Goal: Information Seeking & Learning: Find specific fact

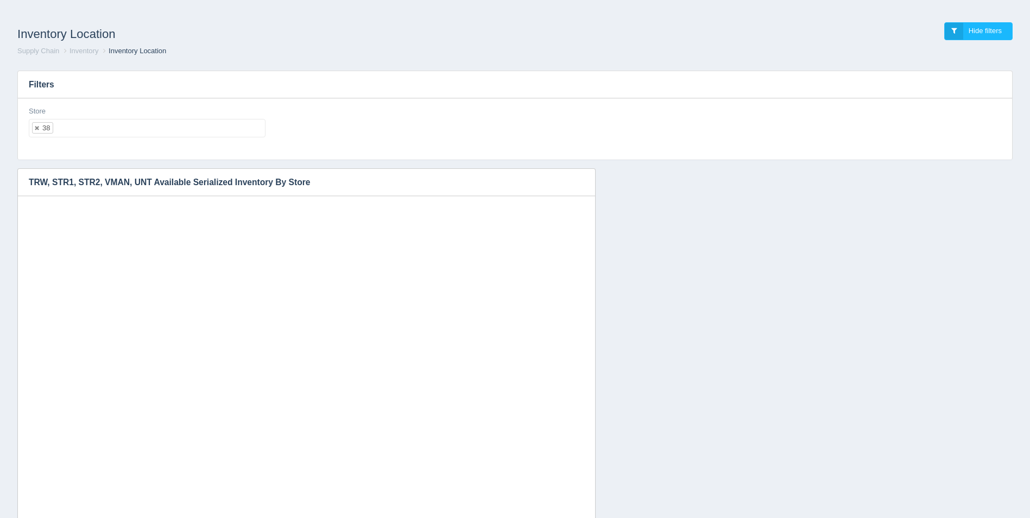
select select "38"
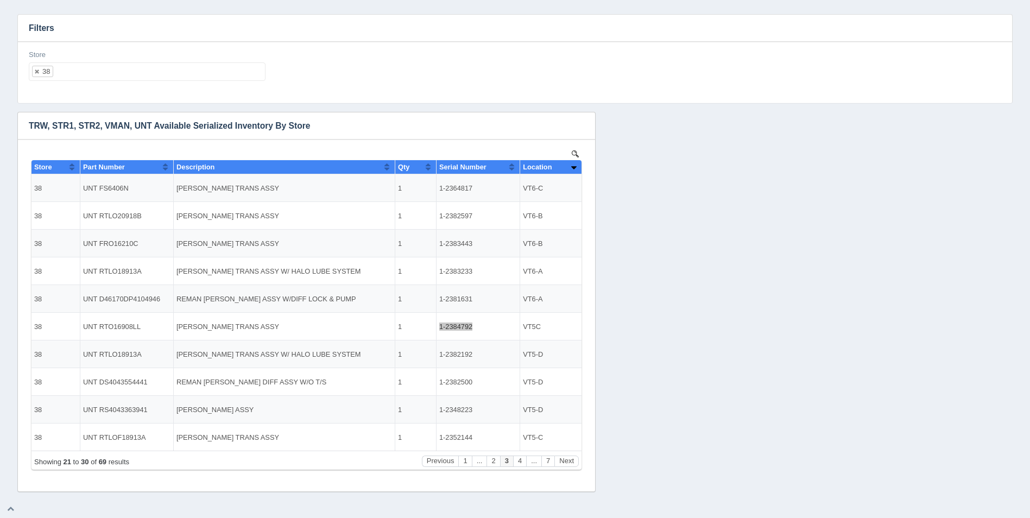
scroll to position [9, 0]
drag, startPoint x: 476, startPoint y: 298, endPoint x: 440, endPoint y: 300, distance: 35.9
click at [440, 300] on td "1-2381631" at bounding box center [478, 299] width 84 height 28
copy td "1-2381631"
click at [442, 462] on button "Previous" at bounding box center [440, 461] width 37 height 11
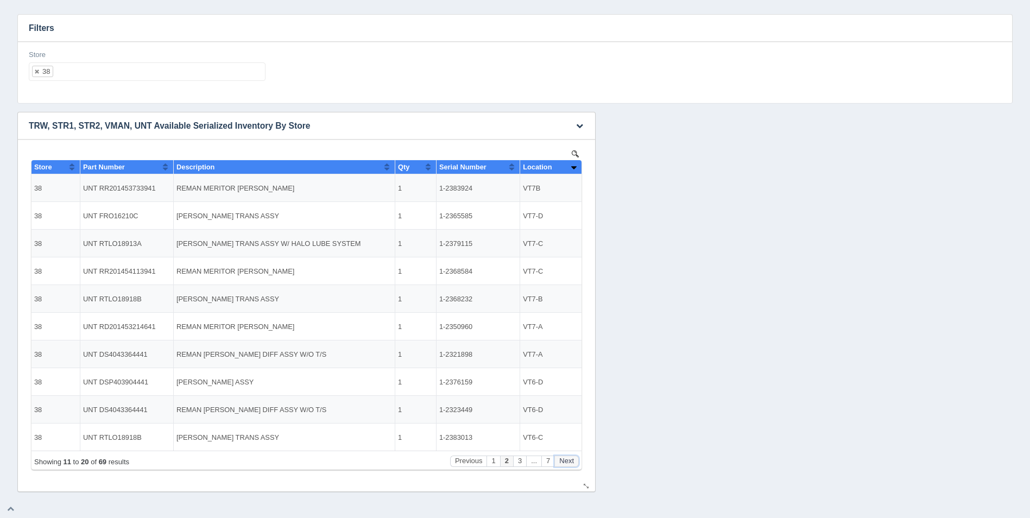
click at [566, 462] on button "Next" at bounding box center [567, 461] width 24 height 11
click at [447, 464] on button "Previous" at bounding box center [440, 461] width 37 height 11
drag, startPoint x: 471, startPoint y: 187, endPoint x: 440, endPoint y: 187, distance: 31.0
click at [440, 187] on td "1-2383924" at bounding box center [478, 188] width 84 height 28
copy td "1-2383924"
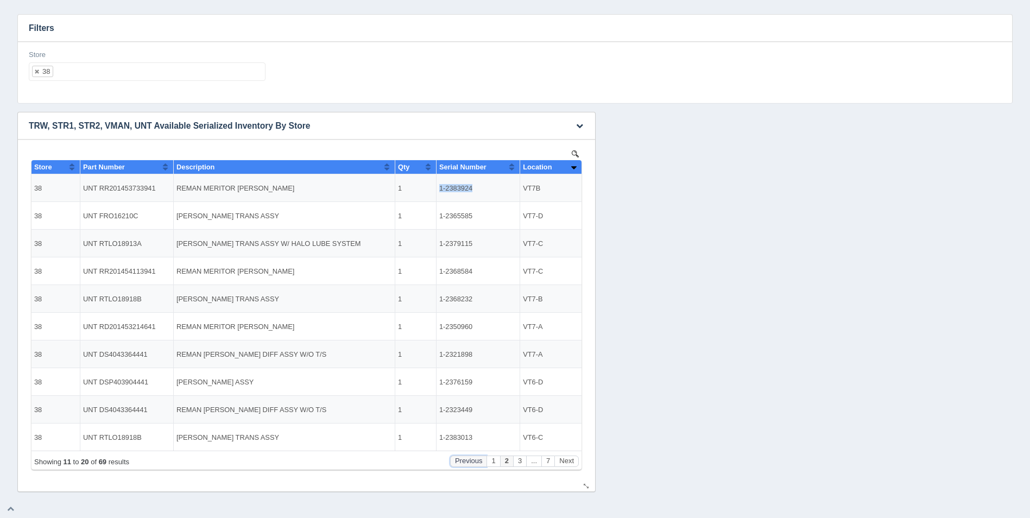
click at [470, 460] on button "Previous" at bounding box center [468, 461] width 37 height 11
drag, startPoint x: 473, startPoint y: 438, endPoint x: 432, endPoint y: 437, distance: 40.7
click at [432, 437] on tr "38 UNT RTLO20918B [PERSON_NAME] TRANS ASSY 1 1-2385279 VT7B" at bounding box center [307, 437] width 550 height 27
copy tr "1-2385279"
drag, startPoint x: 474, startPoint y: 410, endPoint x: 440, endPoint y: 408, distance: 34.2
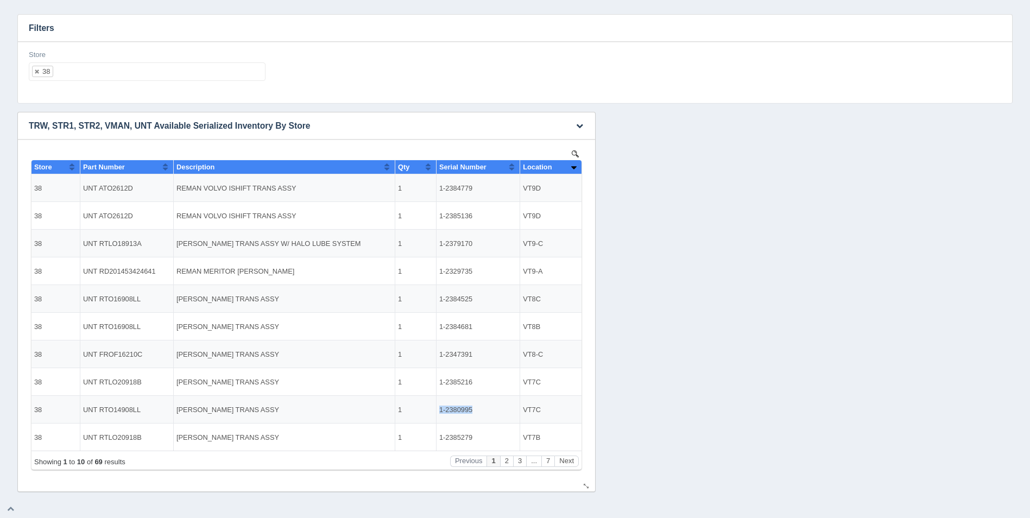
click at [440, 408] on td "1-2380995" at bounding box center [478, 410] width 84 height 28
copy td "1-2380995"
drag, startPoint x: 472, startPoint y: 326, endPoint x: 437, endPoint y: 327, distance: 34.8
click at [437, 327] on td "1-2384681" at bounding box center [478, 327] width 84 height 28
copy td "1-2384681"
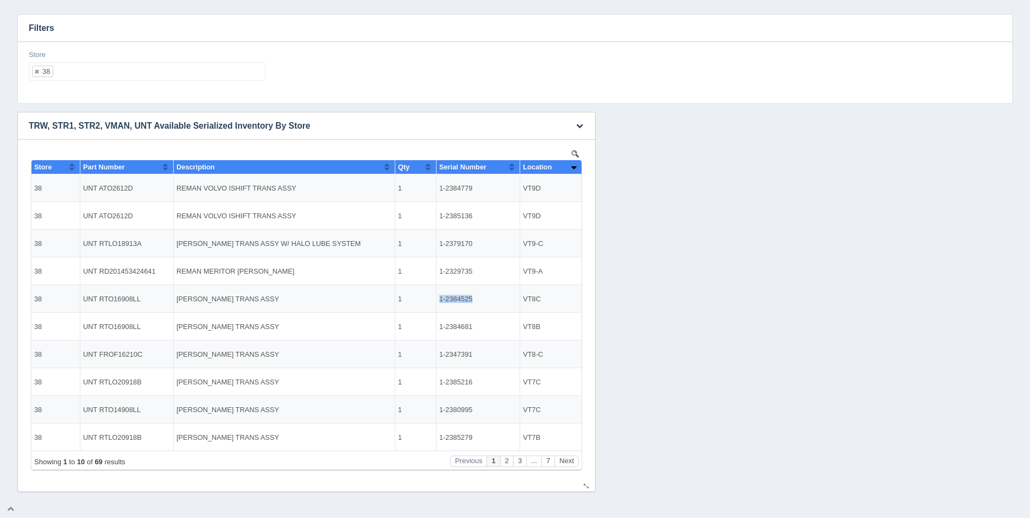
drag, startPoint x: 471, startPoint y: 299, endPoint x: 440, endPoint y: 299, distance: 30.4
click at [440, 299] on td "1-2384525" at bounding box center [478, 299] width 84 height 28
drag, startPoint x: 477, startPoint y: 211, endPoint x: 439, endPoint y: 211, distance: 38.0
click at [439, 211] on td "1-2385136" at bounding box center [478, 216] width 84 height 28
copy td "1-2385136"
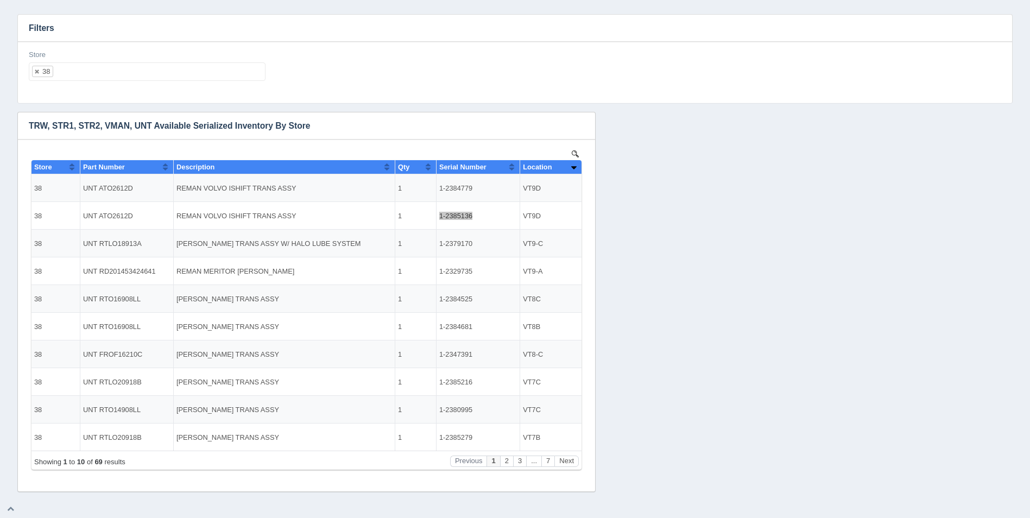
click at [78, 68] on ul "38" at bounding box center [147, 71] width 237 height 18
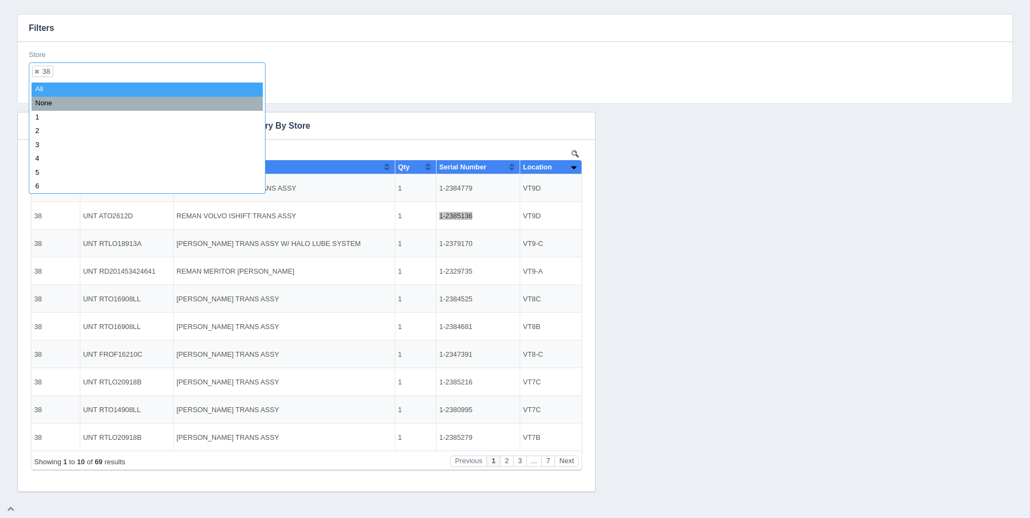
select select
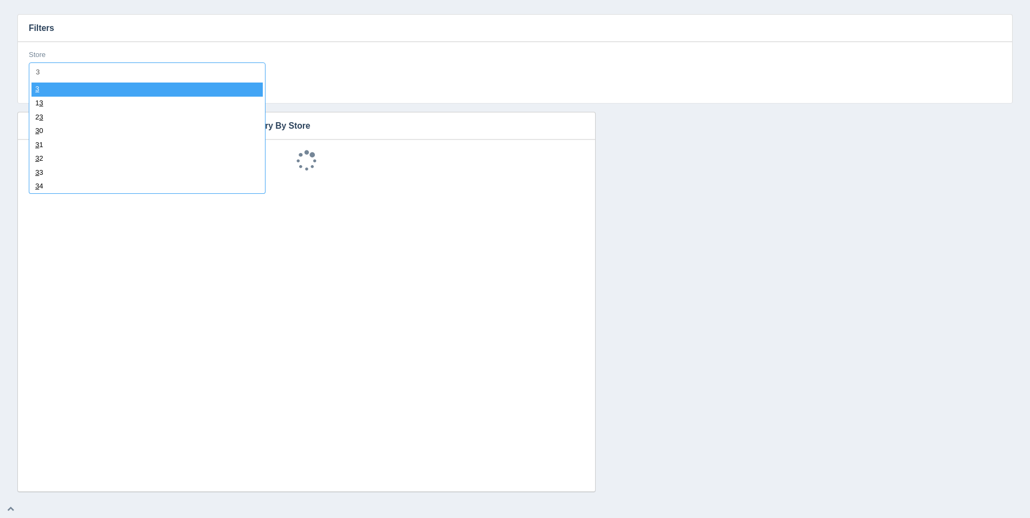
type input "38"
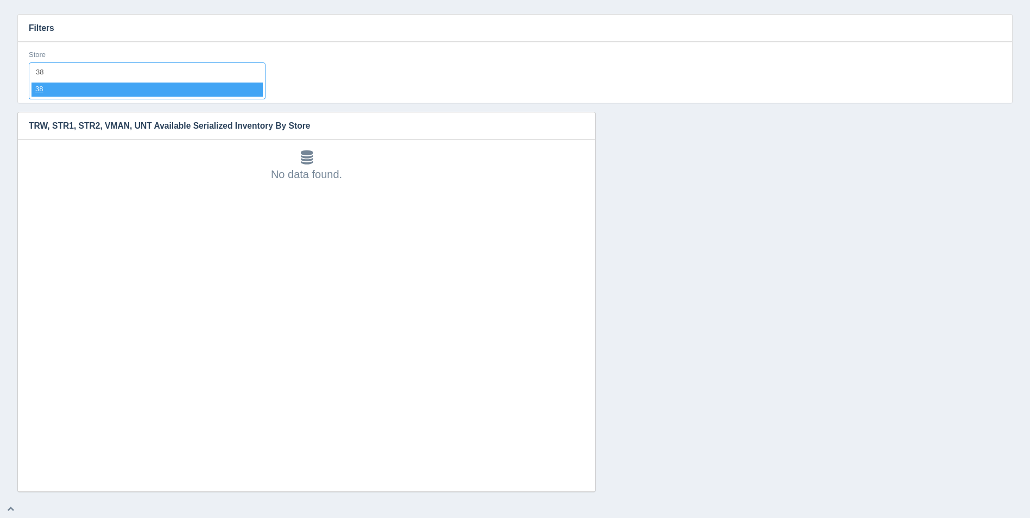
select select "38"
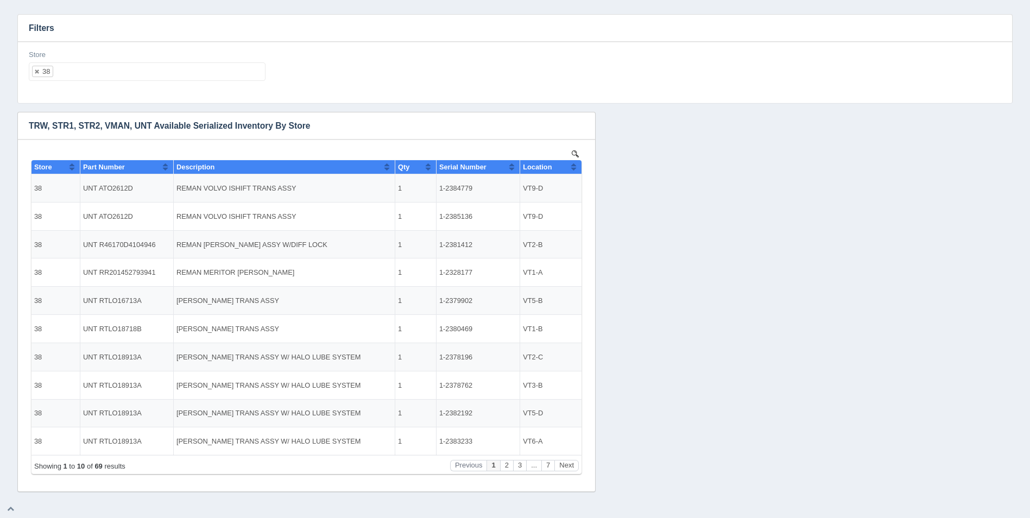
scroll to position [0, 0]
click at [578, 169] on th "Location" at bounding box center [550, 167] width 61 height 14
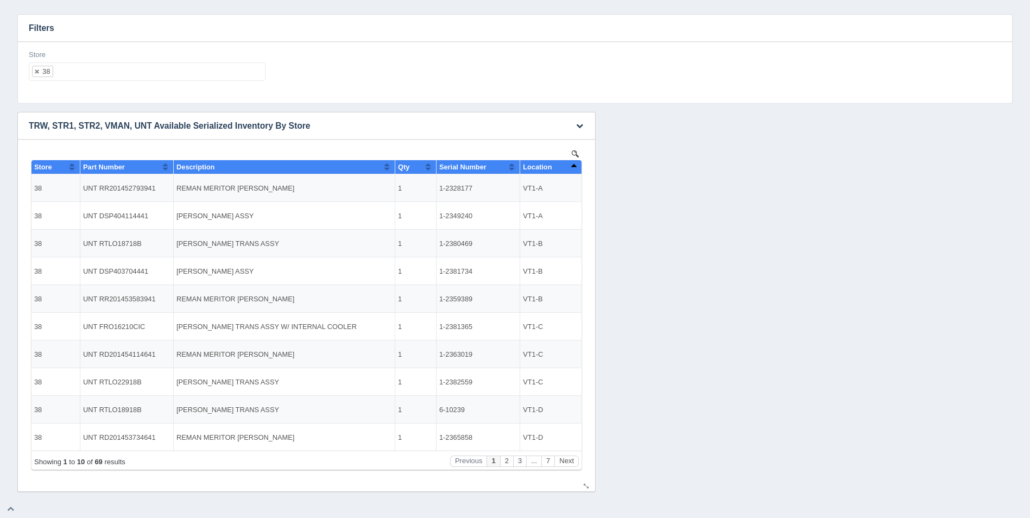
click at [578, 169] on th "Location" at bounding box center [550, 167] width 61 height 14
click at [567, 460] on button "Next" at bounding box center [567, 461] width 24 height 11
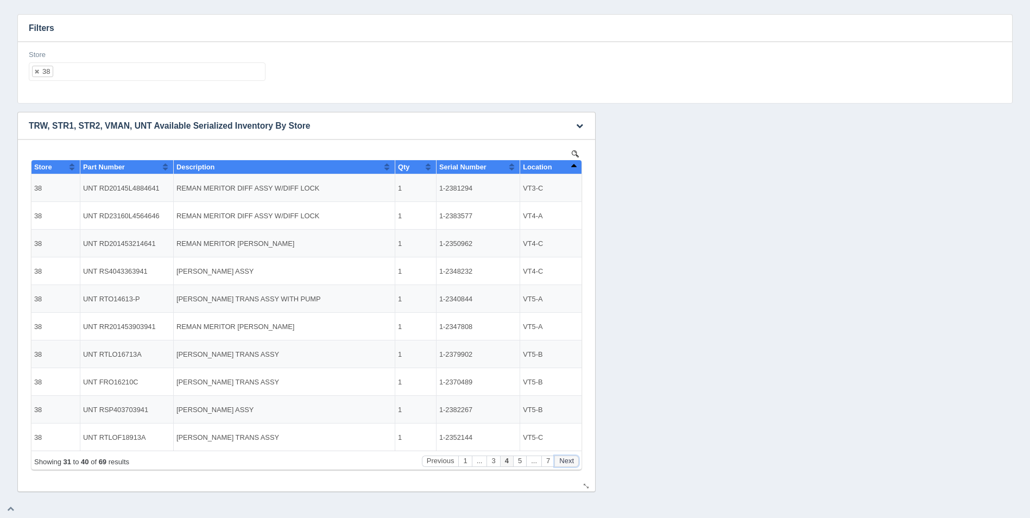
click at [567, 460] on button "Next" at bounding box center [567, 461] width 24 height 11
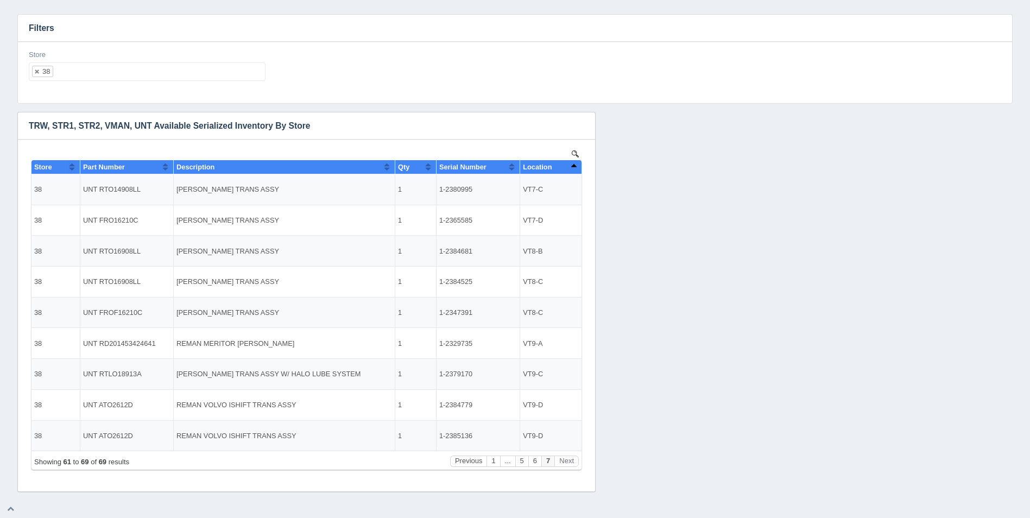
click at [110, 73] on ul "38" at bounding box center [147, 71] width 237 height 18
select select
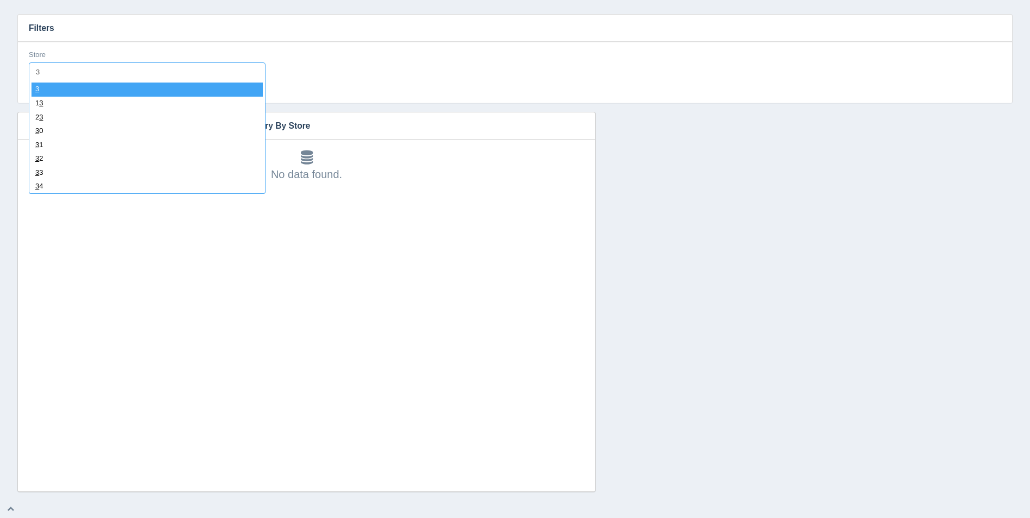
type input "39"
select select "39"
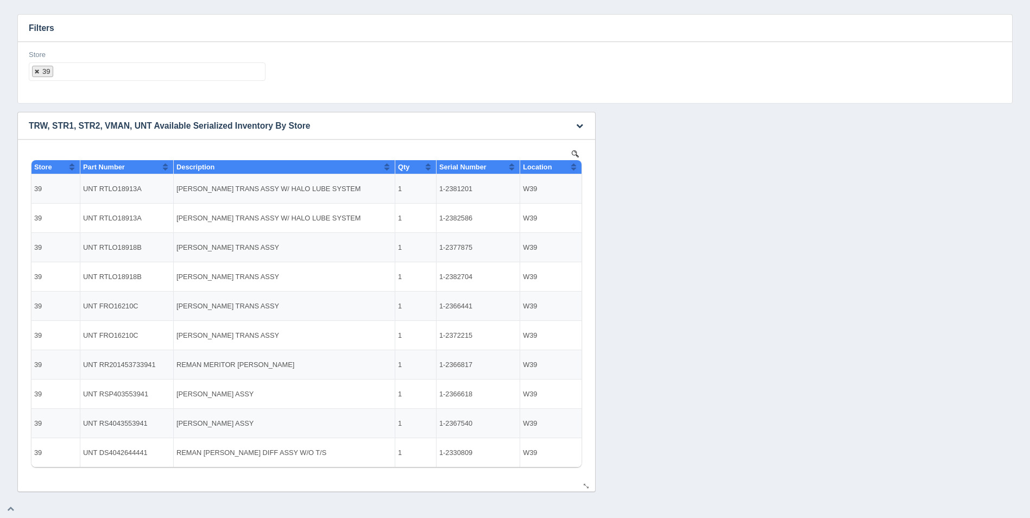
select select
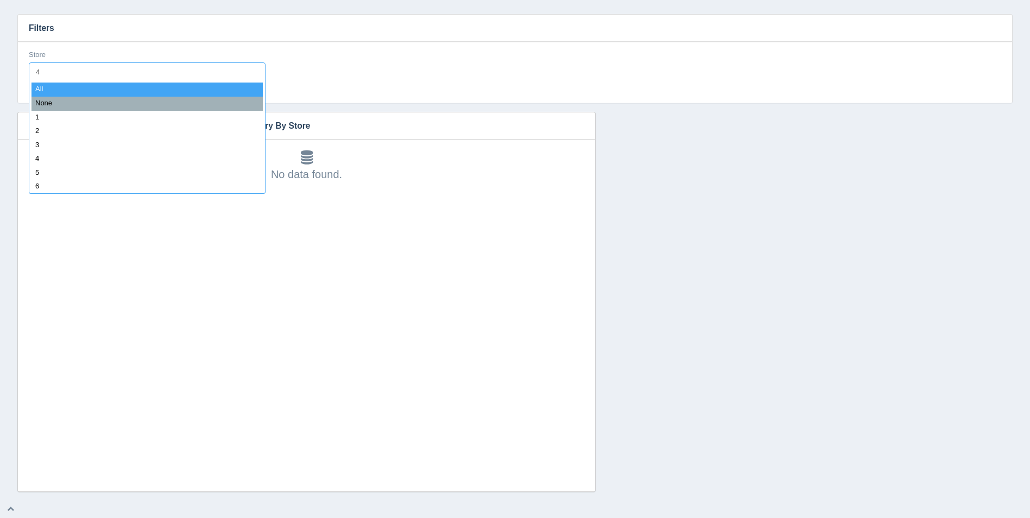
type input "40"
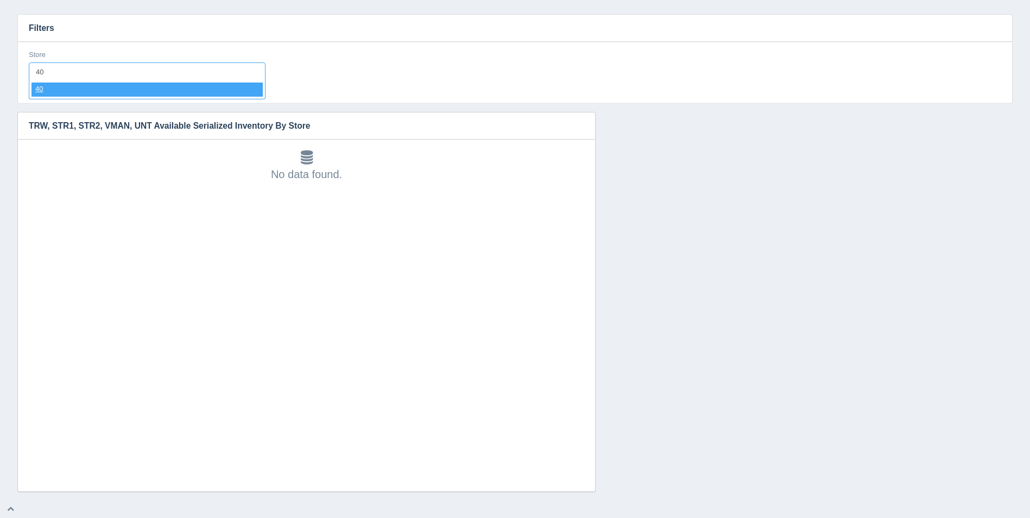
select select "40"
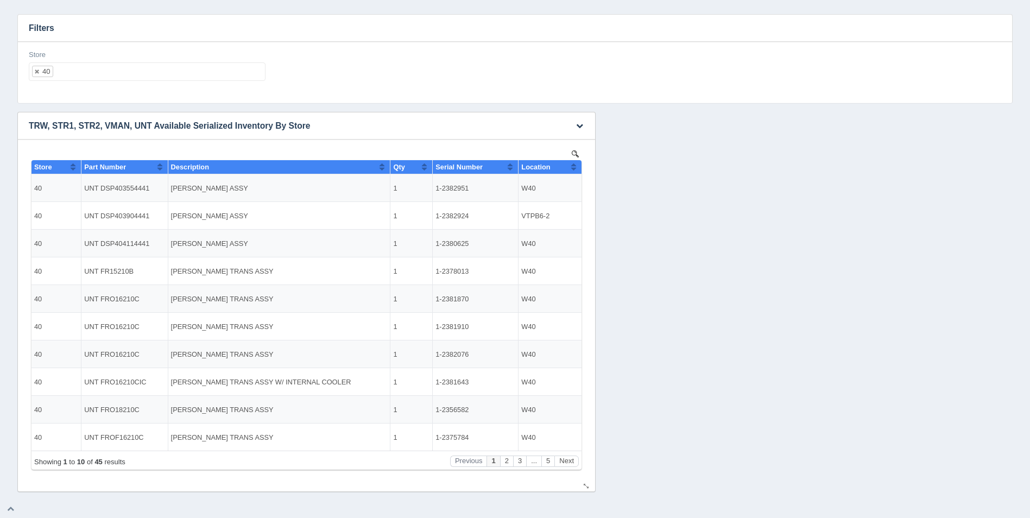
click at [571, 172] on button "Sort column ascending" at bounding box center [573, 166] width 7 height 13
click at [571, 172] on button "Sort column descending" at bounding box center [573, 166] width 7 height 13
click at [90, 65] on ul "40" at bounding box center [147, 71] width 237 height 18
select select
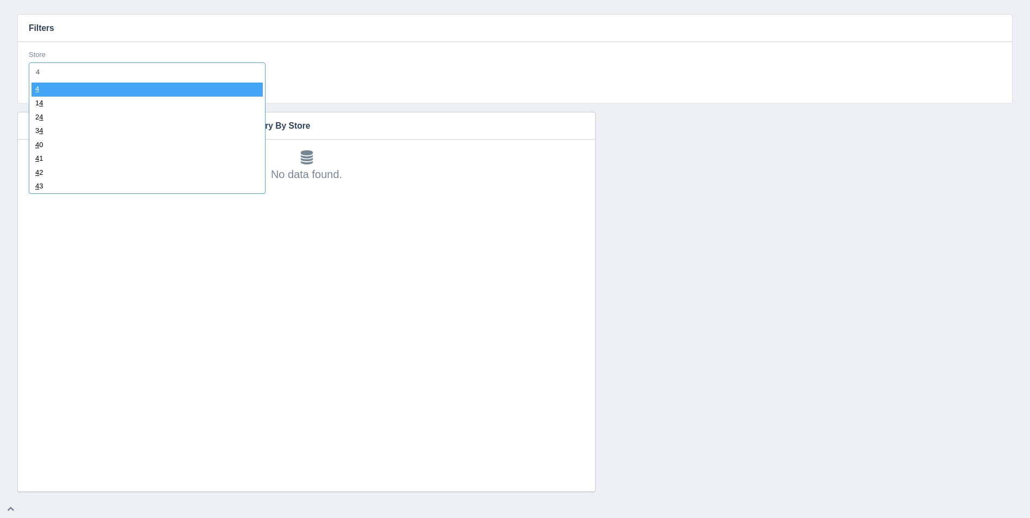
type input "41"
select select "41"
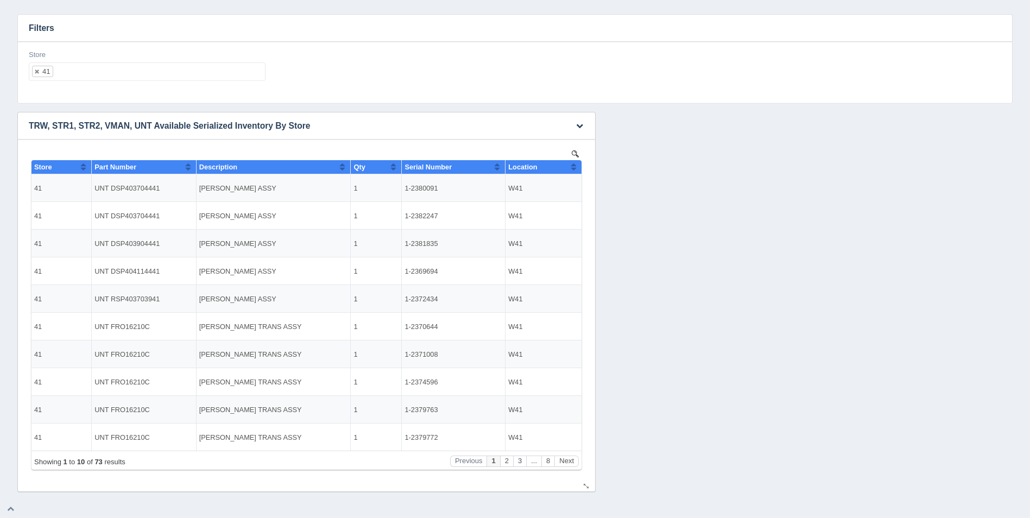
click at [577, 168] on th "Location" at bounding box center [544, 167] width 76 height 14
click at [575, 171] on button "Sort column descending" at bounding box center [573, 166] width 7 height 13
click at [93, 74] on ul "41" at bounding box center [147, 71] width 237 height 18
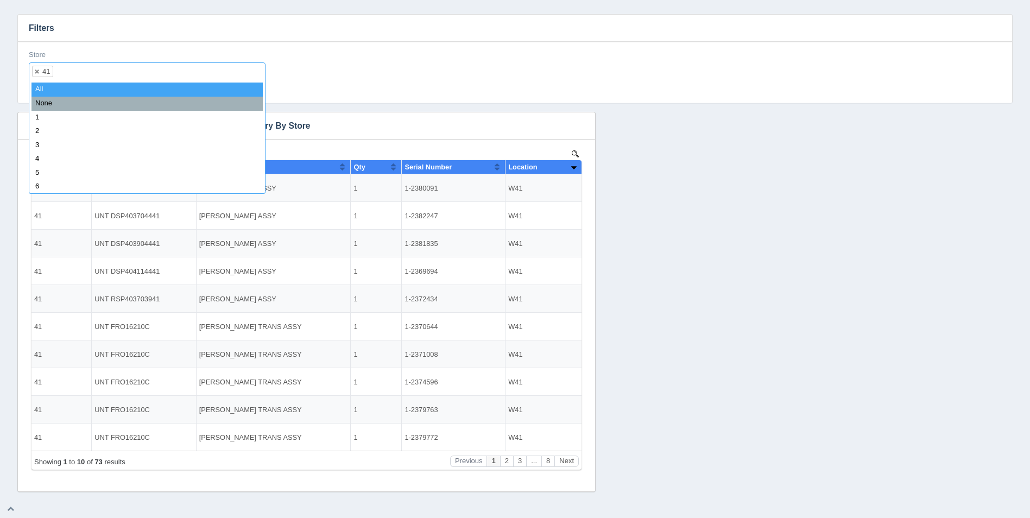
select select
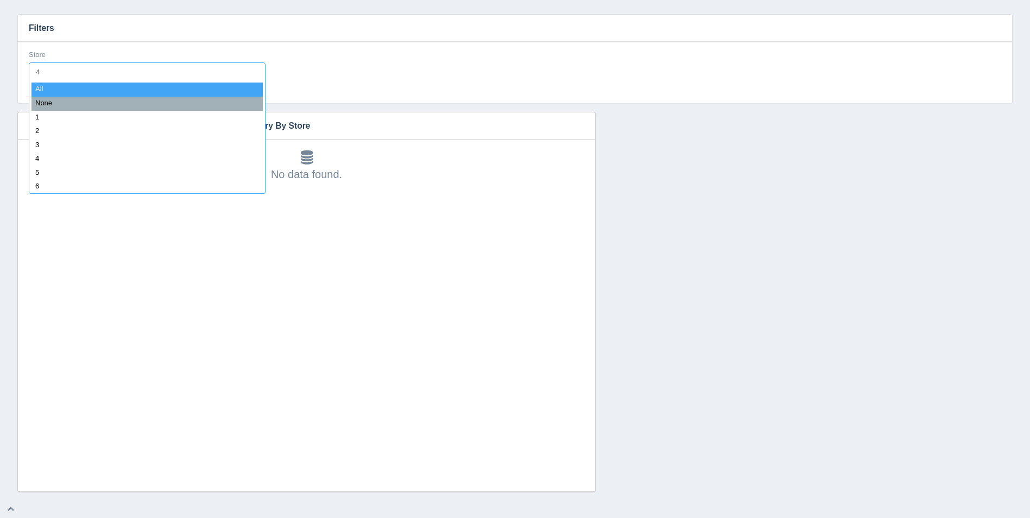
type input "42"
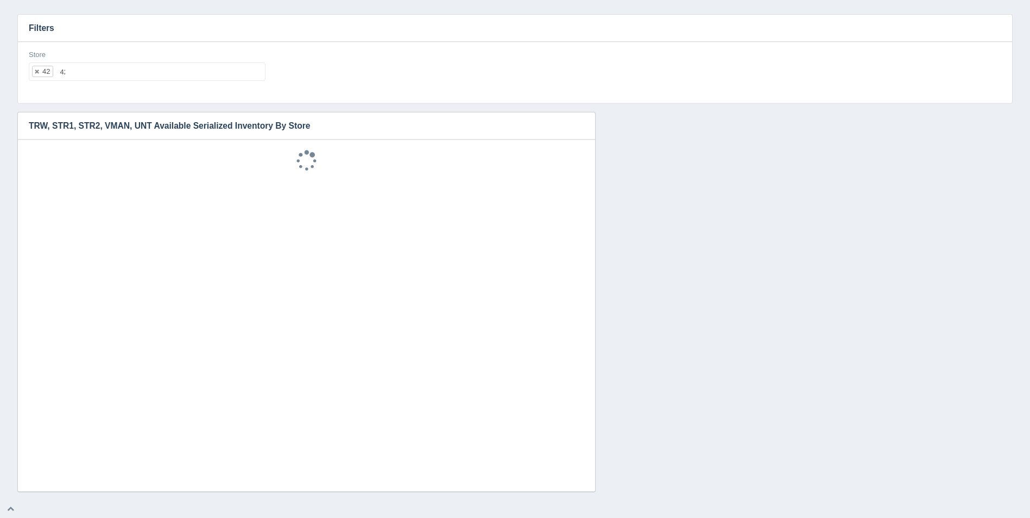
select select "42"
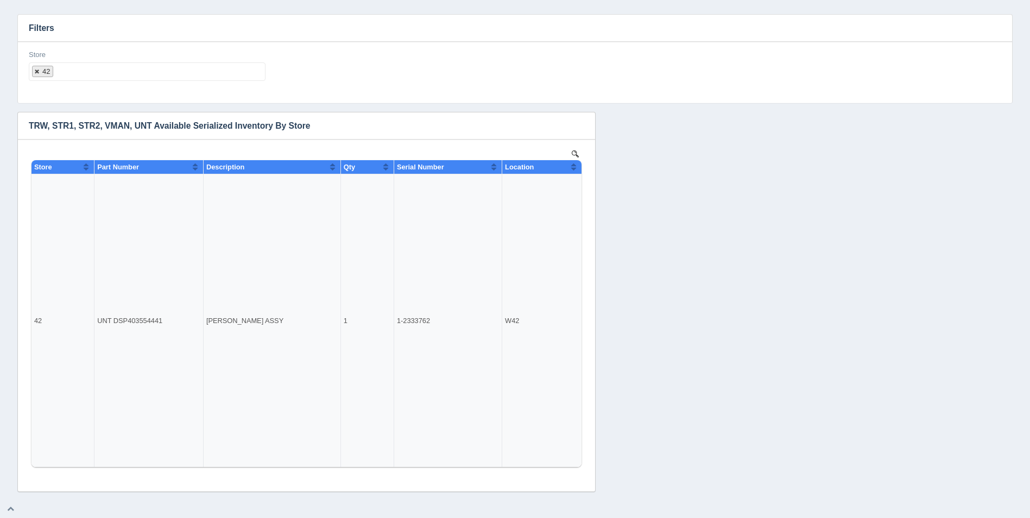
select select
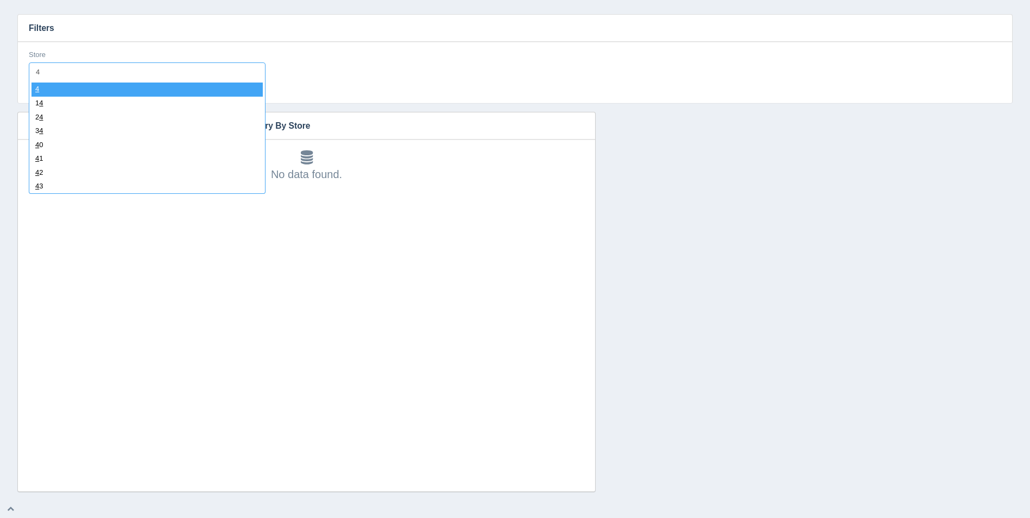
type input "43"
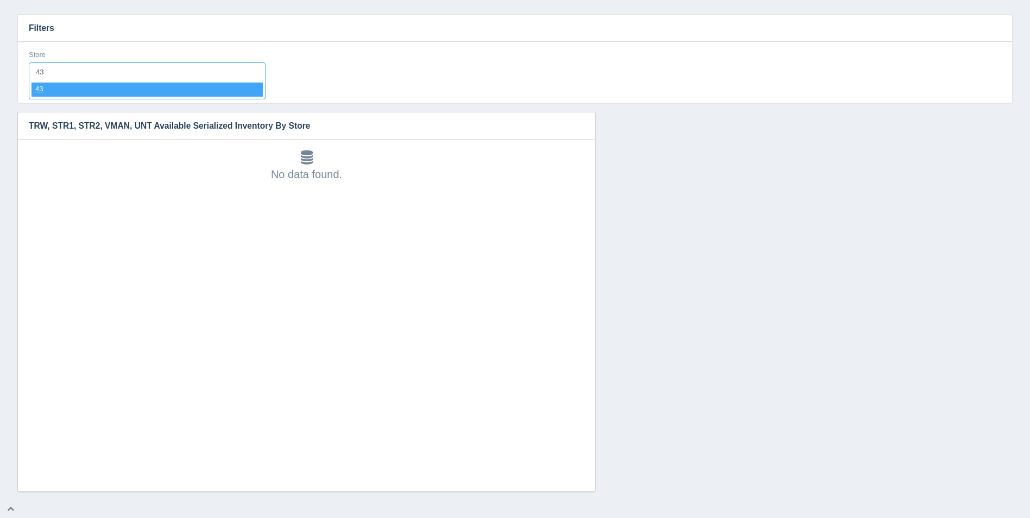
select select "43"
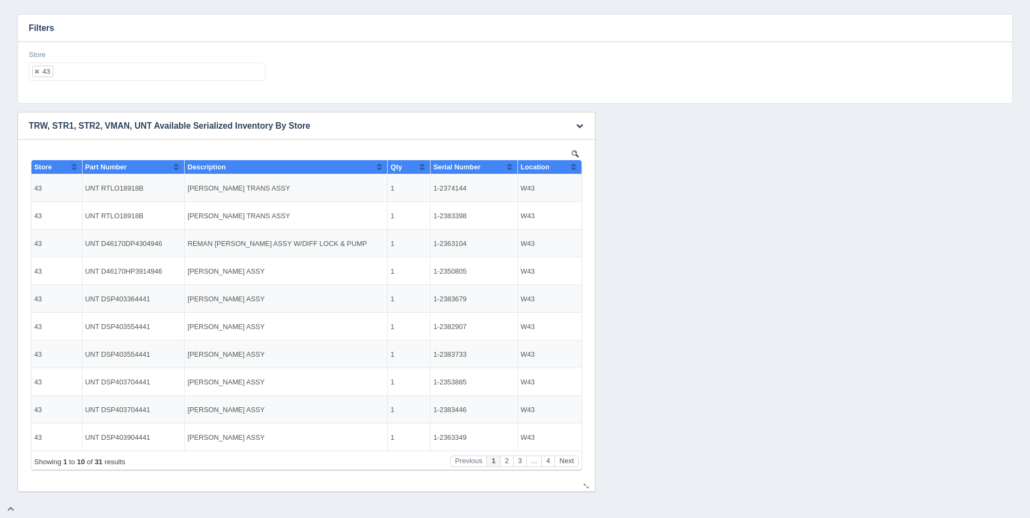
click at [578, 173] on th "Location" at bounding box center [550, 167] width 64 height 14
click at [234, 78] on ul "43" at bounding box center [147, 71] width 237 height 18
select select
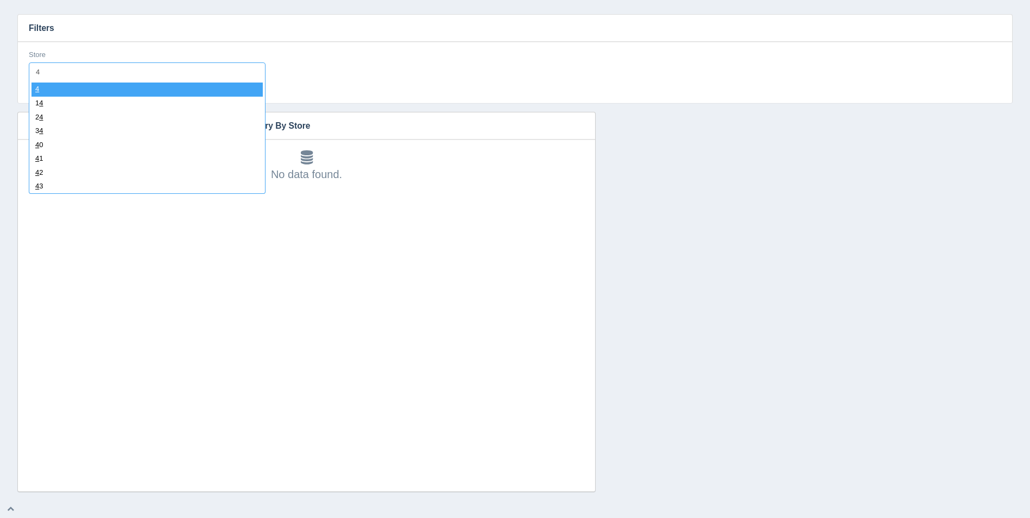
type input "44"
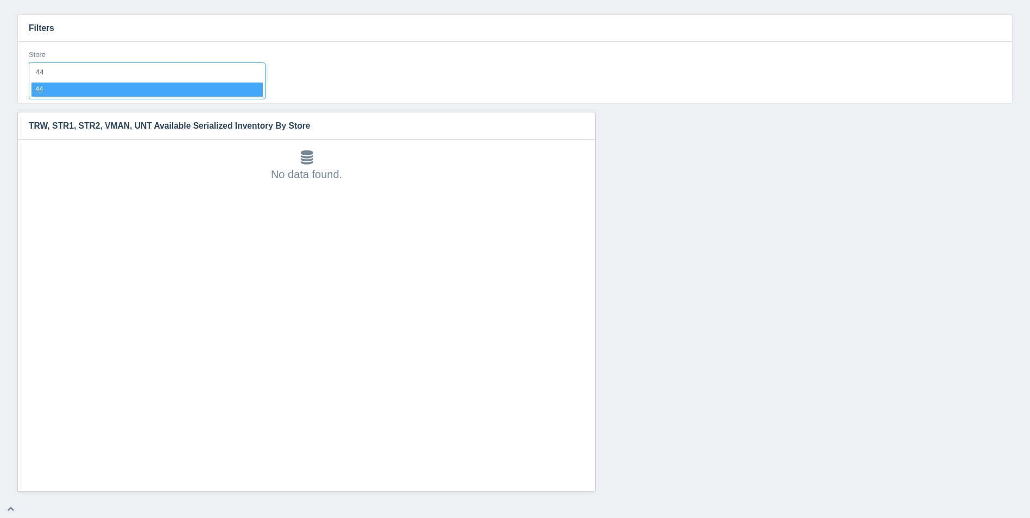
select select "44"
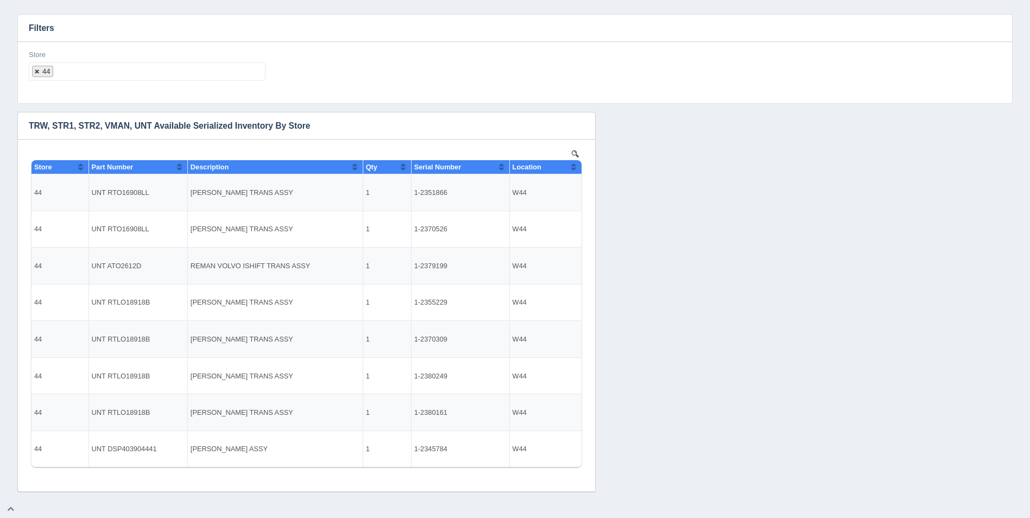
select select
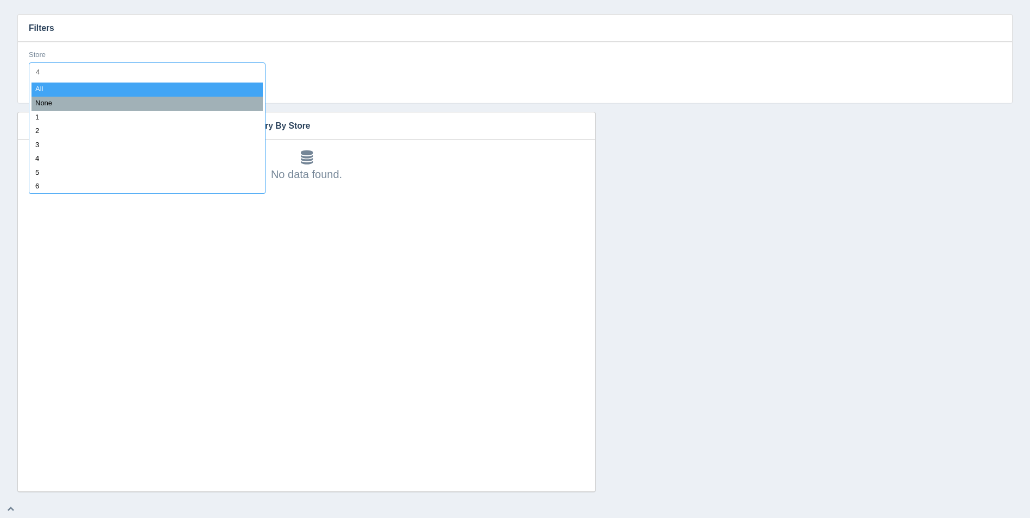
type input "45"
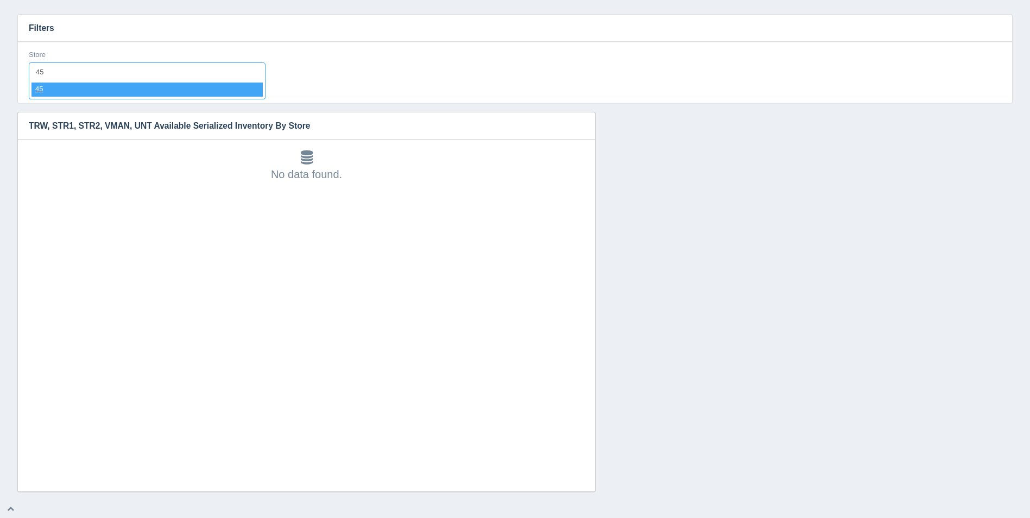
select select "45"
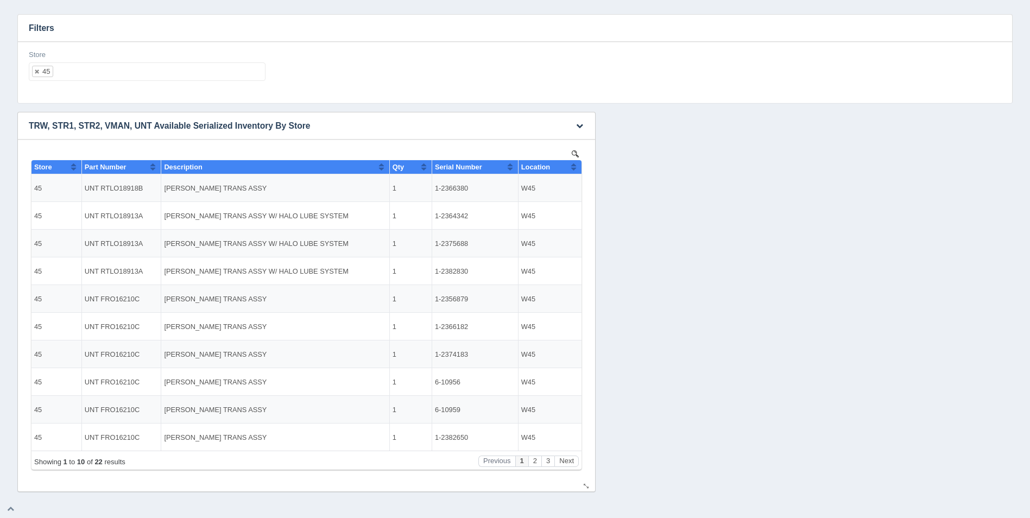
click at [580, 166] on th "Location" at bounding box center [550, 167] width 64 height 14
click at [579, 166] on th "Location" at bounding box center [550, 167] width 64 height 14
click at [71, 58] on div "Store 45 All None 1 2 3 4 5 6 7 8 9 10 11 12 13 14 15 16 17 18 19 20 21 22 23 2…" at bounding box center [147, 66] width 237 height 32
click at [86, 72] on ul "45" at bounding box center [147, 71] width 237 height 18
select select
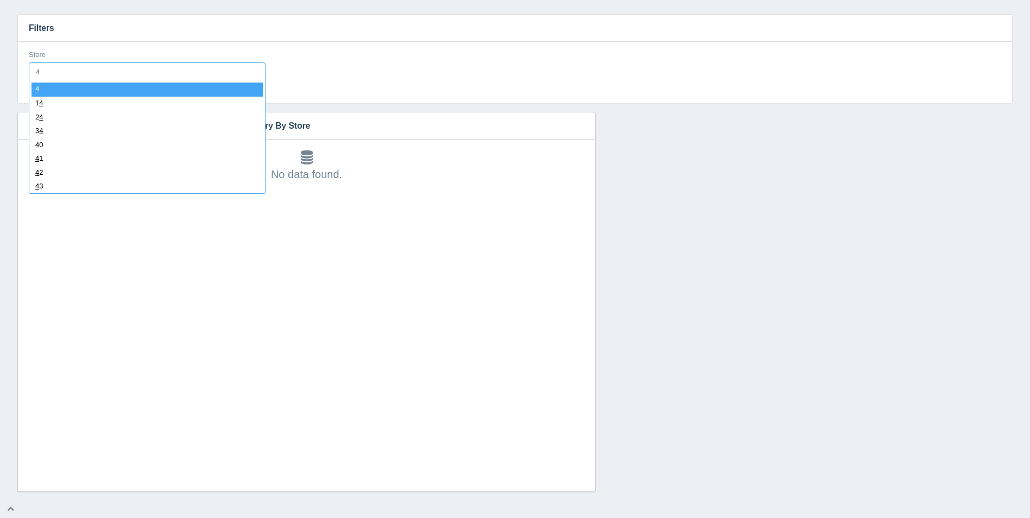
type input "47"
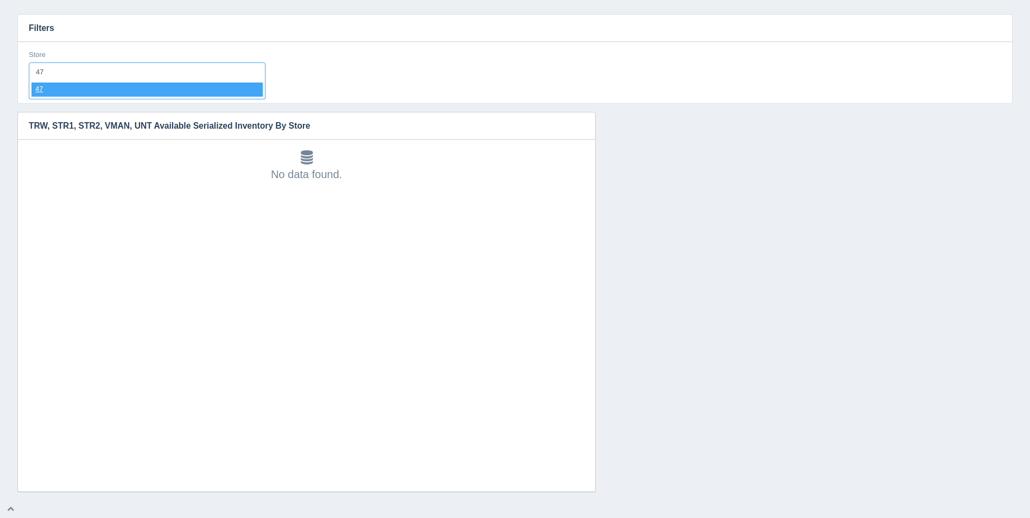
select select "47"
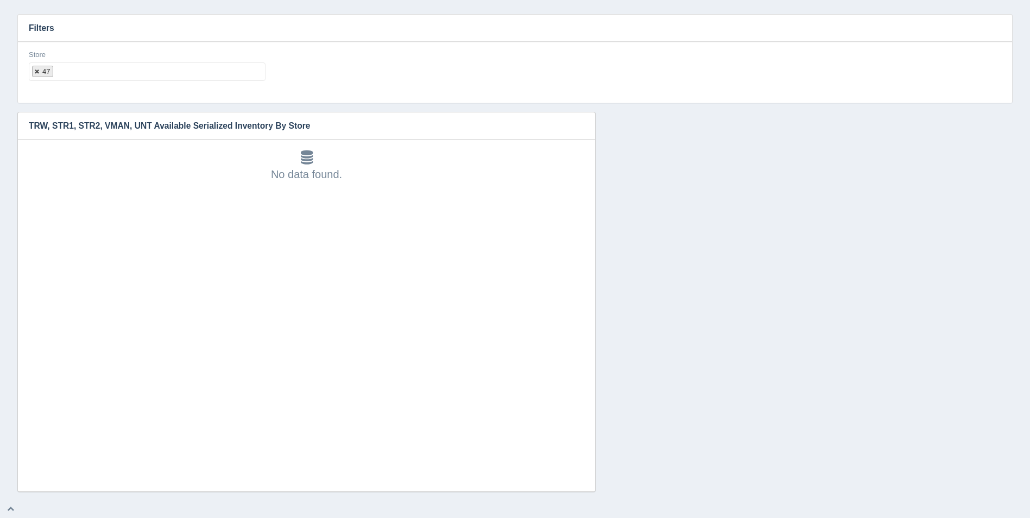
select select
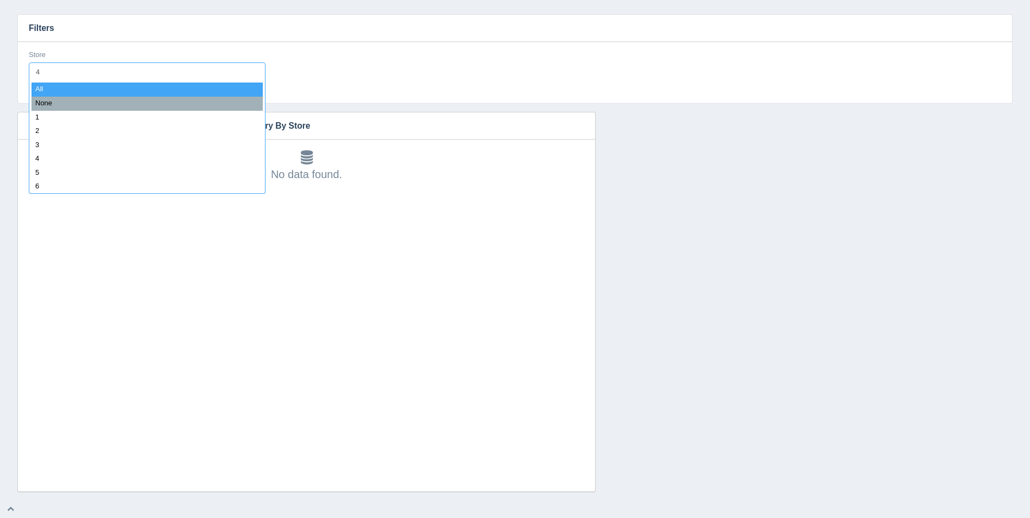
type input "48"
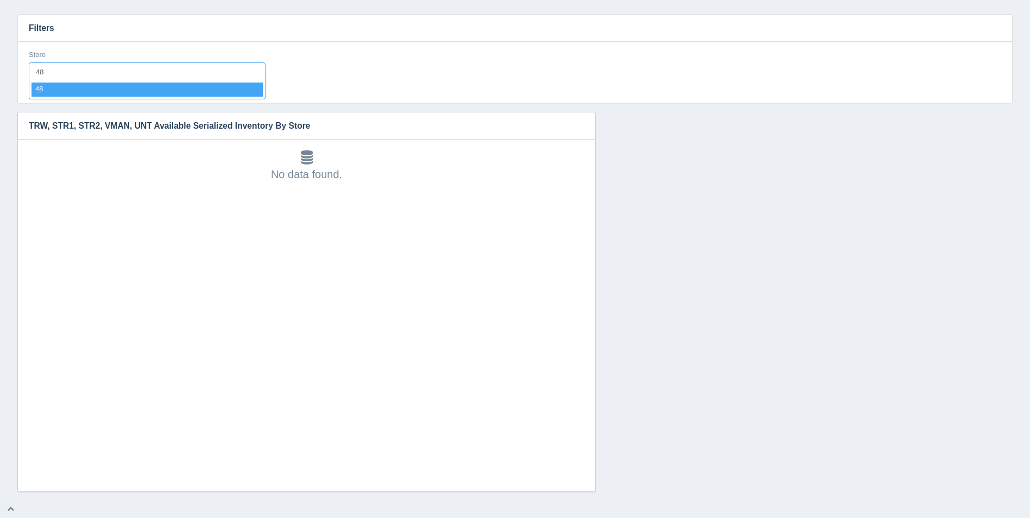
select select "48"
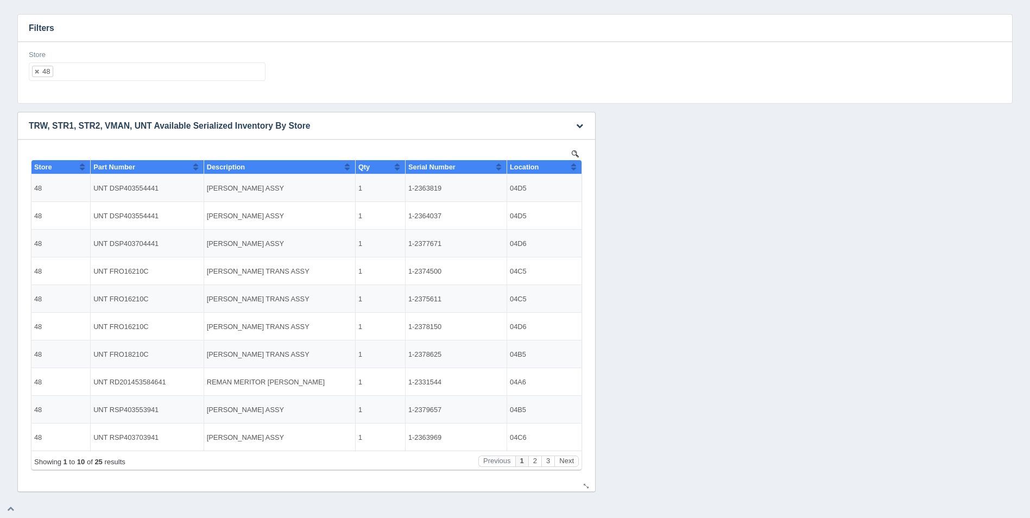
click at [576, 168] on button "Sort column ascending" at bounding box center [573, 166] width 7 height 13
click at [576, 168] on button "Sort column descending" at bounding box center [573, 166] width 7 height 13
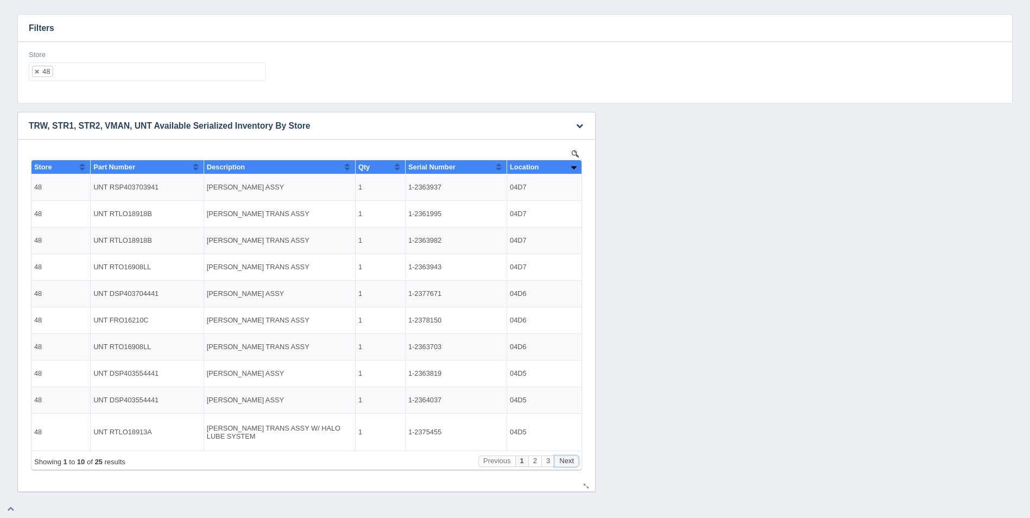
click at [571, 460] on button "Next" at bounding box center [567, 461] width 24 height 11
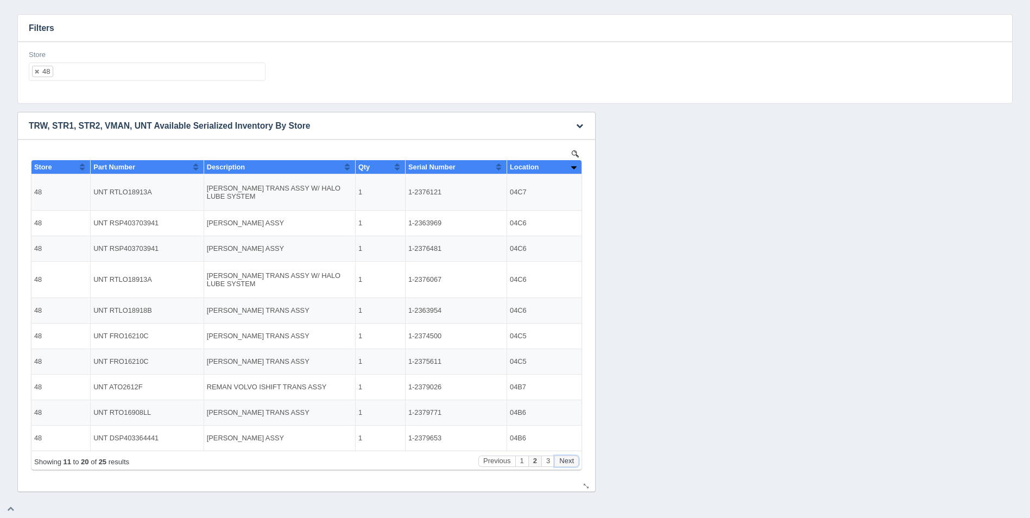
click at [571, 460] on button "Next" at bounding box center [567, 461] width 24 height 11
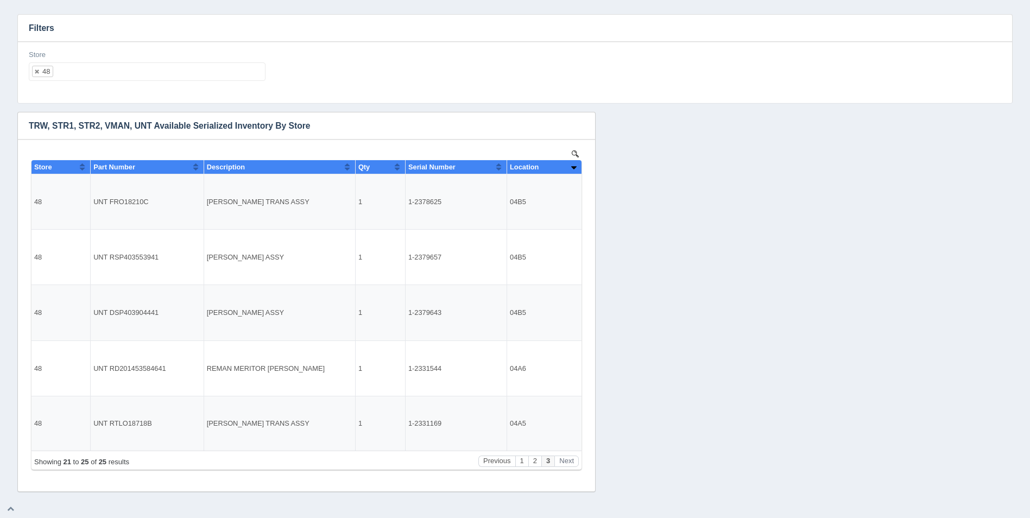
click at [171, 73] on ul "48" at bounding box center [147, 71] width 237 height 18
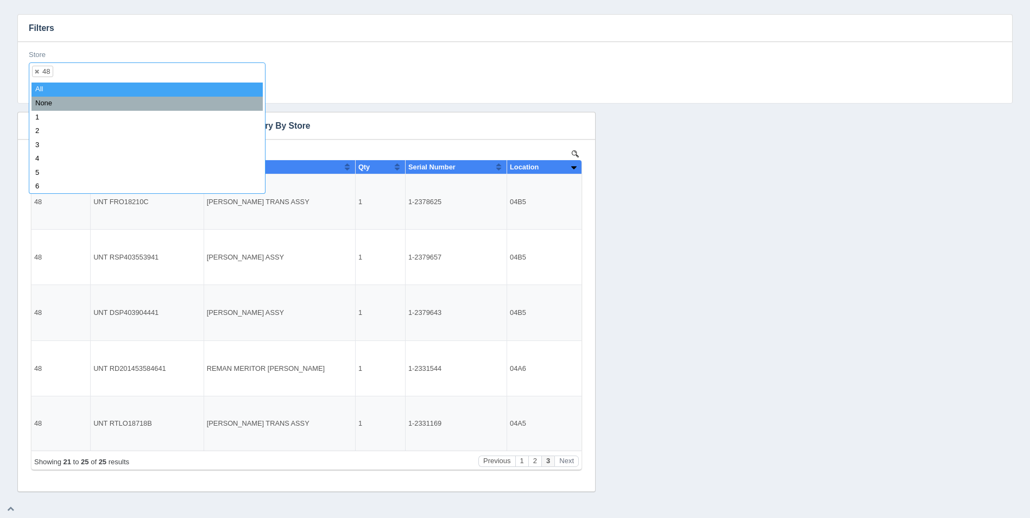
select select
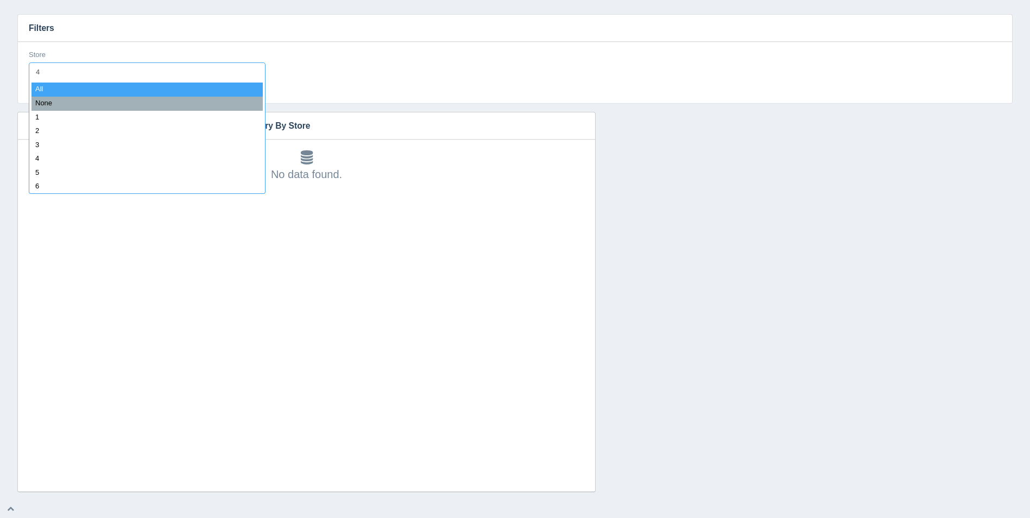
type input "49"
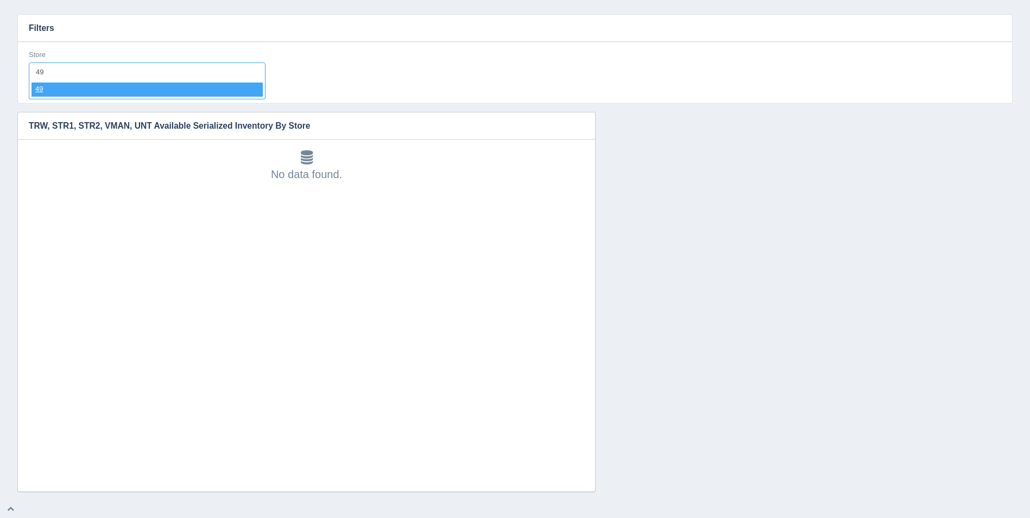
select select "49"
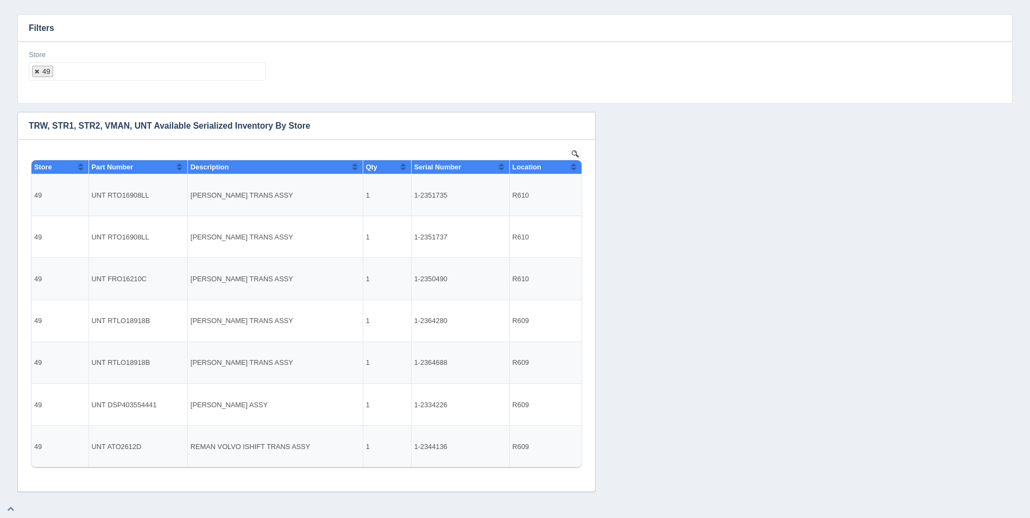
select select
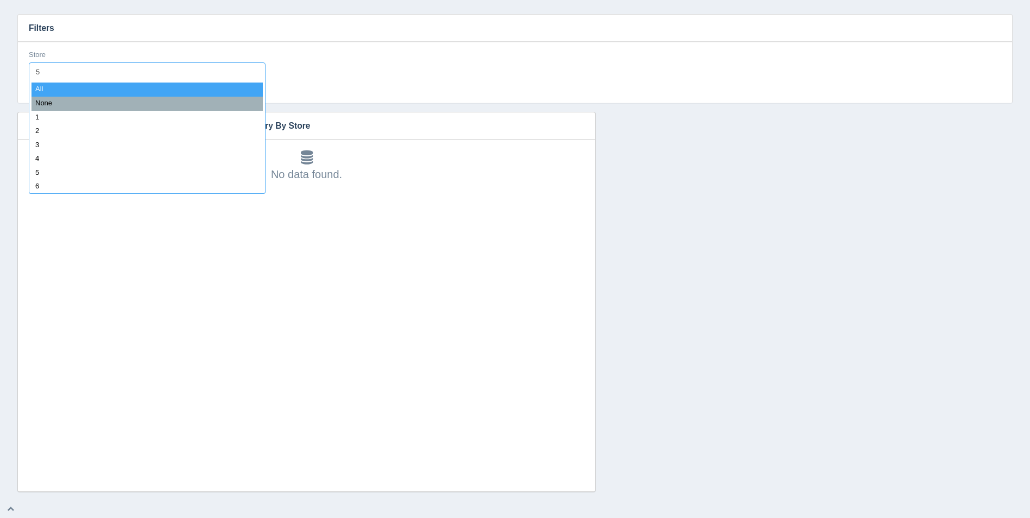
type input "50"
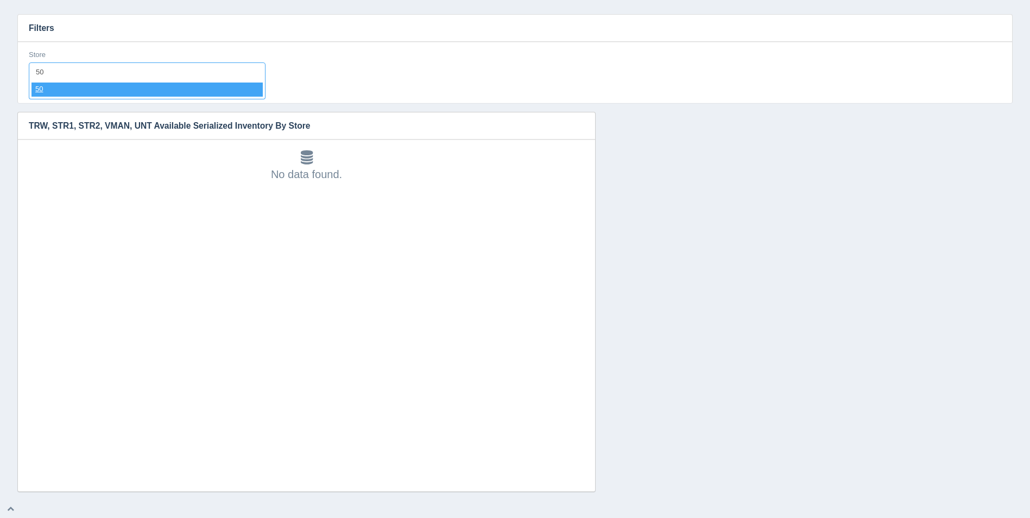
select select "50"
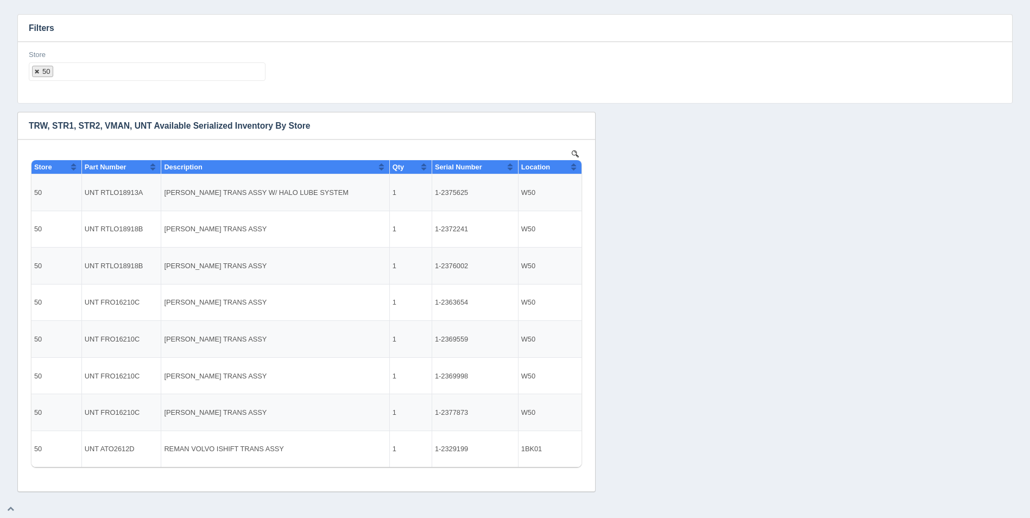
select select
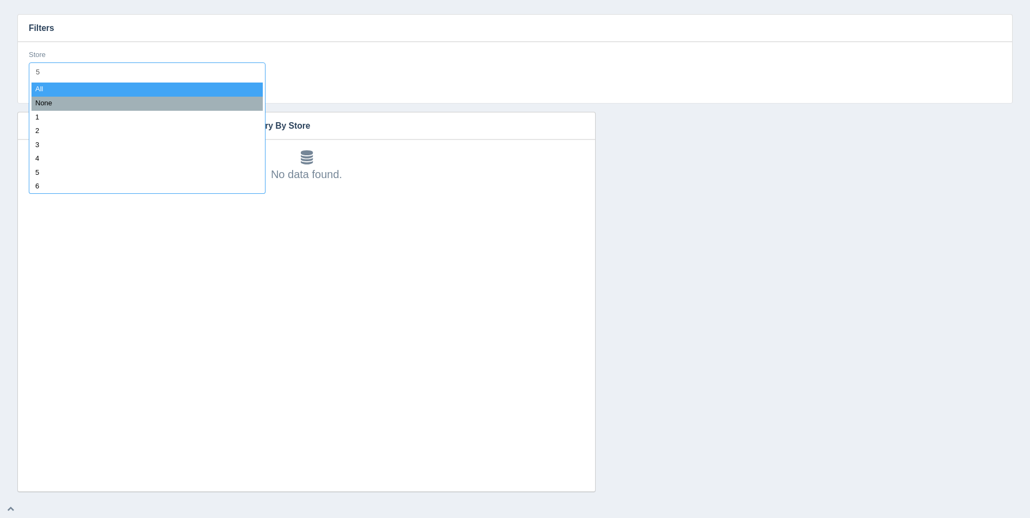
type input "51"
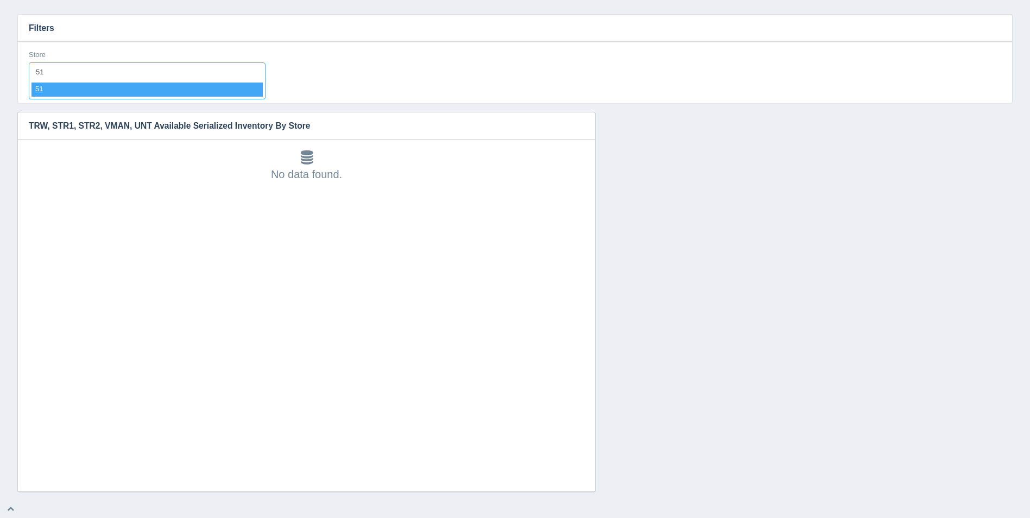
select select "51"
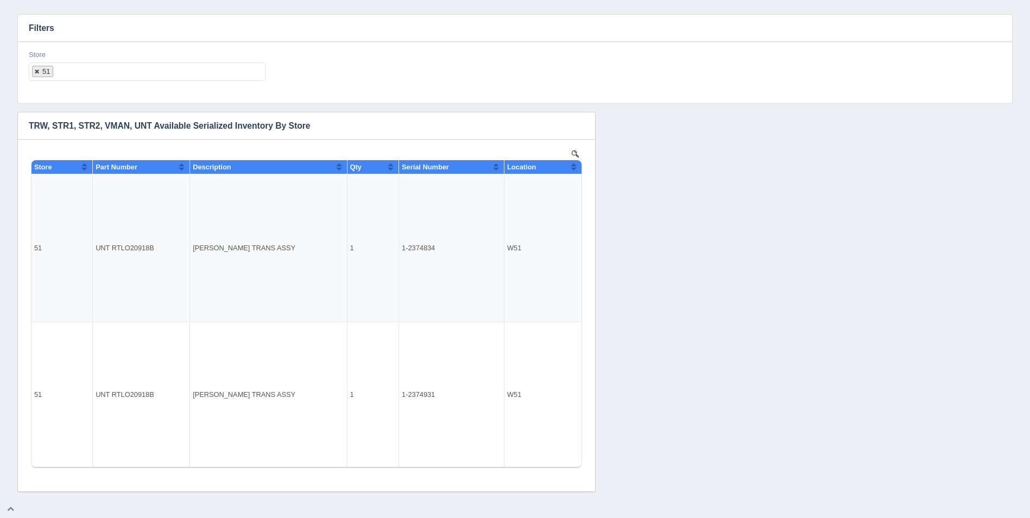
select select
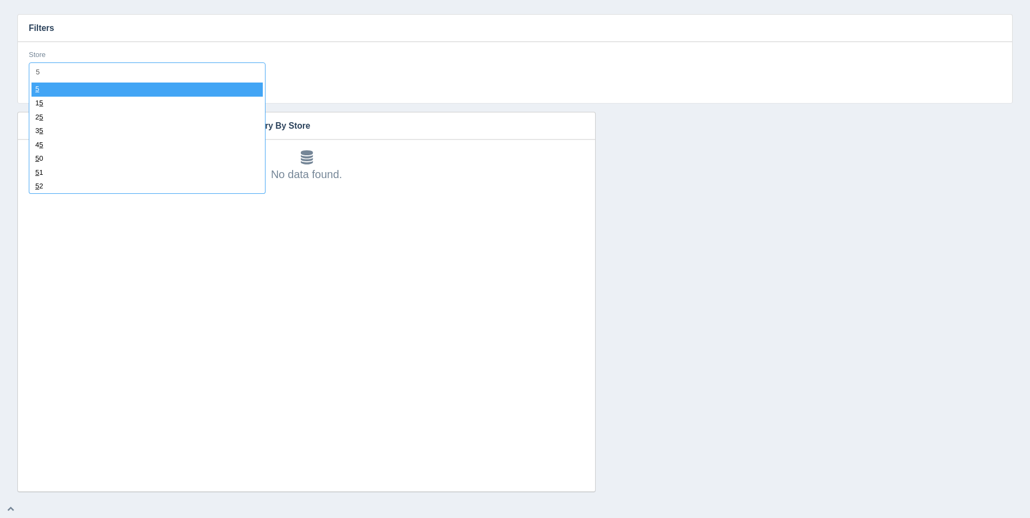
type input "52"
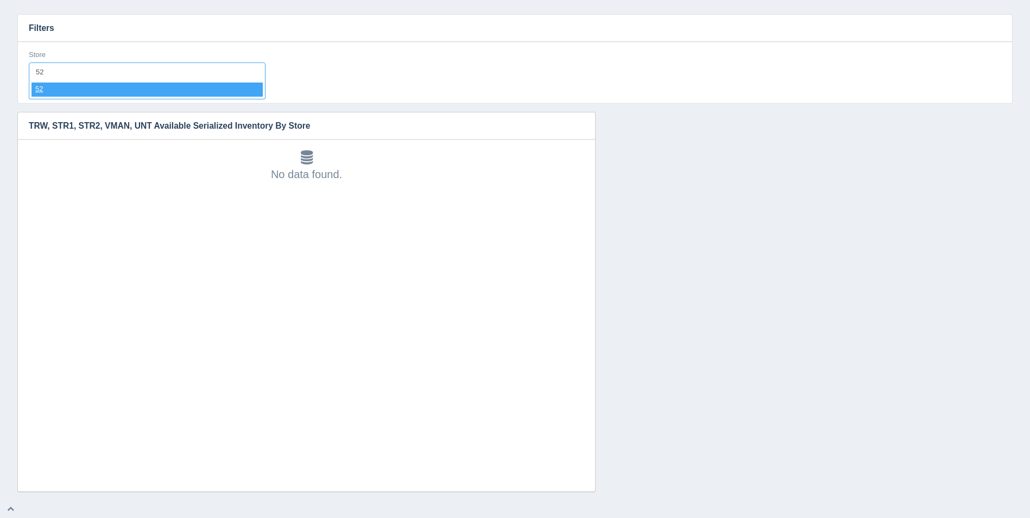
select select "52"
select select
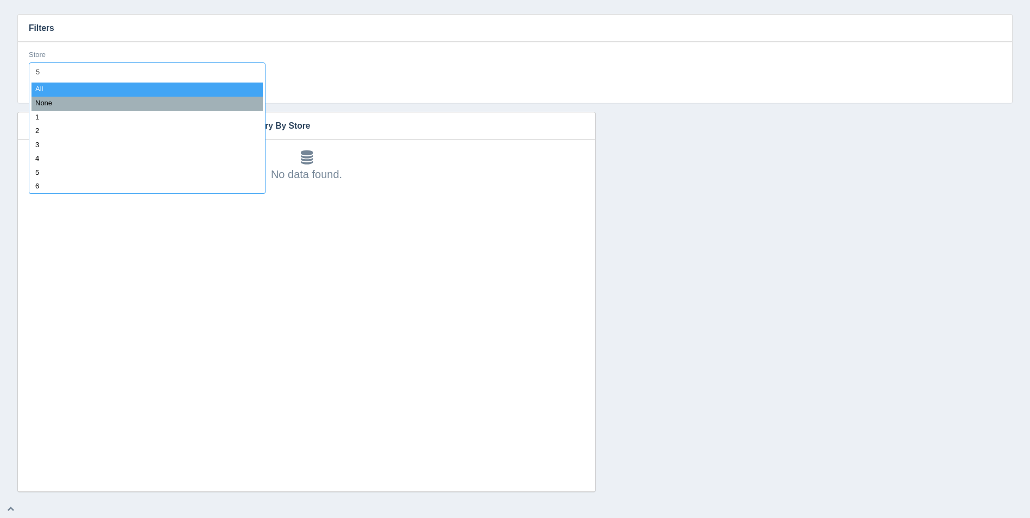
type input "53"
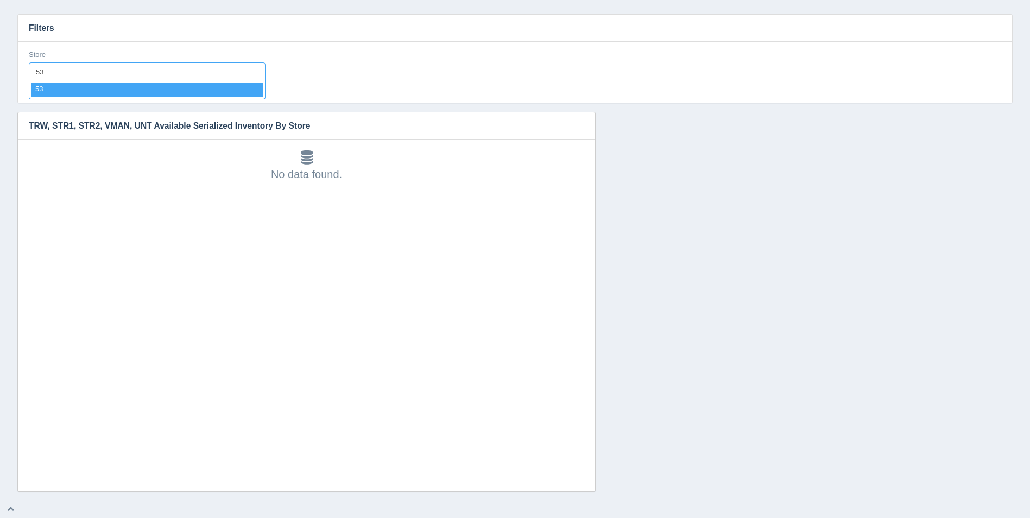
select select "53"
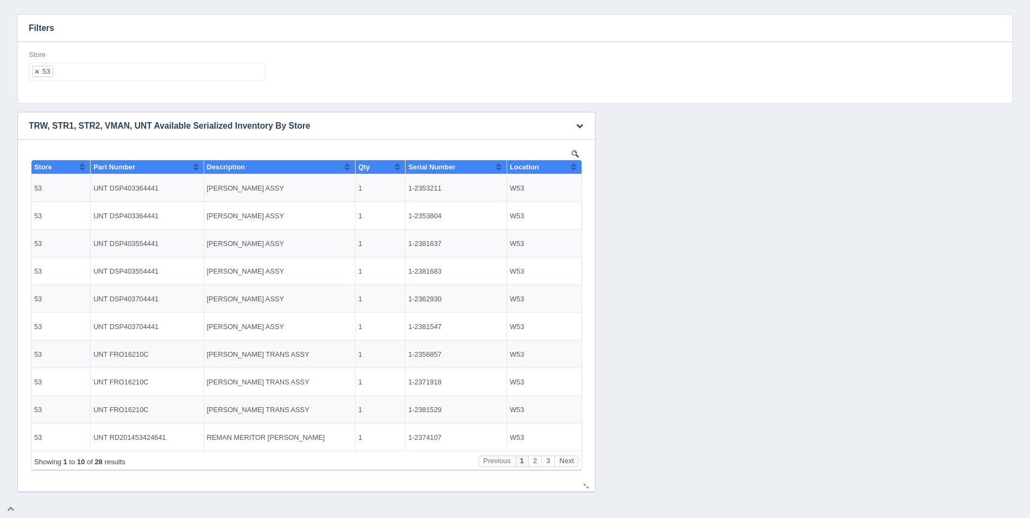
click at [571, 172] on button "Sort column ascending" at bounding box center [573, 166] width 7 height 13
click at [571, 172] on button "Sort column descending" at bounding box center [573, 166] width 7 height 13
click at [150, 71] on ul "53" at bounding box center [147, 71] width 237 height 18
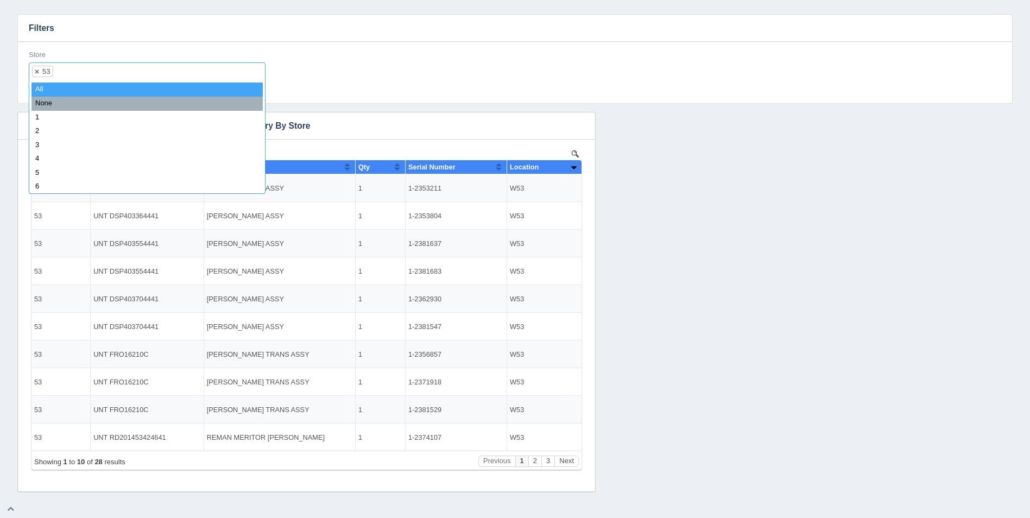
select select
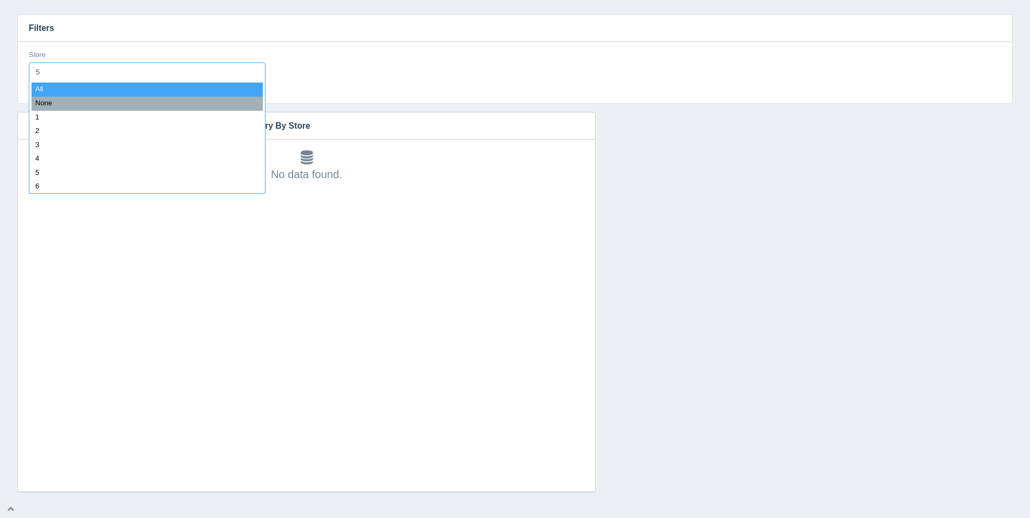
type input "54"
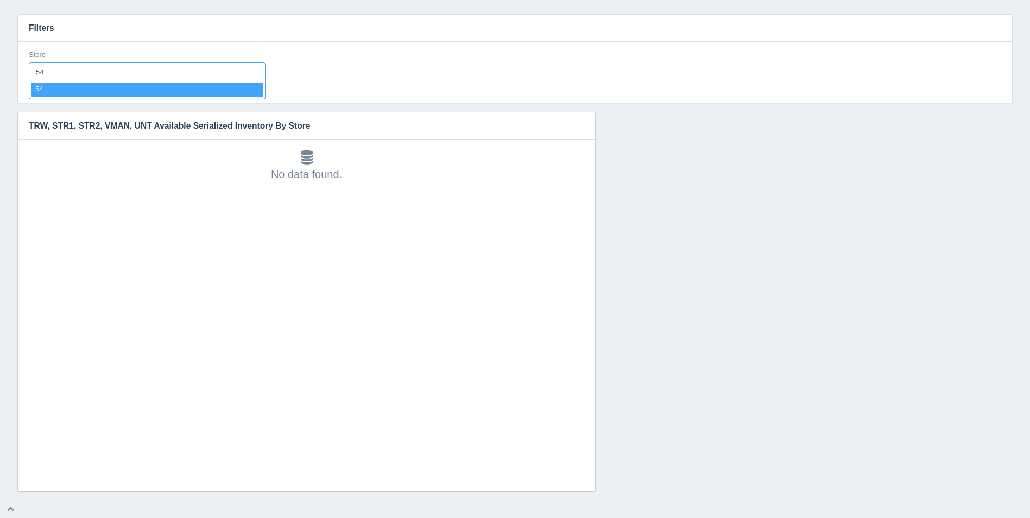
select select "54"
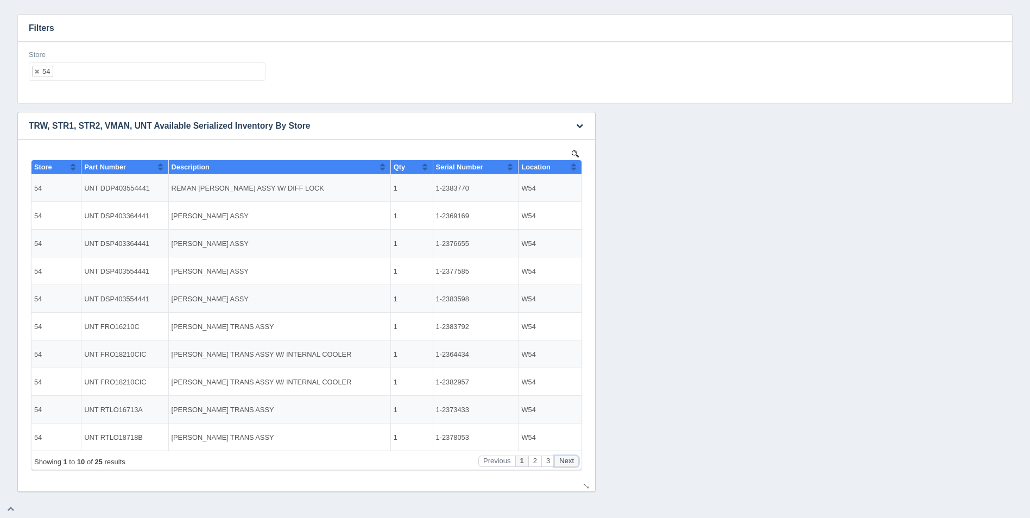
click at [568, 461] on button "Next" at bounding box center [567, 461] width 24 height 11
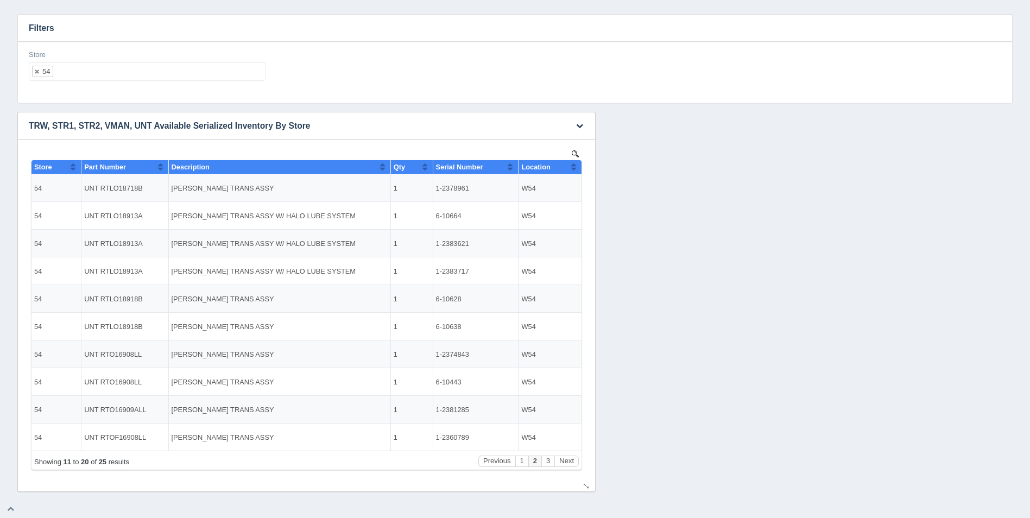
click at [574, 467] on div "Showing 11 to 20 of 25 results Previous 1 2 3 Next" at bounding box center [307, 460] width 550 height 19
click at [574, 461] on button "Next" at bounding box center [567, 461] width 24 height 11
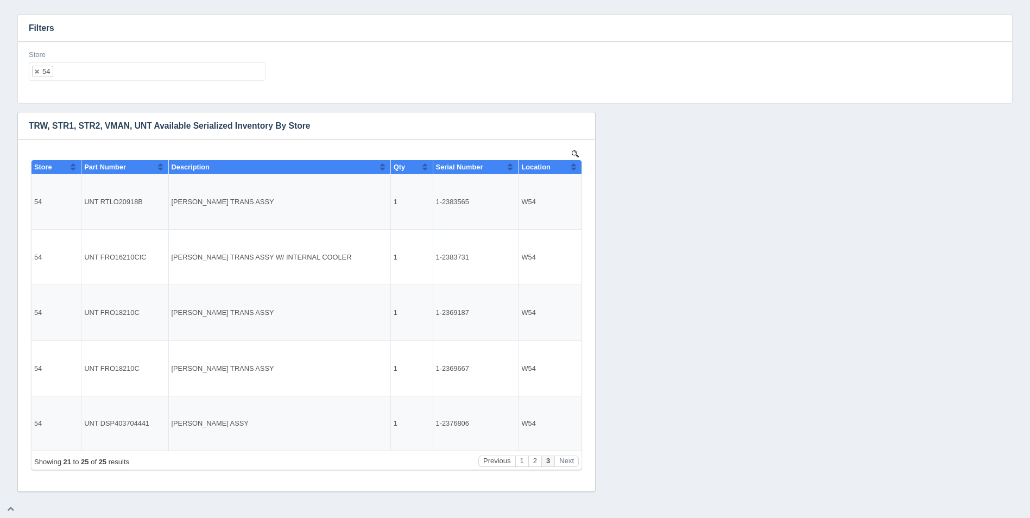
click at [150, 82] on div "Store 54 All None 1 2 3 4 5 6 7 8 9 10 11 12 13 14 15 16 17 18 19 20 21 22 23 2…" at bounding box center [146, 70] width 245 height 40
click at [154, 76] on ul "54" at bounding box center [147, 71] width 237 height 18
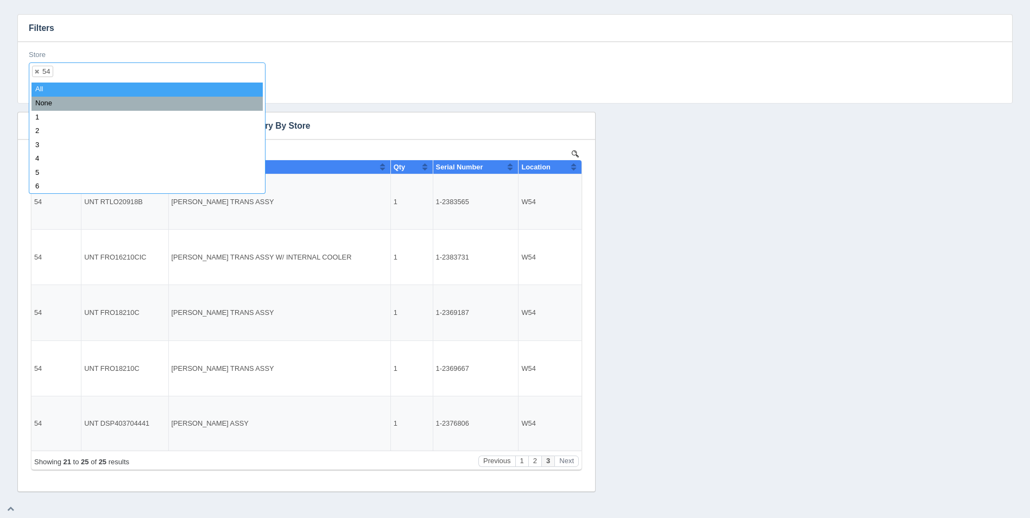
select select
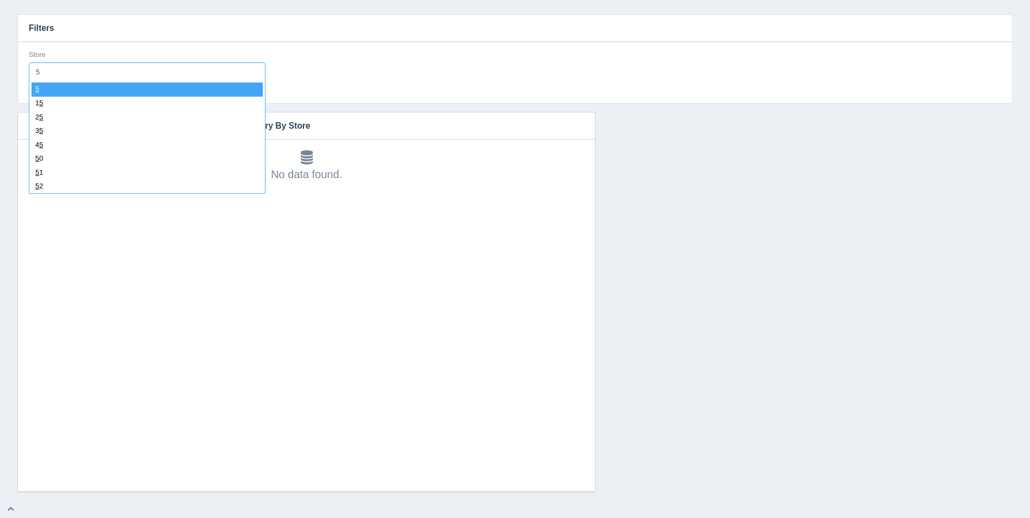
type input "55"
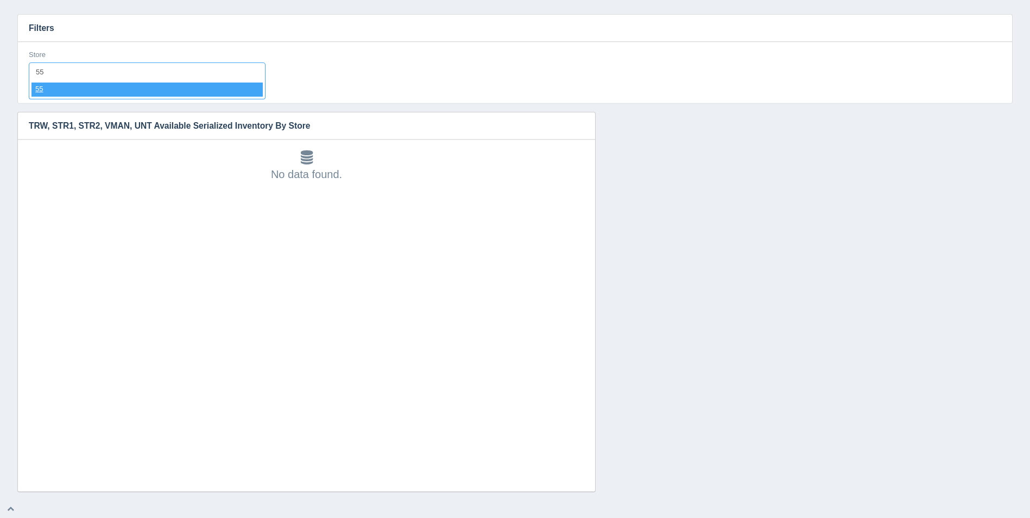
select select "55"
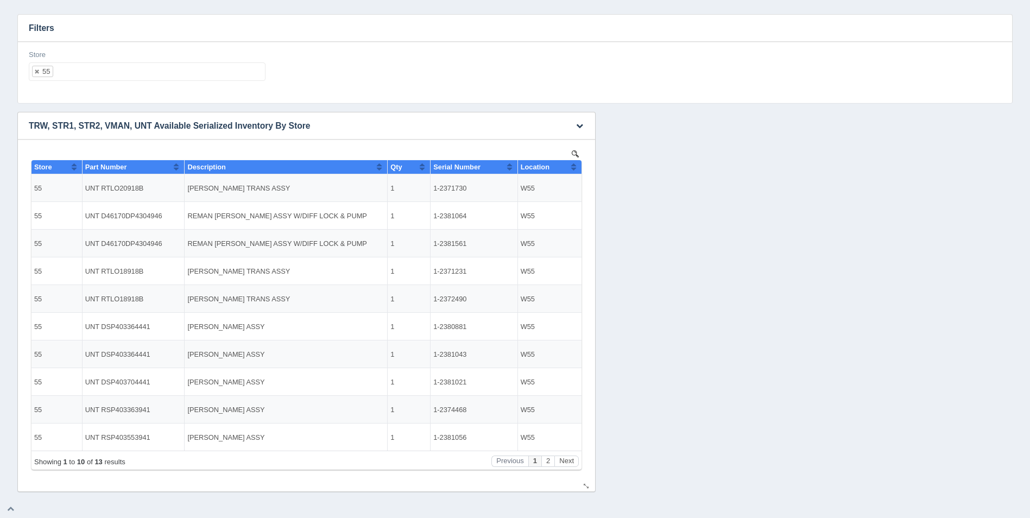
click at [576, 169] on button "Sort column ascending" at bounding box center [573, 166] width 7 height 13
click at [576, 169] on button "Sort column descending" at bounding box center [573, 166] width 7 height 13
click at [198, 67] on ul "55" at bounding box center [147, 71] width 237 height 18
select select
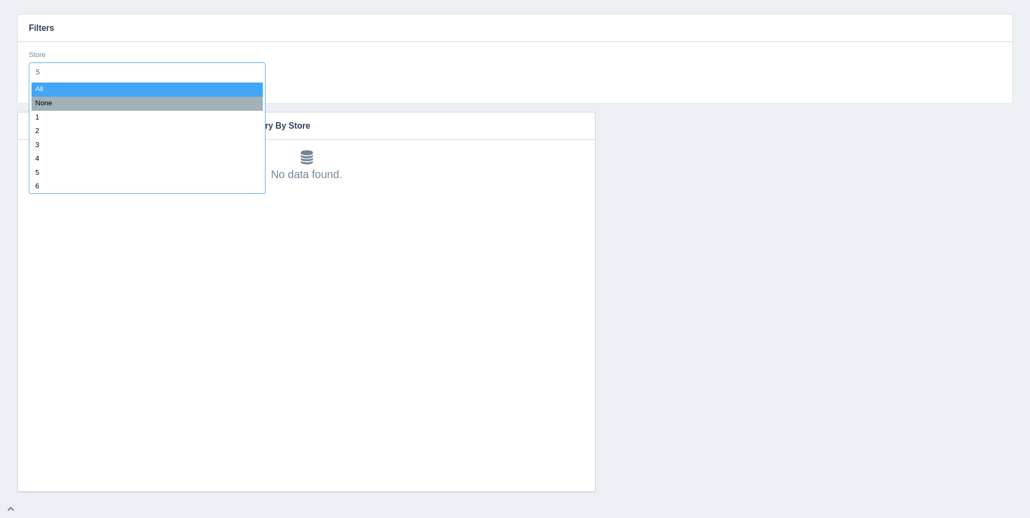
type input "56"
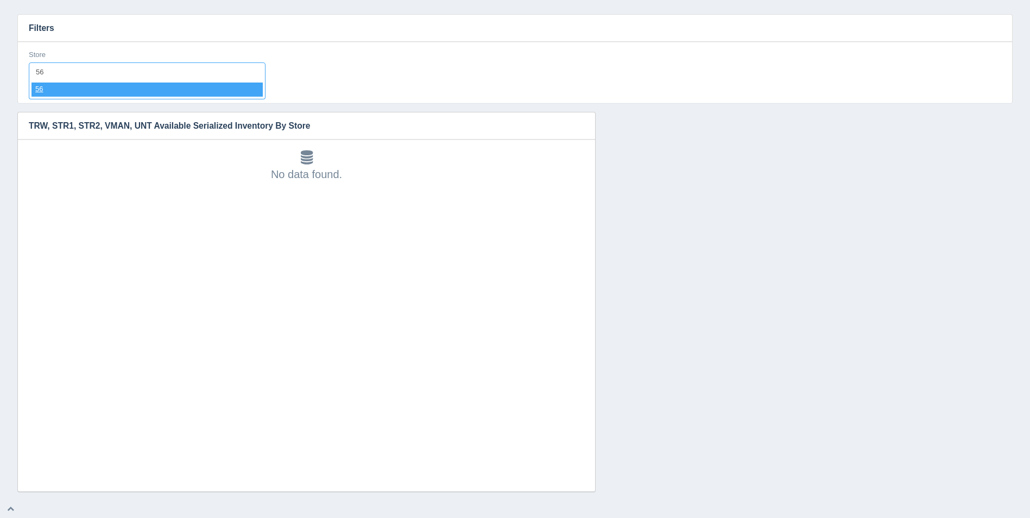
select select "56"
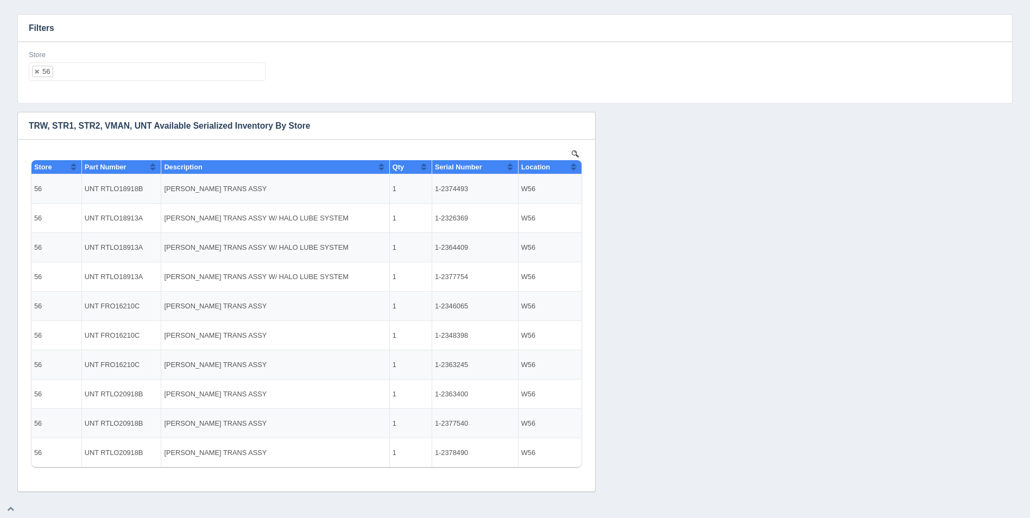
select select
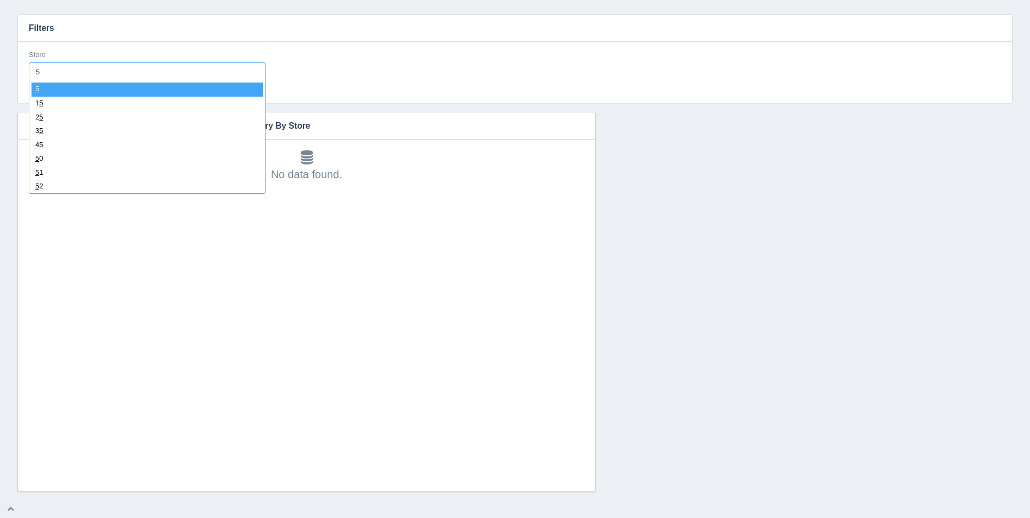
type input "57"
select select "57"
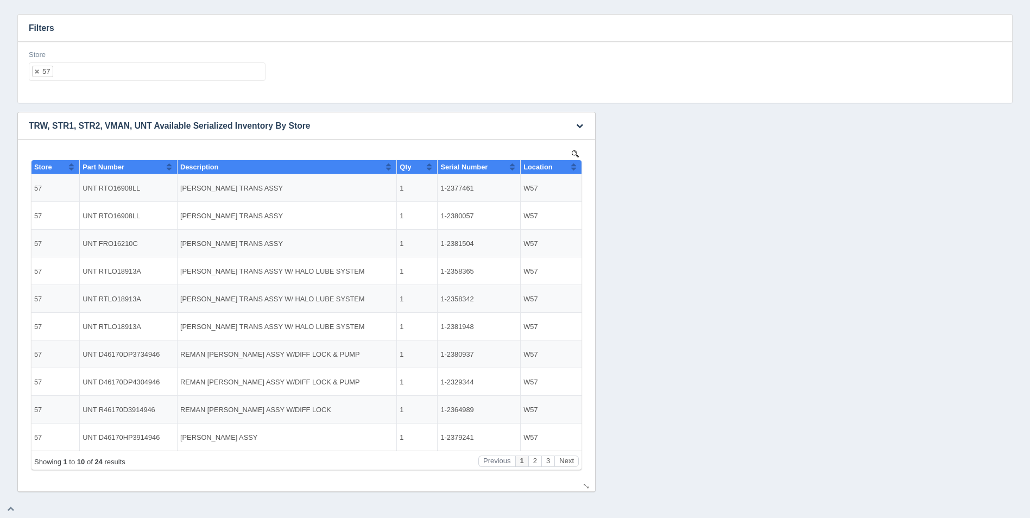
click at [576, 165] on button "Sort column ascending" at bounding box center [573, 166] width 7 height 13
click at [576, 165] on button "Sort column descending" at bounding box center [573, 166] width 7 height 13
click at [218, 72] on ul "57" at bounding box center [147, 71] width 237 height 18
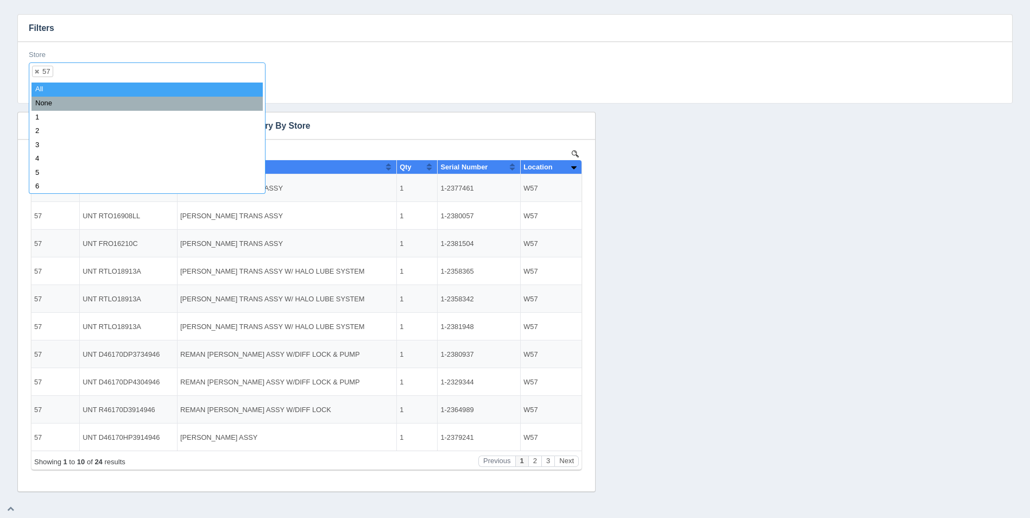
select select
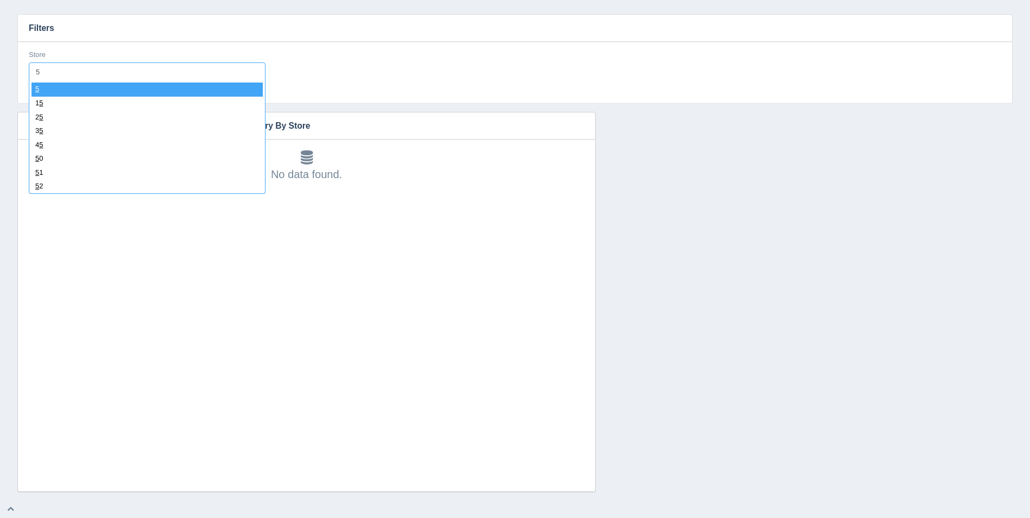
type input "58"
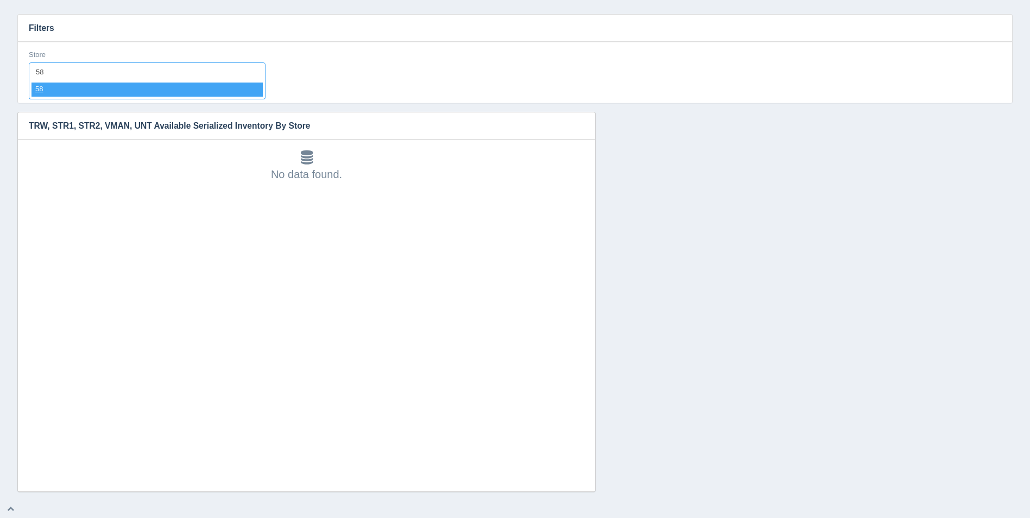
select select "58"
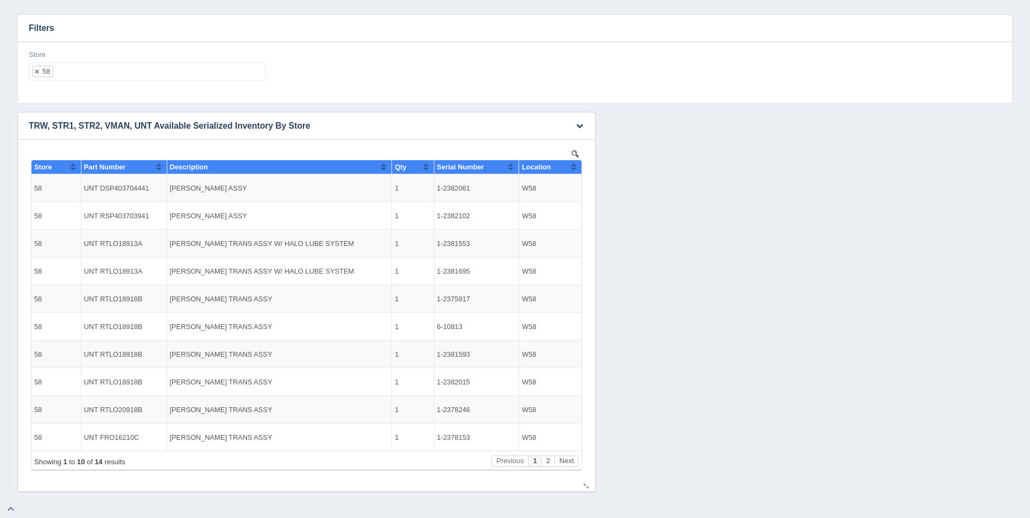
click at [574, 167] on button "Sort column ascending" at bounding box center [573, 166] width 7 height 13
click at [574, 167] on button "Sort column descending" at bounding box center [573, 166] width 7 height 13
click at [168, 70] on ul "58" at bounding box center [147, 71] width 237 height 18
select select
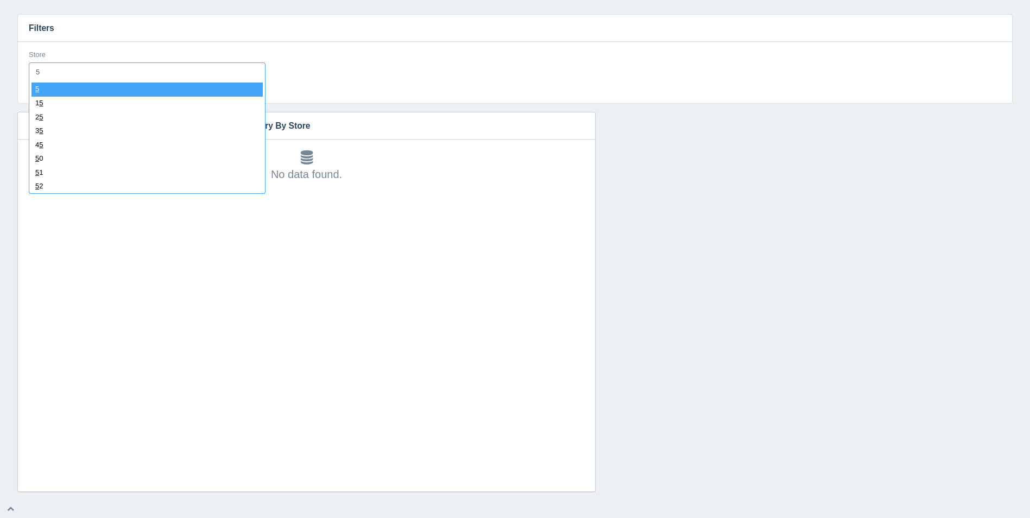
type input "59"
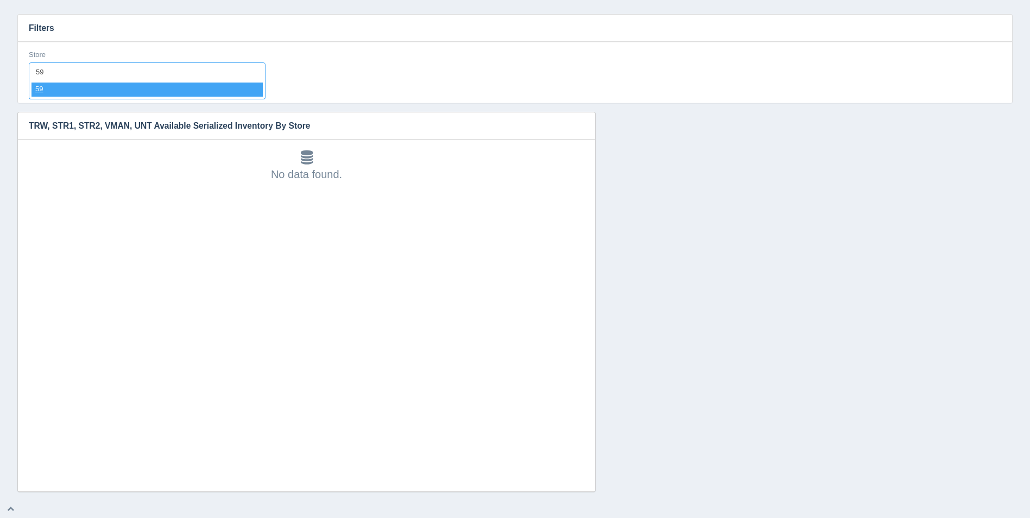
select select "59"
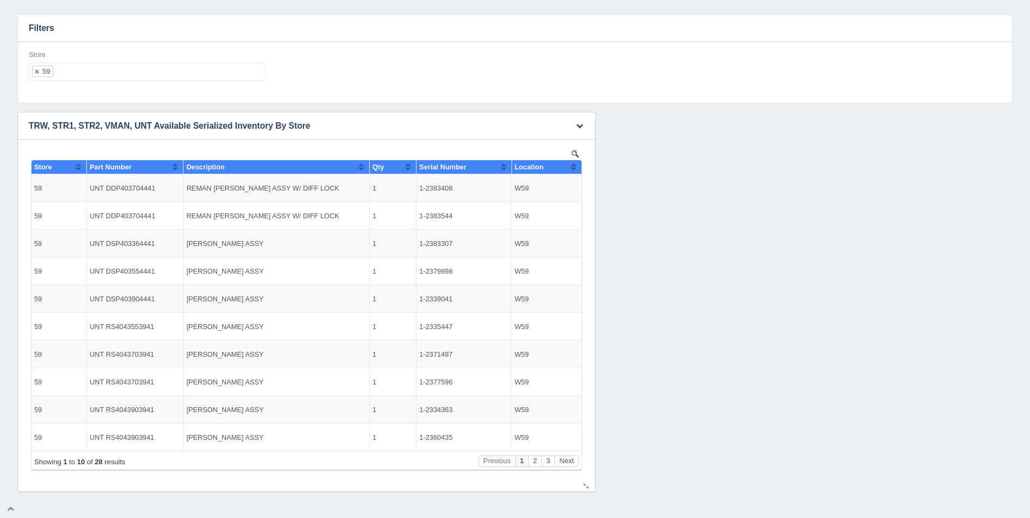
click at [579, 167] on th "Location" at bounding box center [547, 167] width 70 height 14
click at [191, 71] on ul "59" at bounding box center [147, 71] width 237 height 18
select select
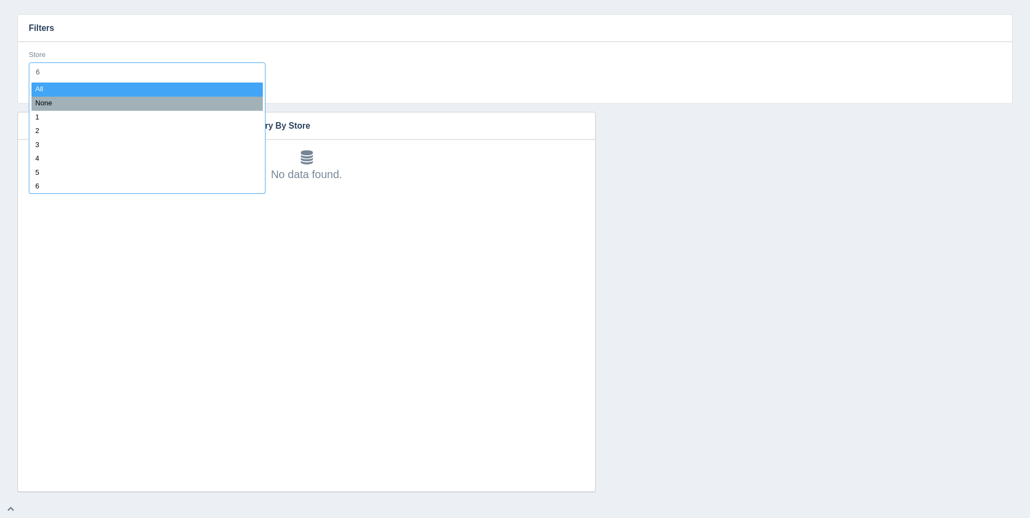
type input "60"
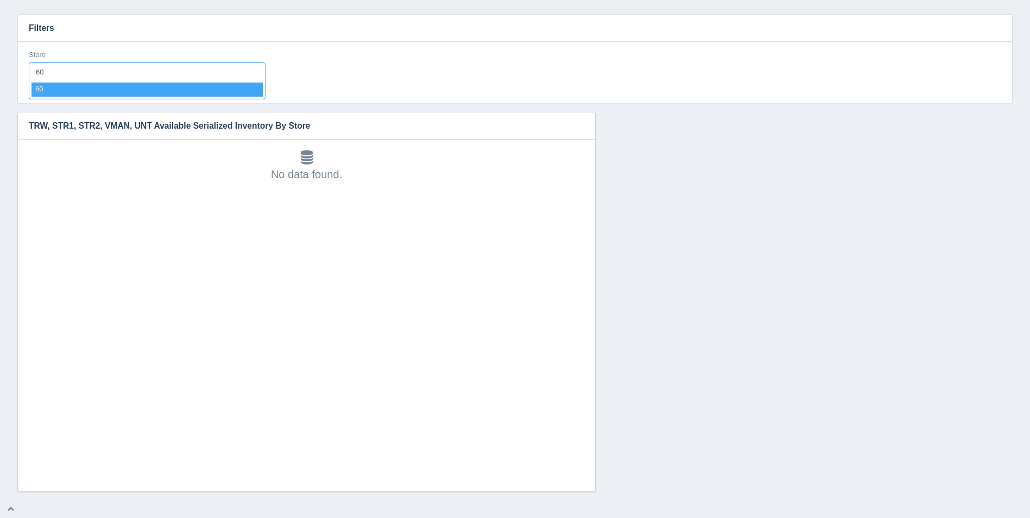
select select "60"
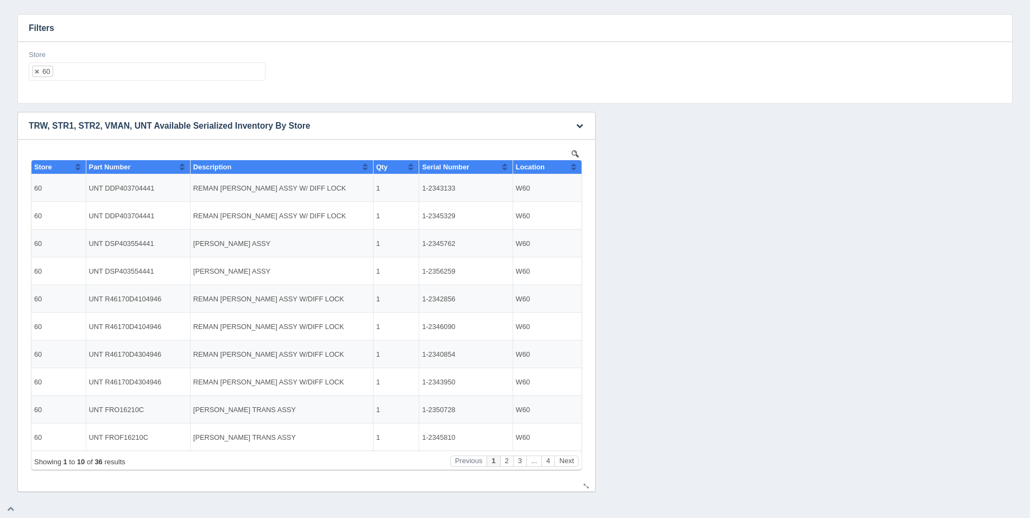
click at [576, 168] on button "Sort column ascending" at bounding box center [573, 166] width 7 height 13
click at [576, 168] on button "Sort column descending" at bounding box center [573, 166] width 7 height 13
click at [150, 72] on ul "60" at bounding box center [147, 71] width 237 height 18
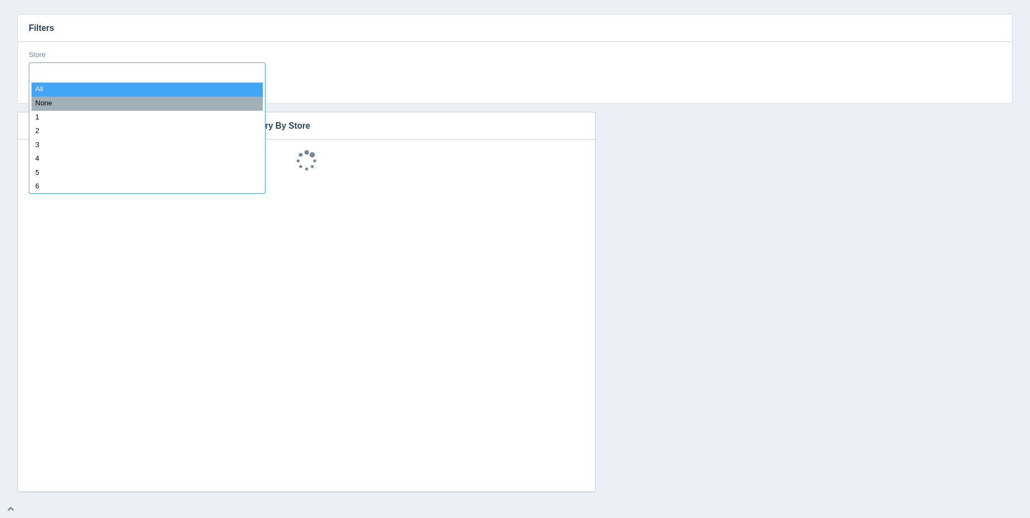
select select
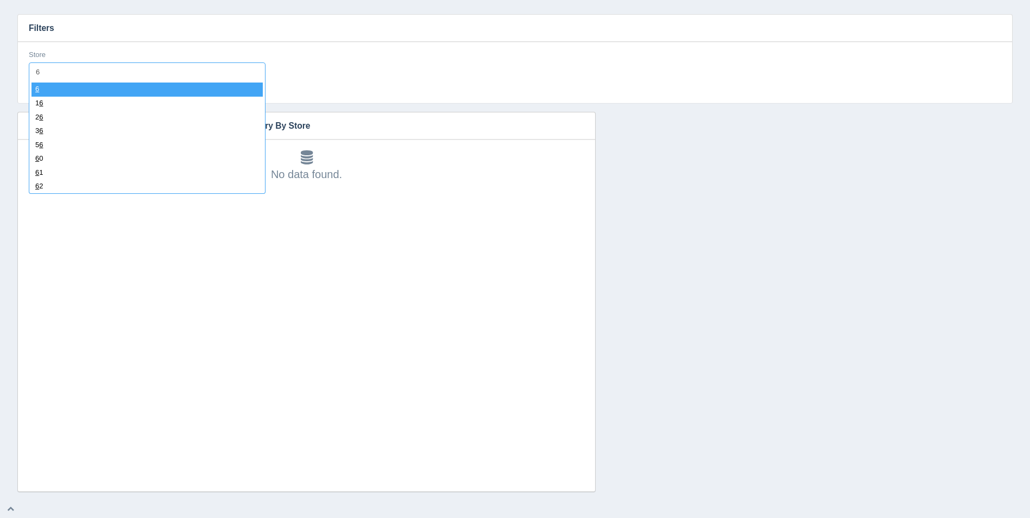
type input "61"
select select "61"
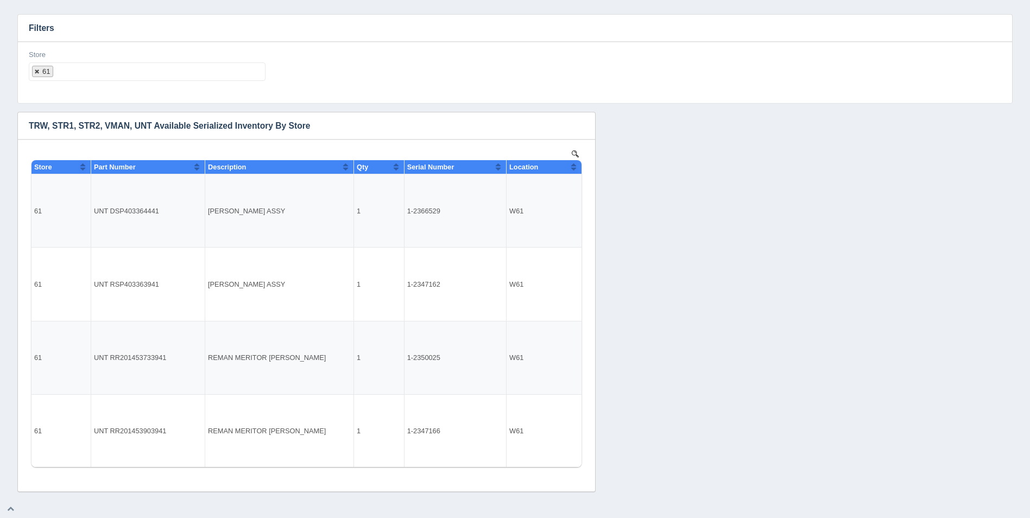
select select
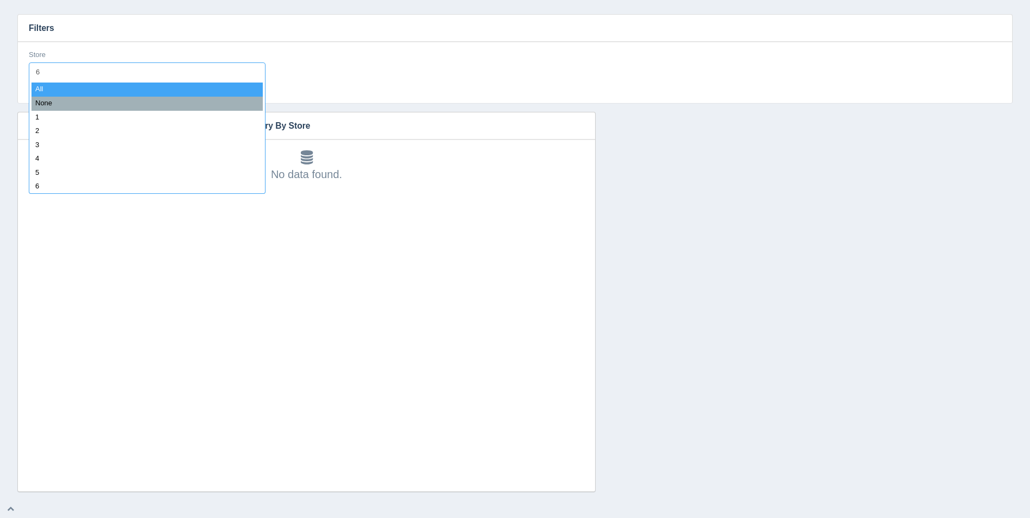
type input "62"
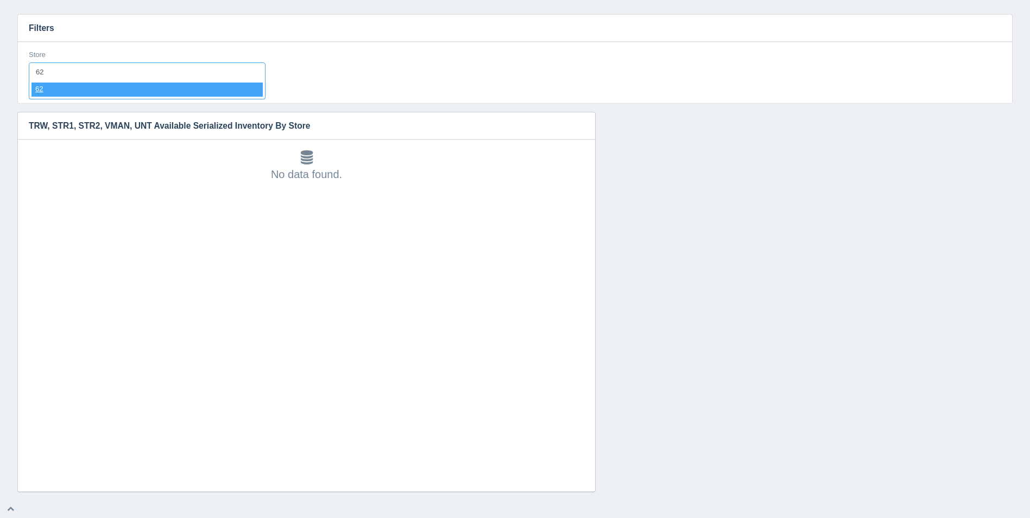
select select "62"
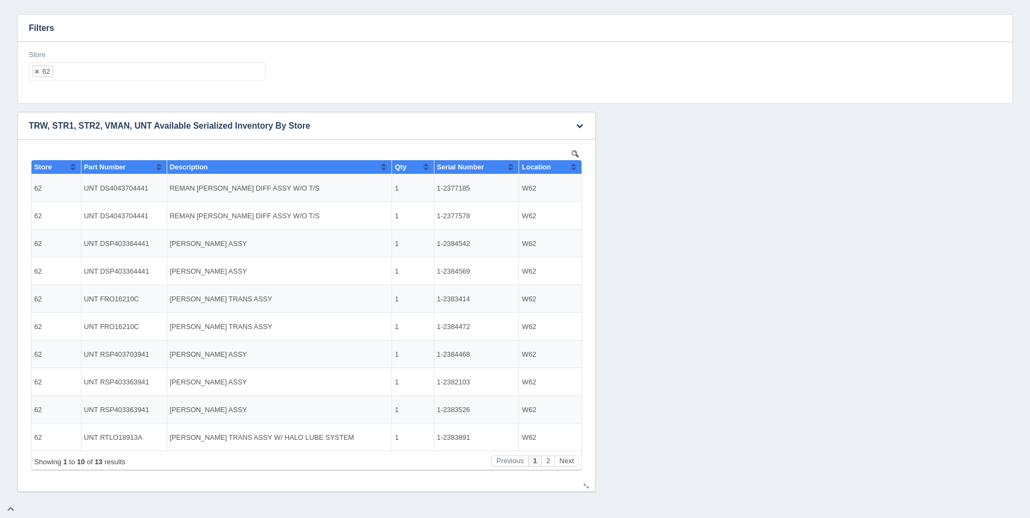
click at [575, 166] on button "Sort column ascending" at bounding box center [573, 166] width 7 height 13
click at [575, 166] on button "Sort column descending" at bounding box center [573, 166] width 7 height 13
click at [174, 74] on ul "62" at bounding box center [147, 71] width 237 height 18
select select
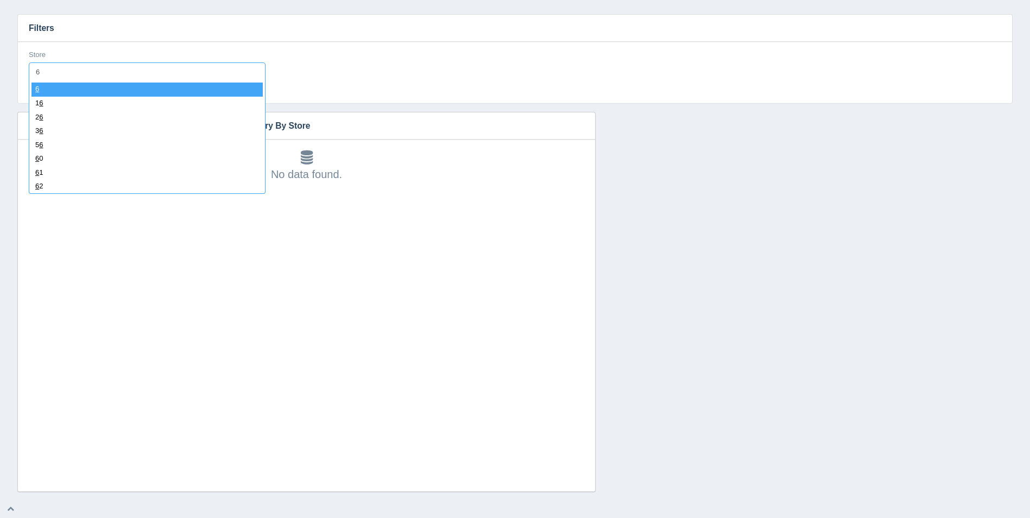
type input "63"
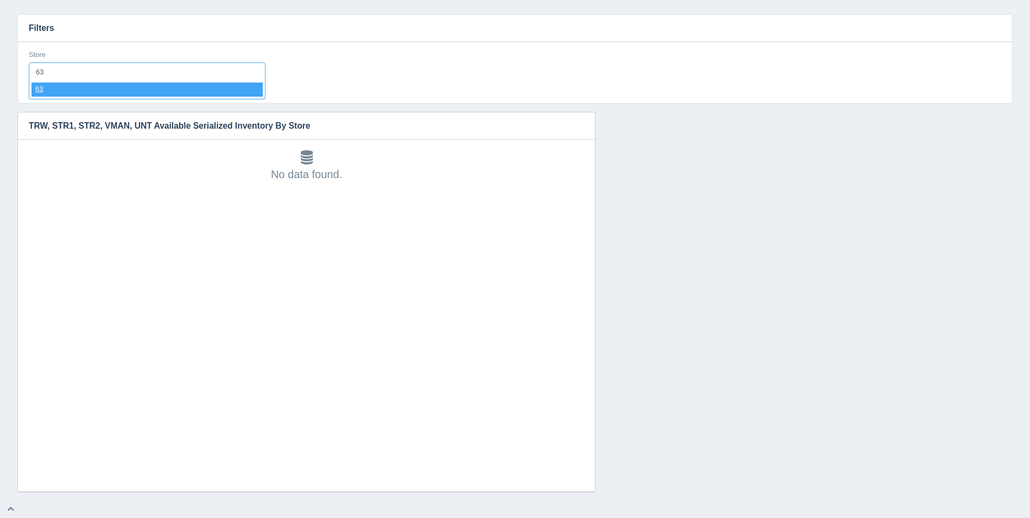
select select "63"
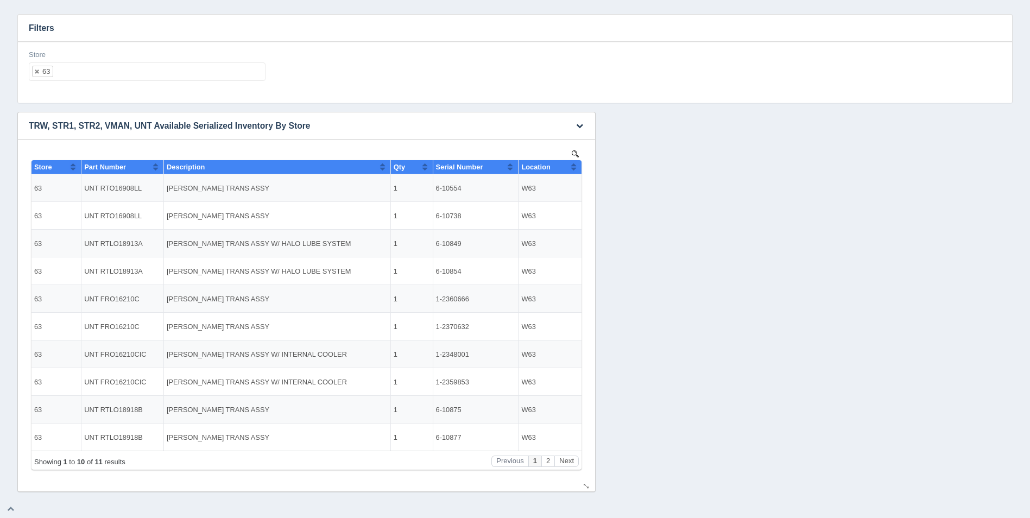
click at [577, 166] on button "Sort column ascending" at bounding box center [573, 166] width 7 height 13
click at [577, 166] on button "Sort column descending" at bounding box center [573, 166] width 7 height 13
click at [122, 73] on ul "63" at bounding box center [147, 71] width 237 height 18
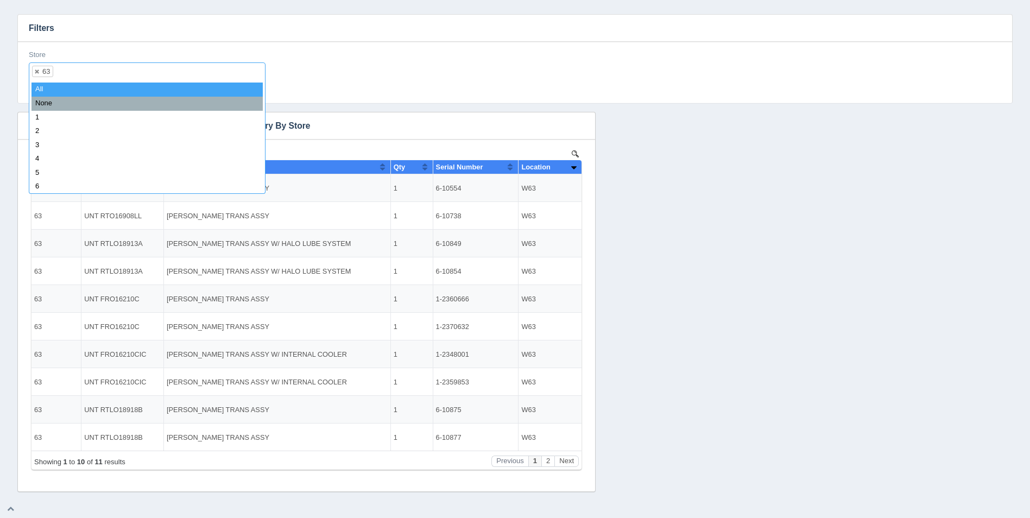
select select
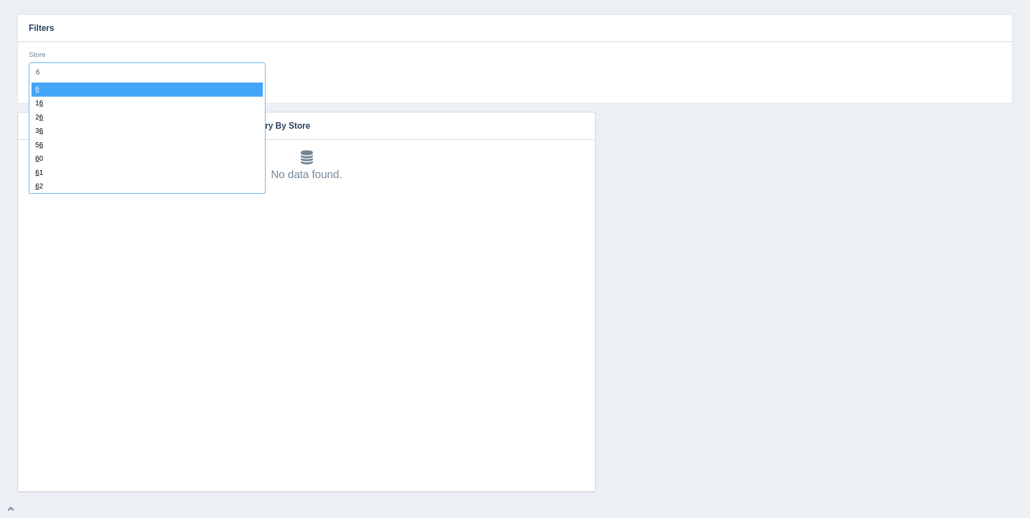
type input "64"
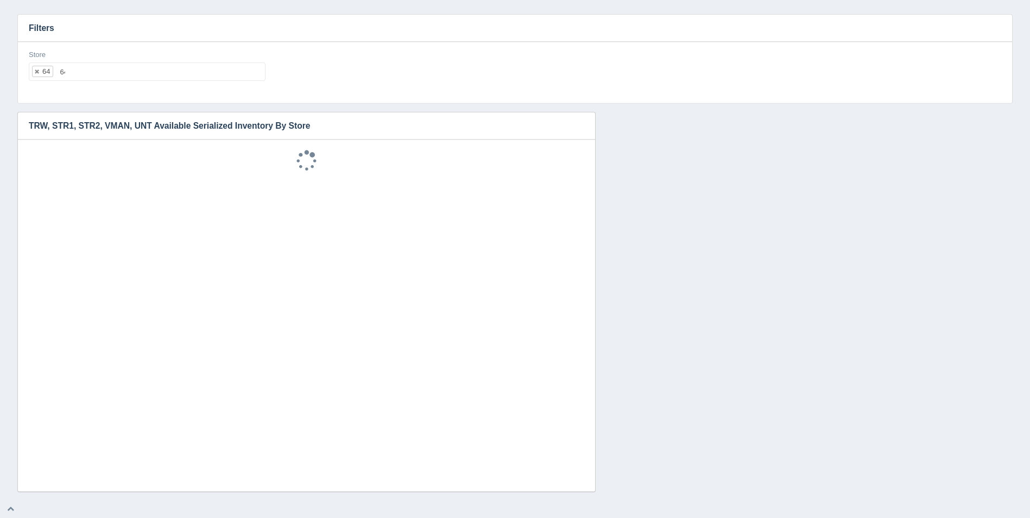
select select "64"
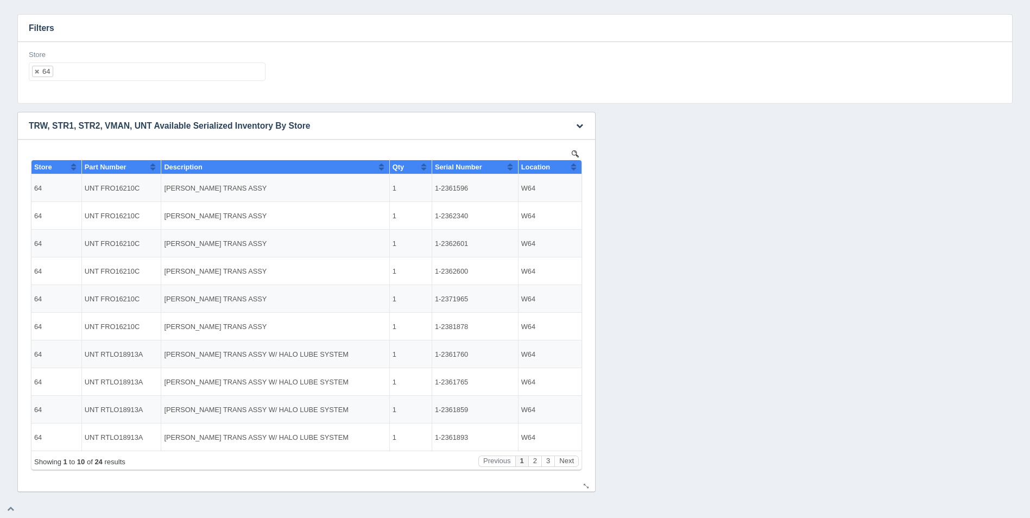
click at [578, 167] on th "Location" at bounding box center [550, 167] width 64 height 14
click at [147, 75] on ul "64" at bounding box center [147, 71] width 237 height 18
select select
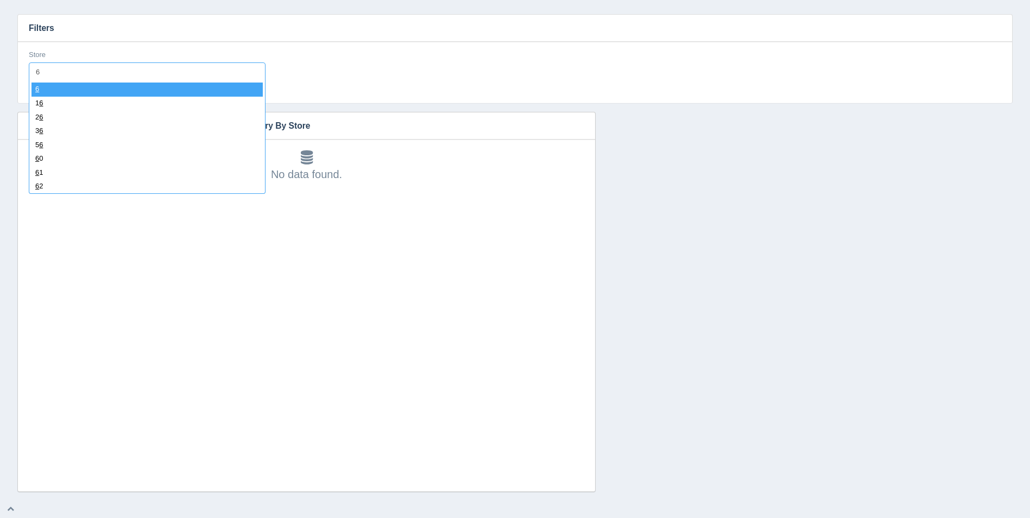
type input "65"
select select "65"
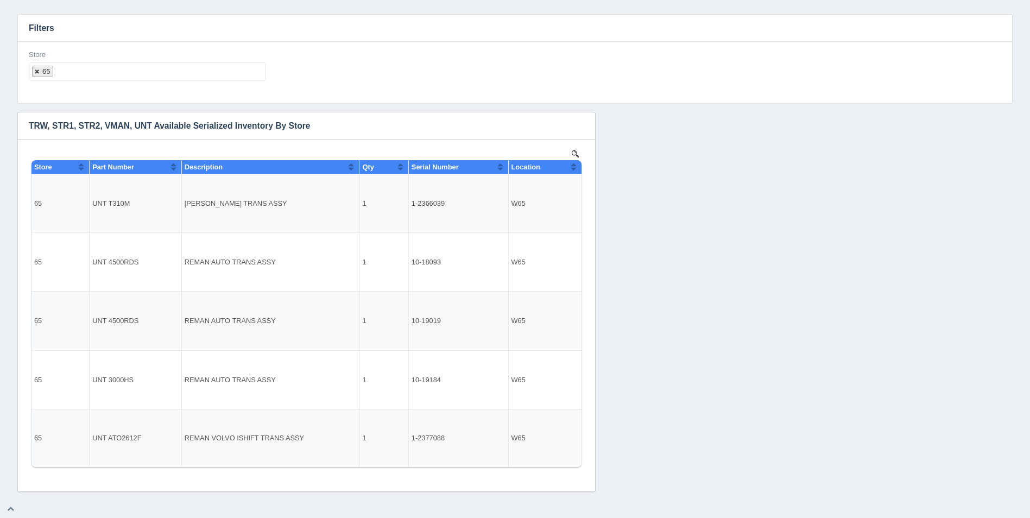
select select
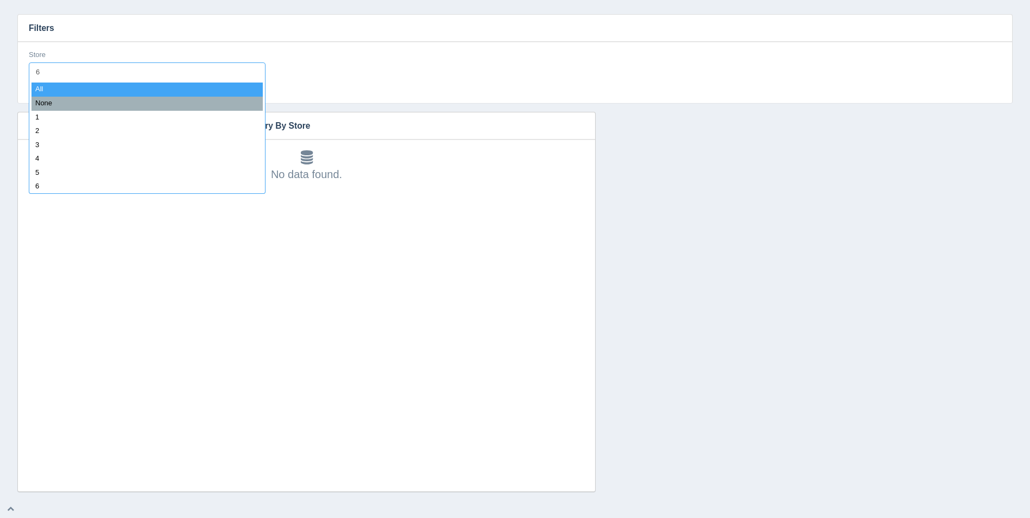
type input "66"
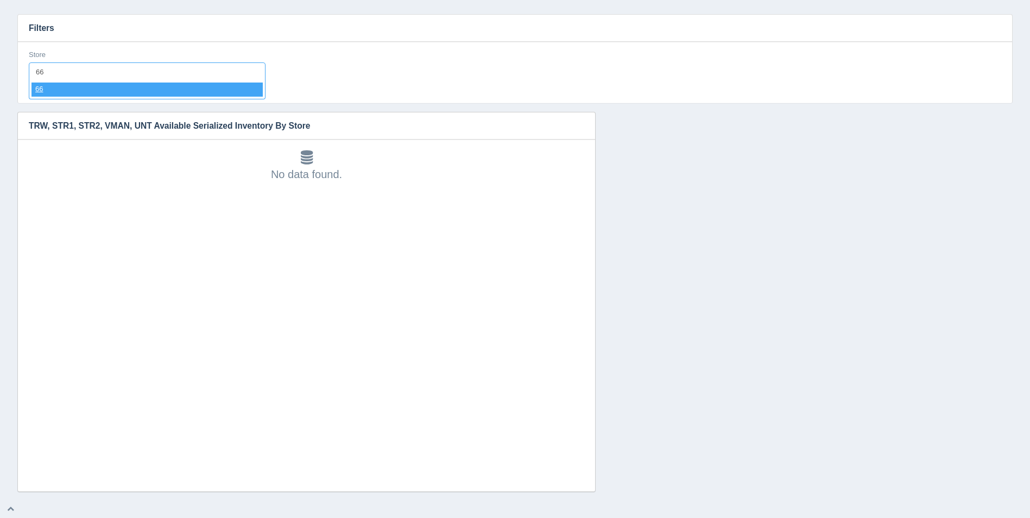
select select "66"
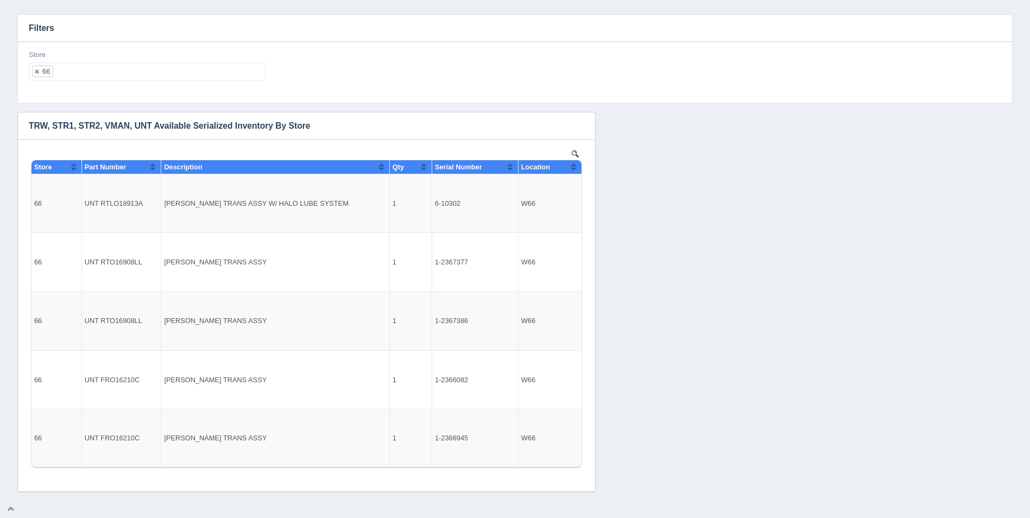
select select
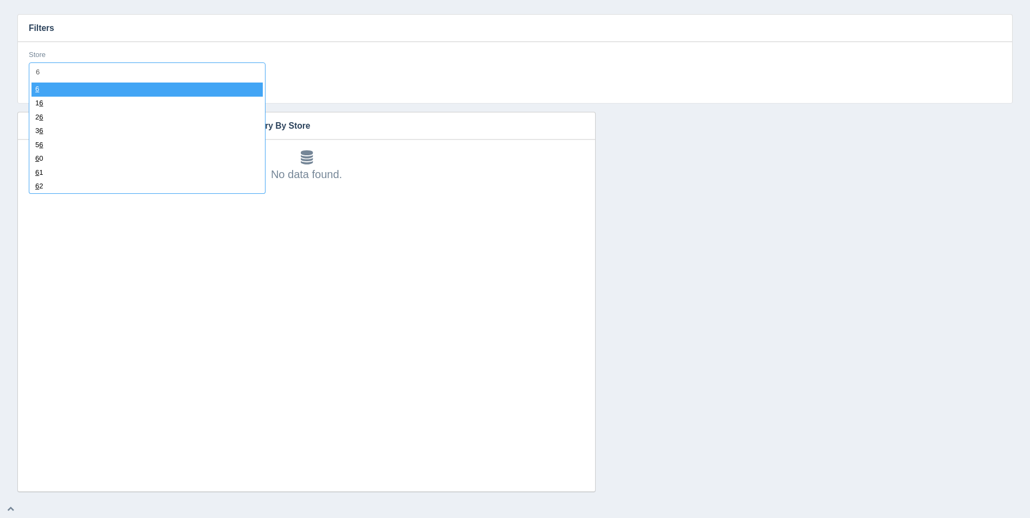
type input "67"
select select "67"
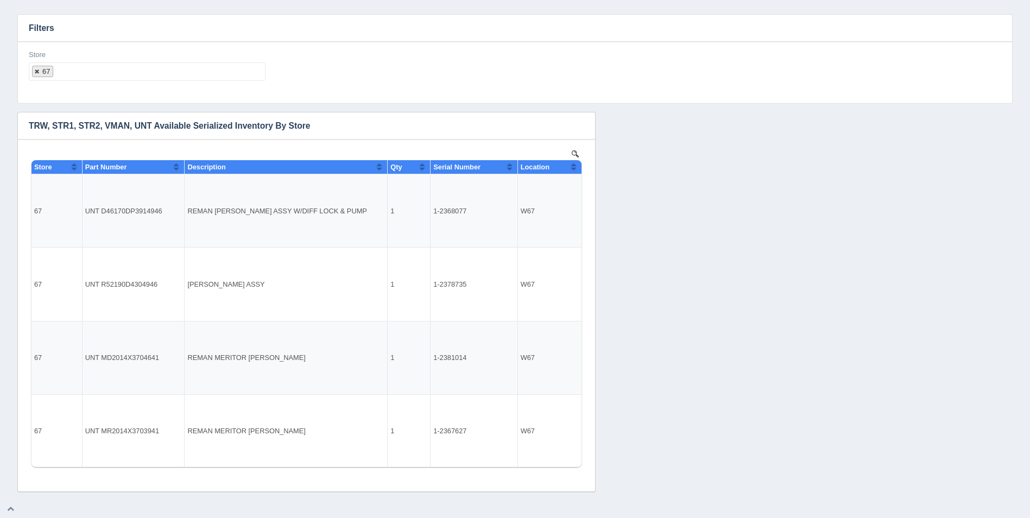
select select
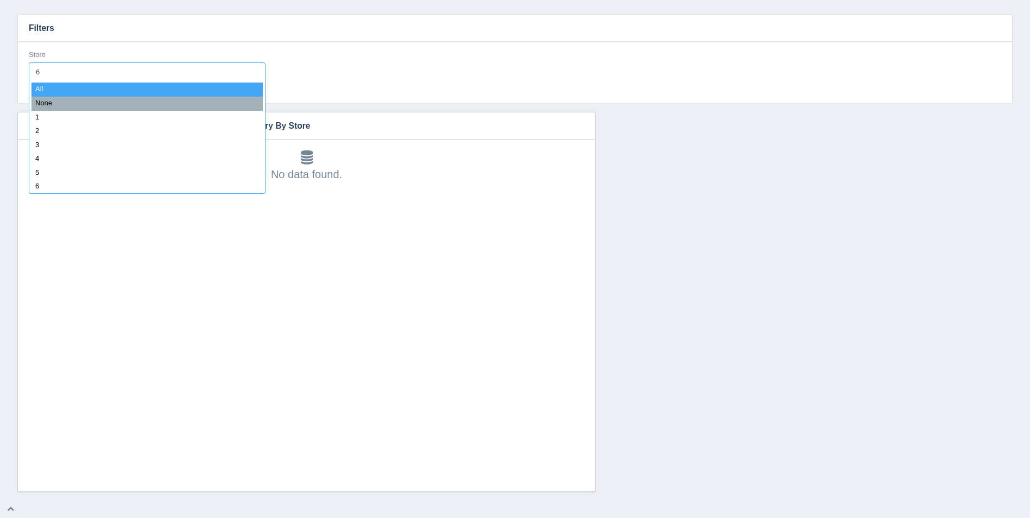
type input "68"
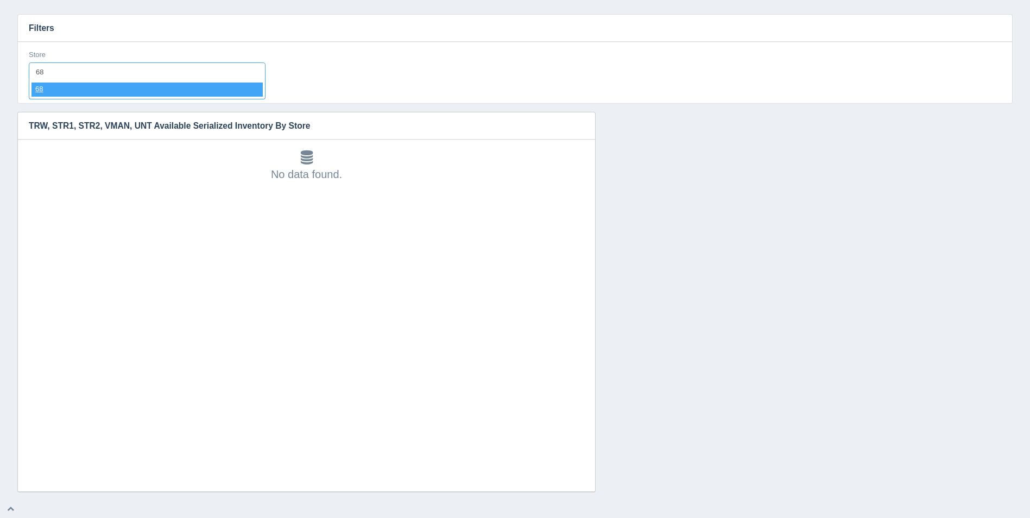
select select "68"
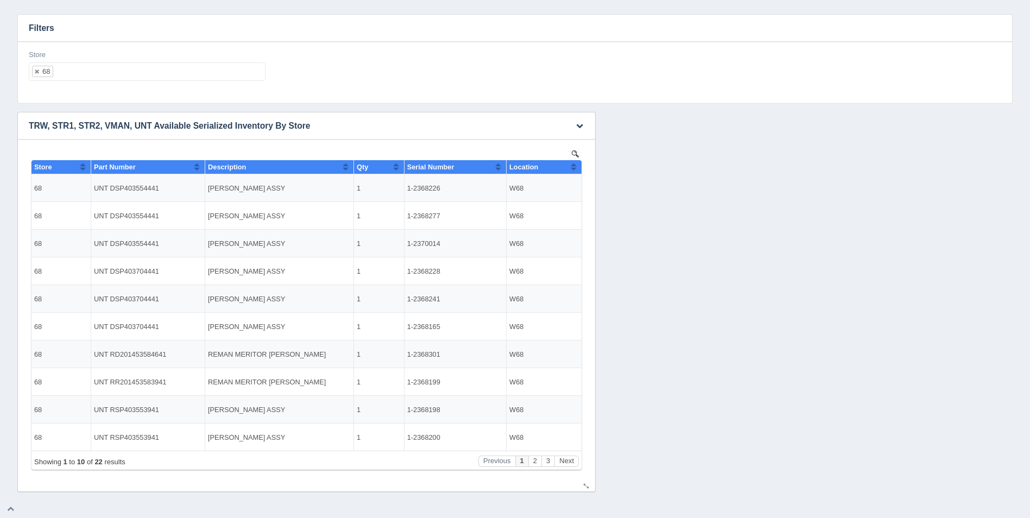
click at [574, 166] on button "Sort column ascending" at bounding box center [573, 166] width 7 height 13
click at [574, 166] on button "Sort column descending" at bounding box center [573, 166] width 7 height 13
click at [181, 70] on ul "68" at bounding box center [147, 71] width 237 height 18
select select
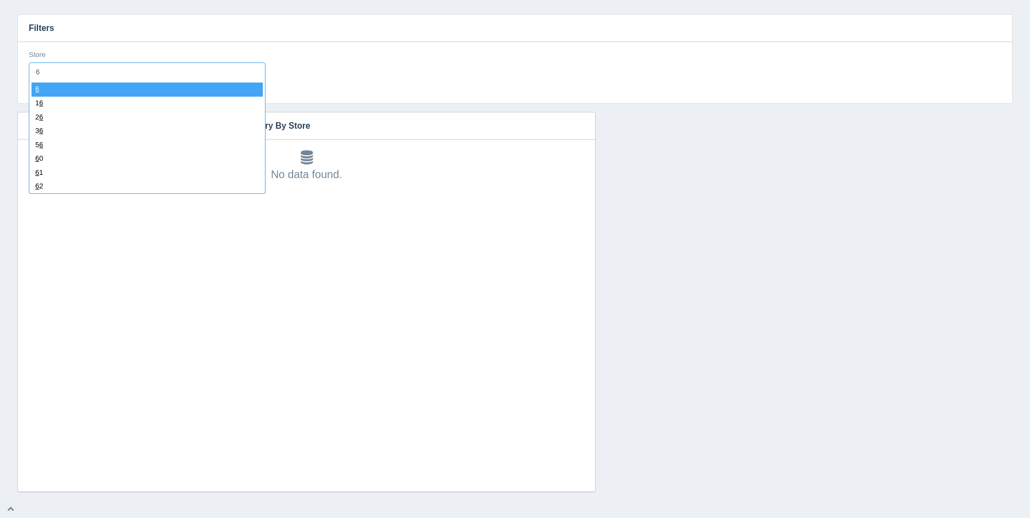
type input "69"
select select "69"
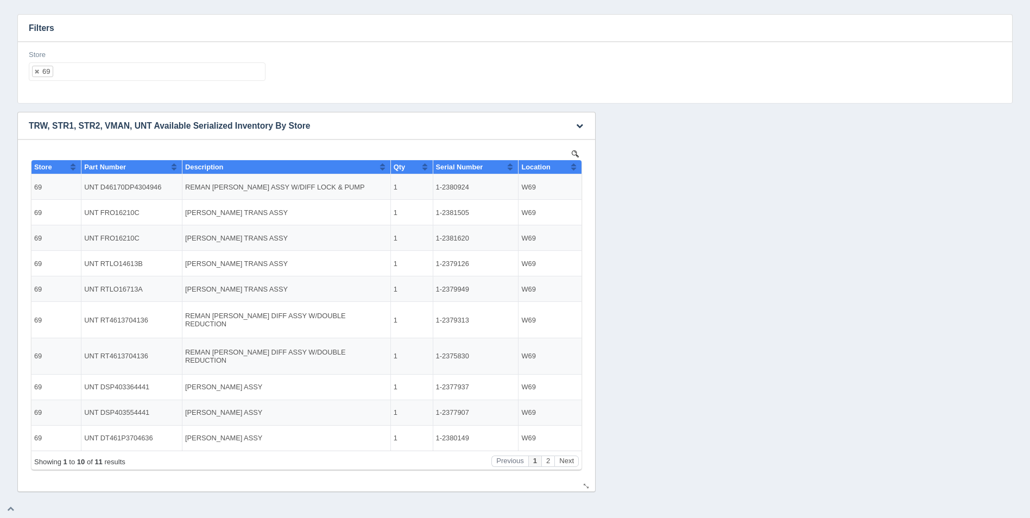
click at [577, 168] on th "Location" at bounding box center [550, 167] width 63 height 14
click at [175, 76] on ul "69" at bounding box center [147, 71] width 237 height 18
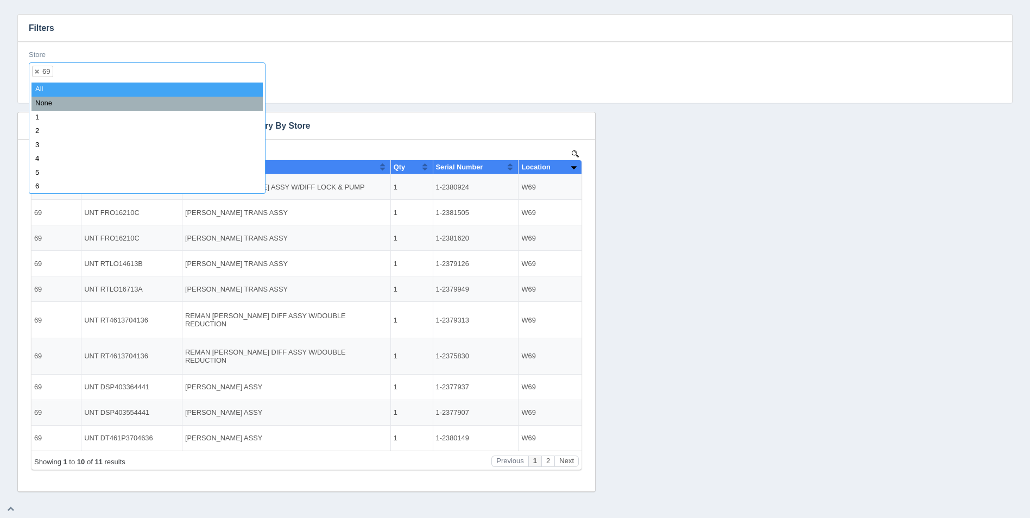
select select
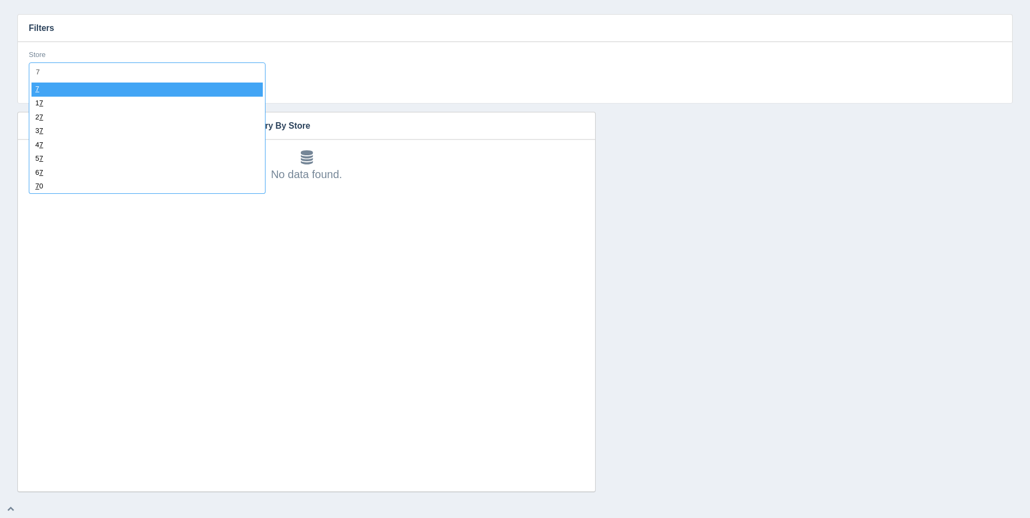
type input "70"
select select "70"
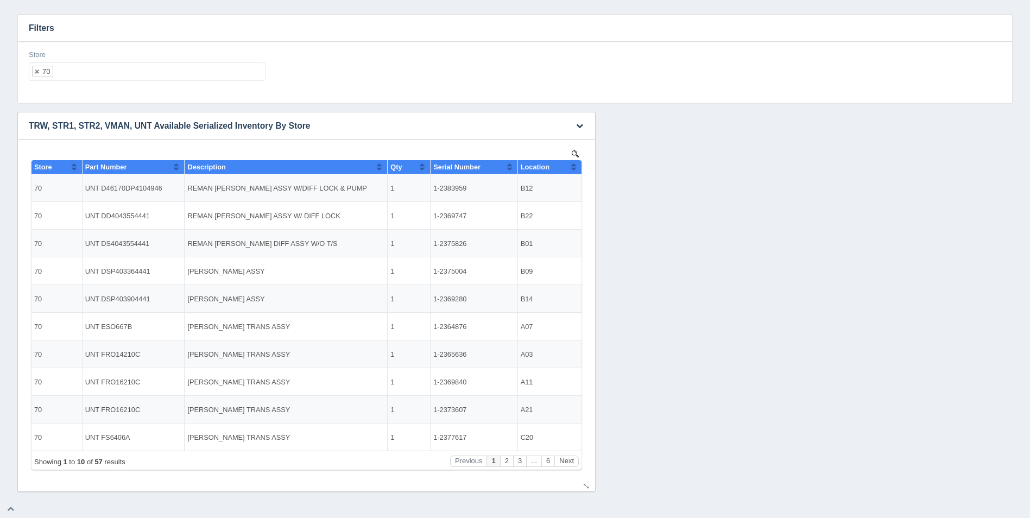
click at [572, 169] on button "Sort column ascending" at bounding box center [573, 166] width 7 height 13
click at [575, 168] on button "Sort column descending" at bounding box center [573, 166] width 7 height 13
click at [566, 459] on button "Next" at bounding box center [567, 461] width 24 height 11
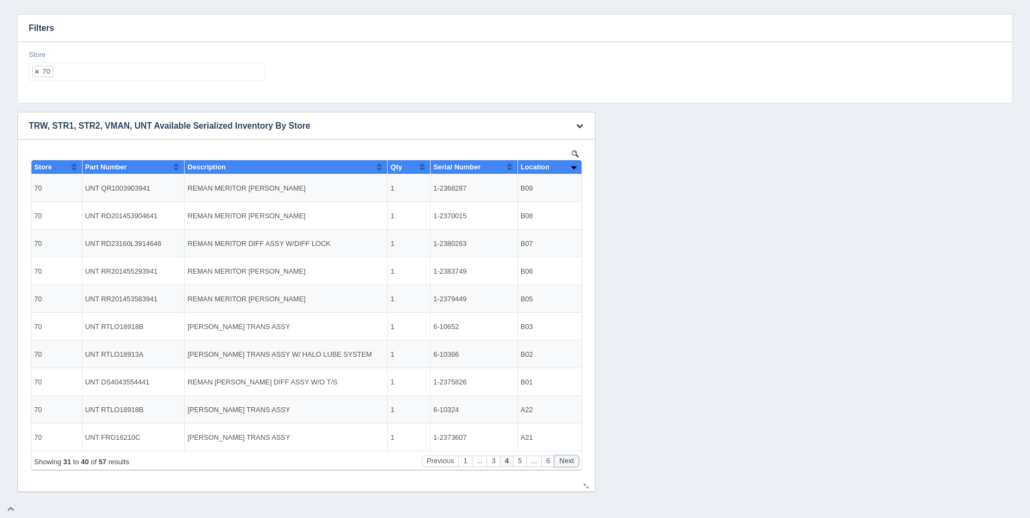
click at [566, 456] on button "Next" at bounding box center [567, 461] width 24 height 11
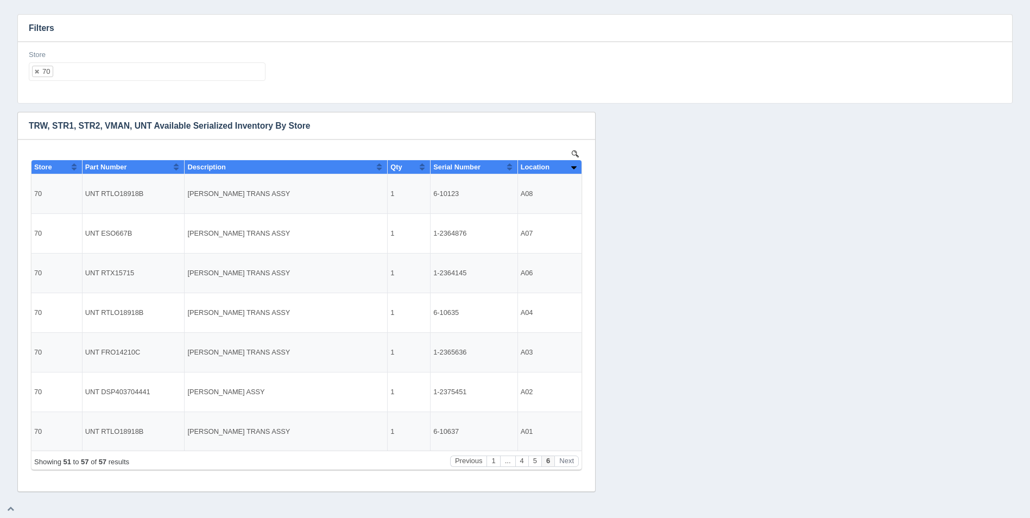
drag, startPoint x: 195, startPoint y: 84, endPoint x: 195, endPoint y: 77, distance: 7.1
click at [195, 82] on div "Store 70 All None 1 2 3 4 5 6 7 8 9 10 11 12 13 14 15 16 17 18 19 20 21 22 23 2…" at bounding box center [146, 70] width 245 height 40
click at [195, 76] on ul "70" at bounding box center [147, 71] width 237 height 18
select select
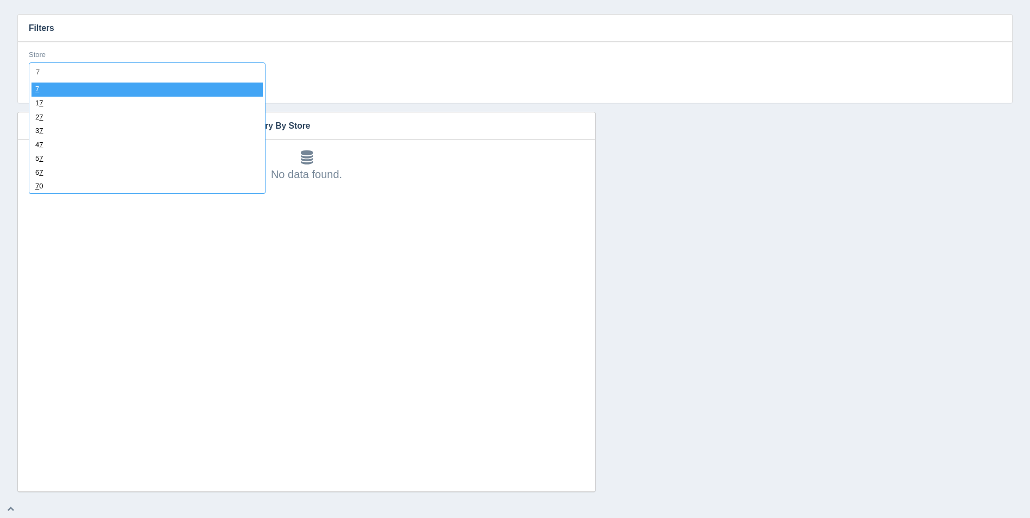
type input "71"
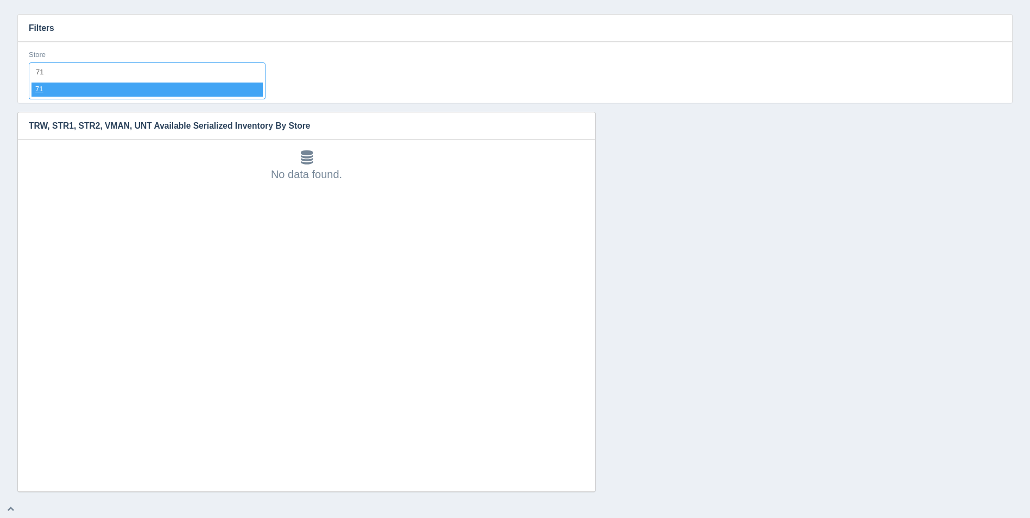
select select "71"
select select
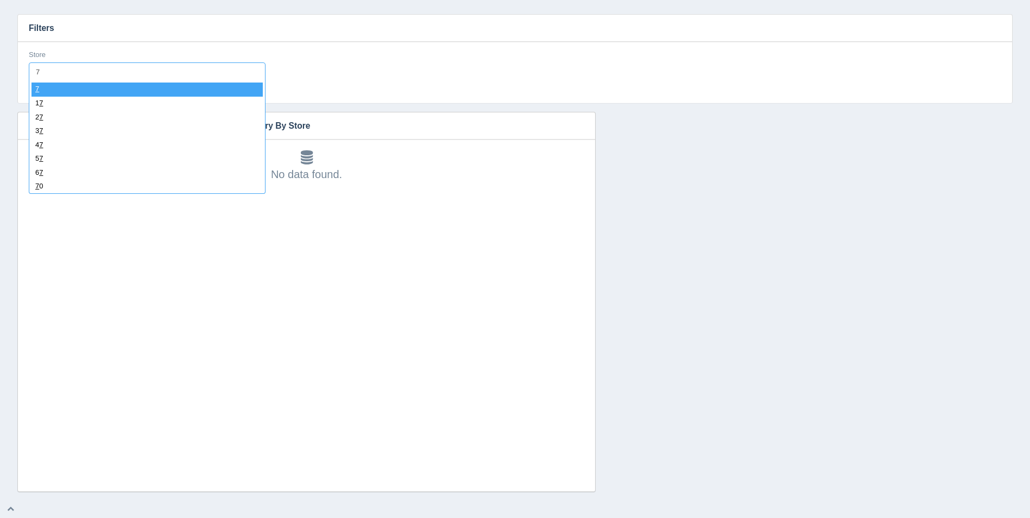
type input "72"
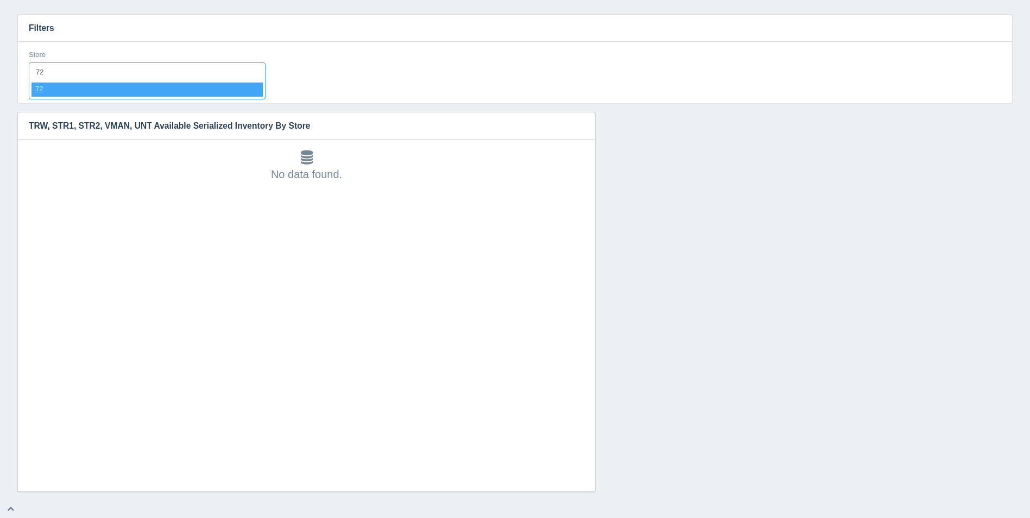
select select "72"
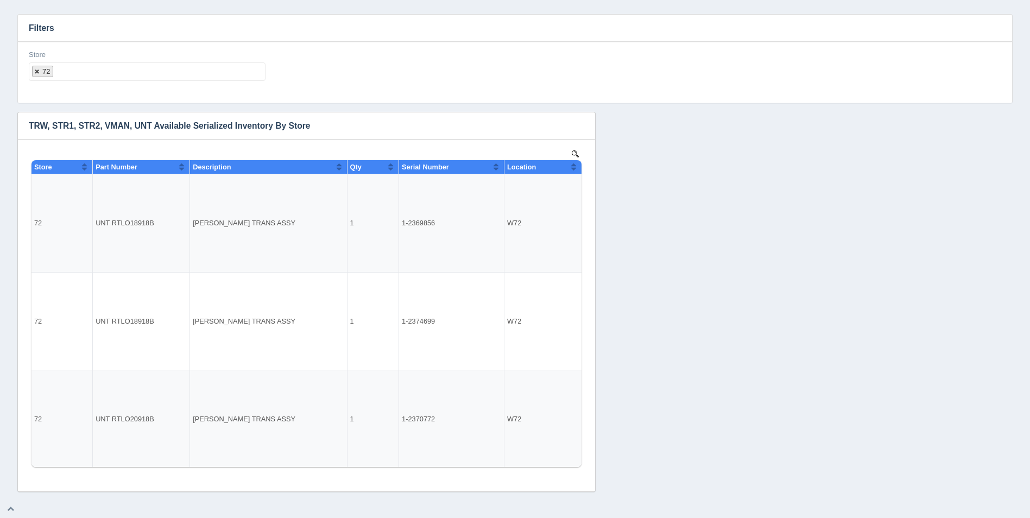
select select
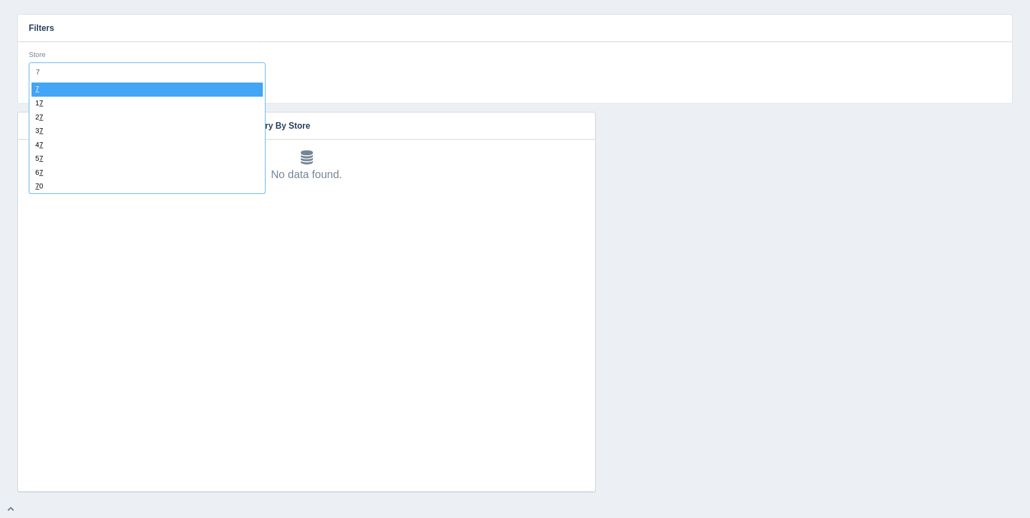
type input "73"
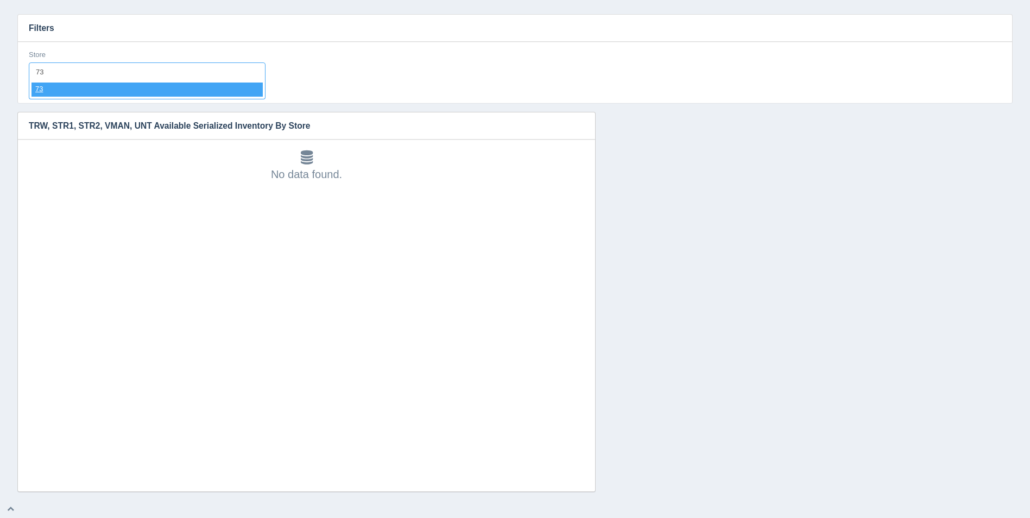
select select "73"
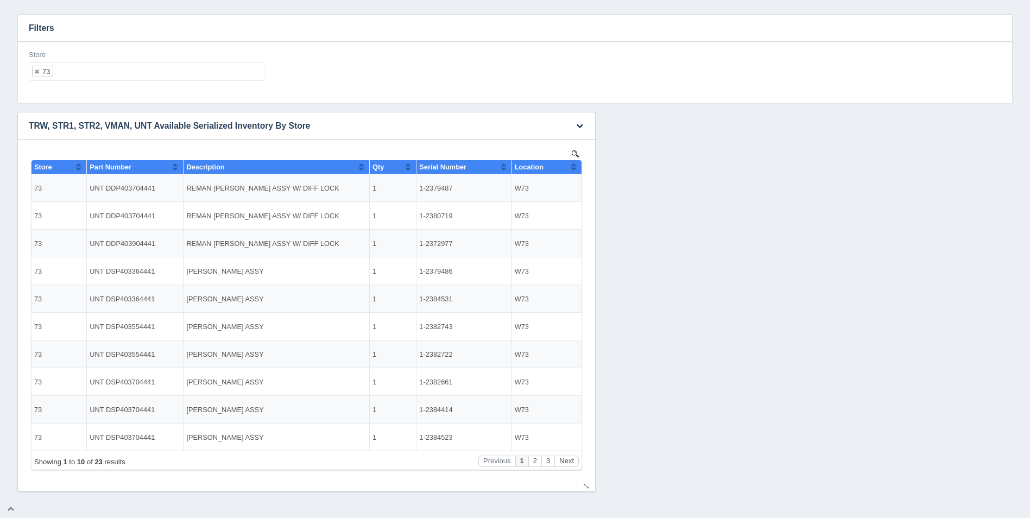
click at [575, 167] on button "Sort column ascending" at bounding box center [573, 166] width 7 height 13
click at [575, 167] on button "Sort column descending" at bounding box center [573, 166] width 7 height 13
click at [127, 65] on ul "73" at bounding box center [147, 71] width 237 height 18
select select
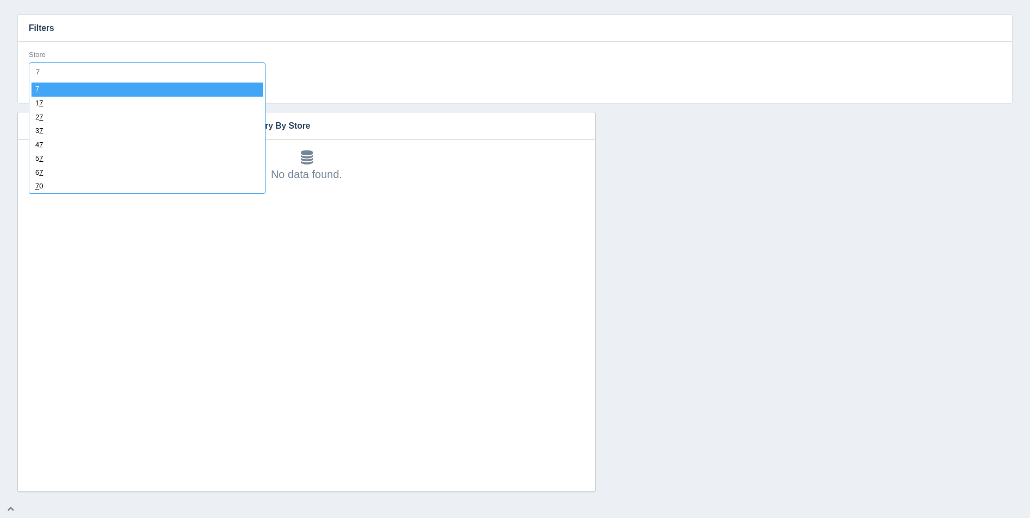
type input "74"
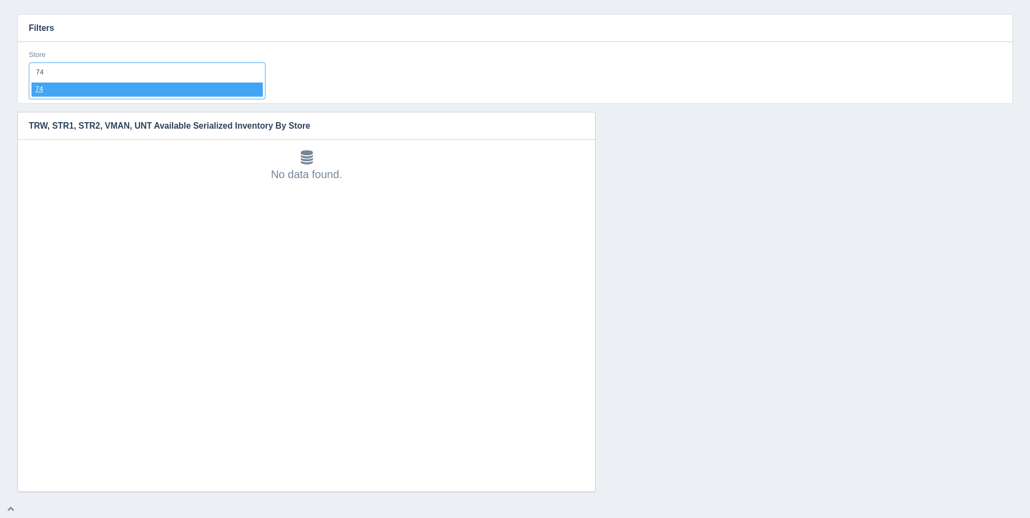
select select "74"
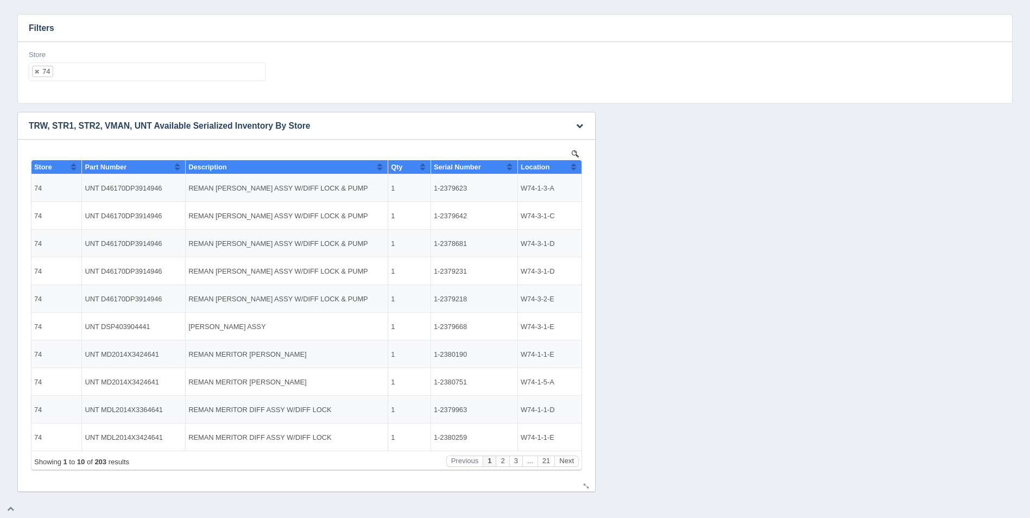
click at [574, 170] on button "Sort column ascending" at bounding box center [573, 166] width 7 height 13
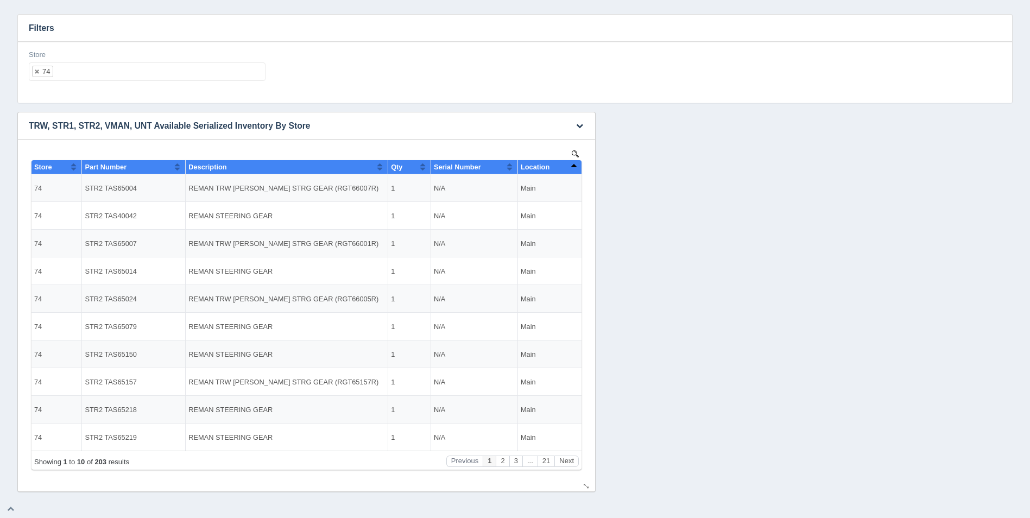
click at [574, 170] on button "Sort column descending" at bounding box center [573, 166] width 7 height 13
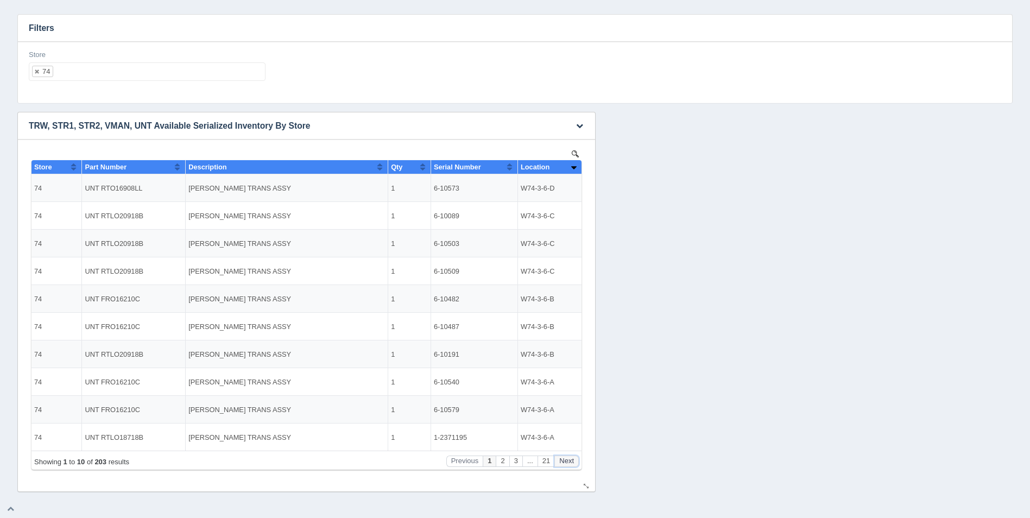
click at [577, 458] on button "Next" at bounding box center [567, 461] width 24 height 11
drag, startPoint x: 569, startPoint y: 467, endPoint x: 576, endPoint y: 466, distance: 7.1
click at [570, 467] on div "Showing 11 to 20 of 203 results Previous 1 2 3 ... 21 Next" at bounding box center [307, 460] width 550 height 19
click at [566, 456] on button "Next" at bounding box center [567, 461] width 24 height 11
click at [564, 454] on div "Showing 21 to 30 of 203 results Previous 1 ... 2 3 4 ... 21 Next" at bounding box center [307, 460] width 550 height 19
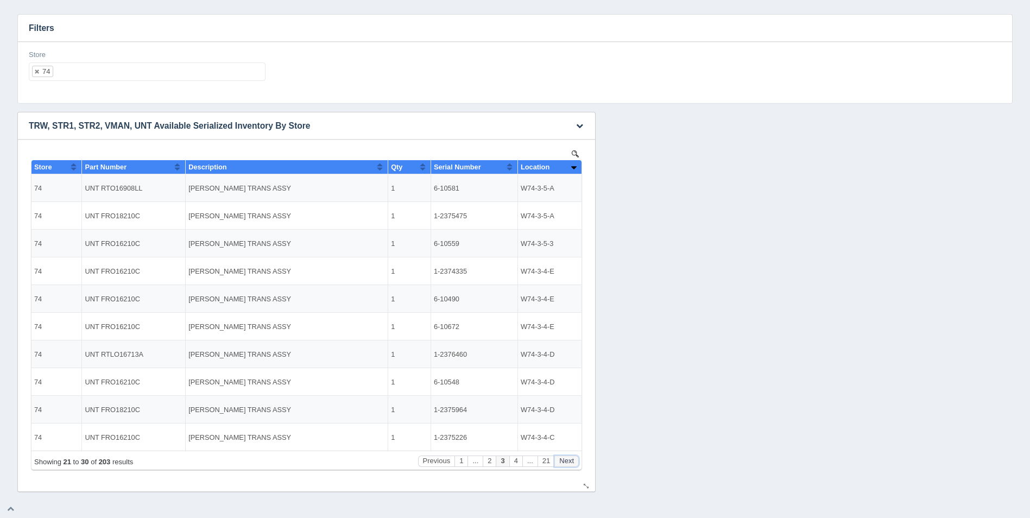
drag, startPoint x: 567, startPoint y: 456, endPoint x: 572, endPoint y: 452, distance: 6.6
click at [568, 456] on button "Next" at bounding box center [567, 461] width 24 height 11
click at [574, 456] on button "Next" at bounding box center [567, 461] width 24 height 11
drag, startPoint x: 569, startPoint y: 454, endPoint x: 575, endPoint y: 452, distance: 5.7
click at [570, 454] on div "Showing 41 to 50 of 203 results Previous 1 ... 4 5 6 ... 21 Next" at bounding box center [307, 460] width 550 height 19
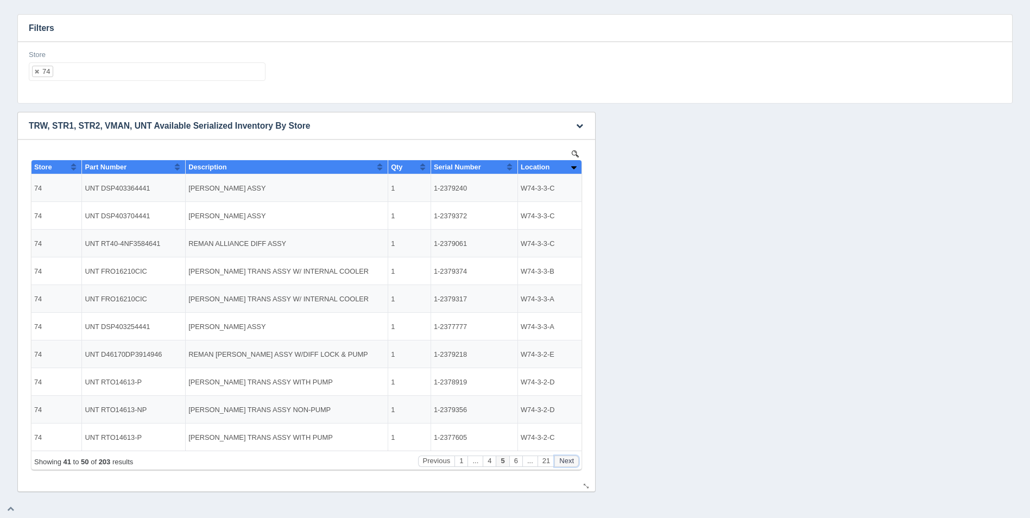
click at [574, 457] on button "Next" at bounding box center [567, 461] width 24 height 11
drag, startPoint x: 571, startPoint y: 455, endPoint x: 582, endPoint y: 443, distance: 16.1
click at [571, 456] on button "Next" at bounding box center [567, 461] width 24 height 11
click at [564, 459] on button "Next" at bounding box center [567, 461] width 24 height 11
drag, startPoint x: 563, startPoint y: 465, endPoint x: 629, endPoint y: 601, distance: 151.3
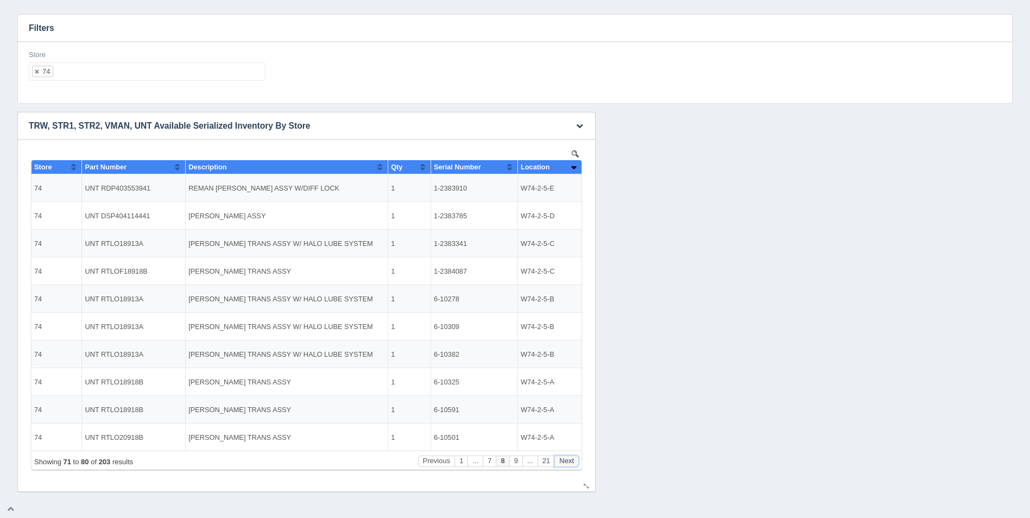
click at [563, 465] on button "Next" at bounding box center [567, 461] width 24 height 11
drag, startPoint x: 564, startPoint y: 464, endPoint x: 583, endPoint y: 458, distance: 19.8
click at [568, 462] on button "Next" at bounding box center [567, 461] width 24 height 11
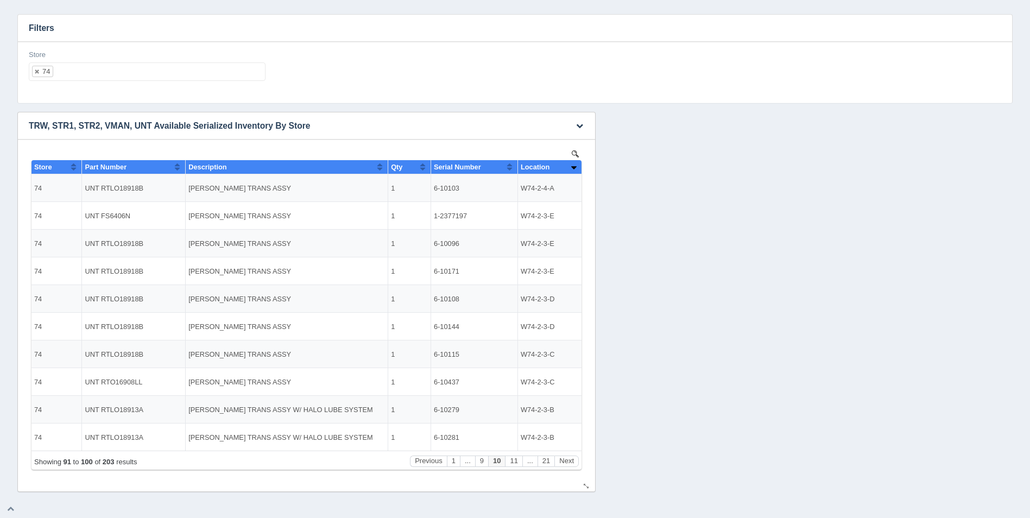
click at [584, 466] on html "Show 10 25 50 100 entries Store Part Number Description Qty Serial Number Locat…" at bounding box center [307, 313] width 556 height 326
click at [577, 462] on button "Next" at bounding box center [567, 461] width 24 height 11
drag, startPoint x: 571, startPoint y: 465, endPoint x: 667, endPoint y: 593, distance: 160.2
click at [571, 465] on button "Next" at bounding box center [567, 461] width 24 height 11
click at [563, 456] on button "Next" at bounding box center [567, 461] width 24 height 11
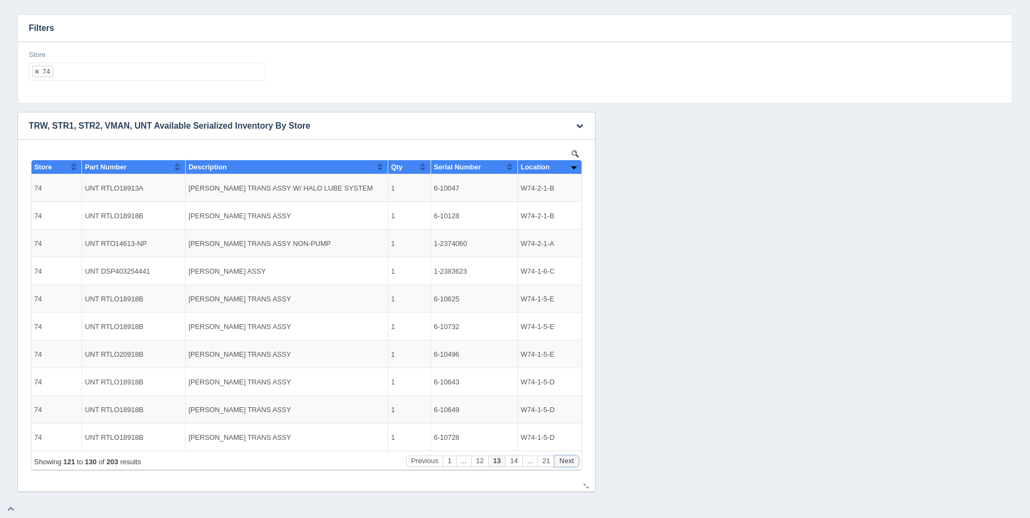
click at [563, 457] on button "Next" at bounding box center [567, 461] width 24 height 11
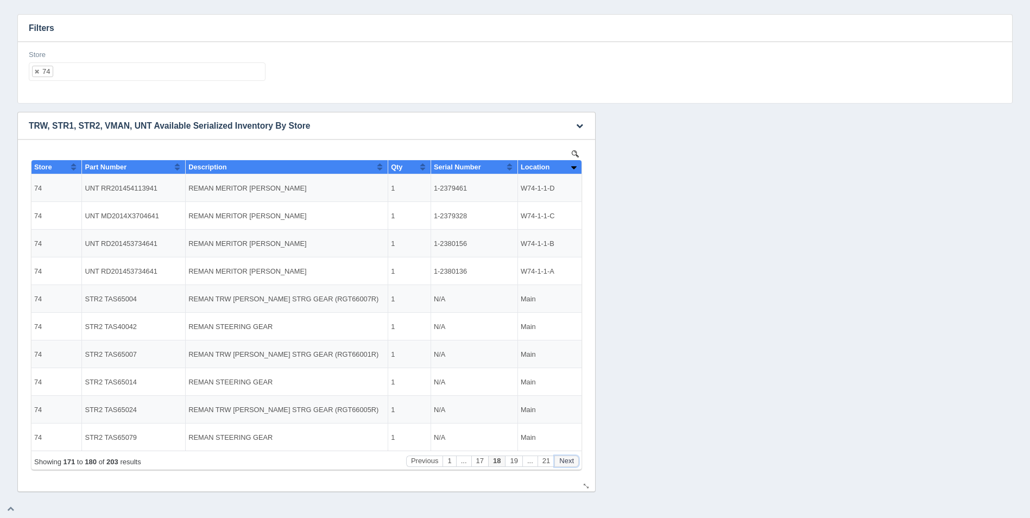
click at [563, 457] on button "Next" at bounding box center [567, 461] width 24 height 11
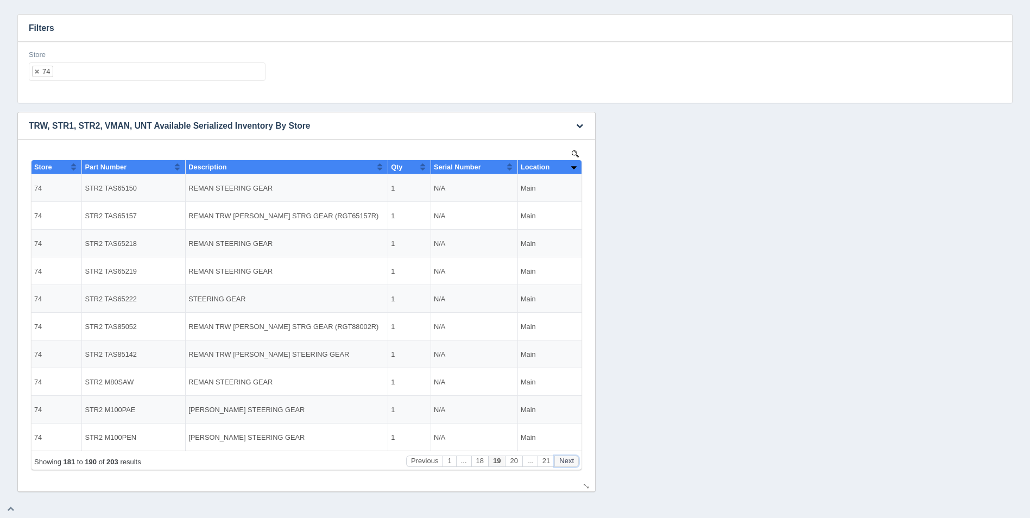
click at [563, 457] on button "Next" at bounding box center [567, 461] width 24 height 11
click at [91, 75] on ul "74" at bounding box center [147, 71] width 237 height 18
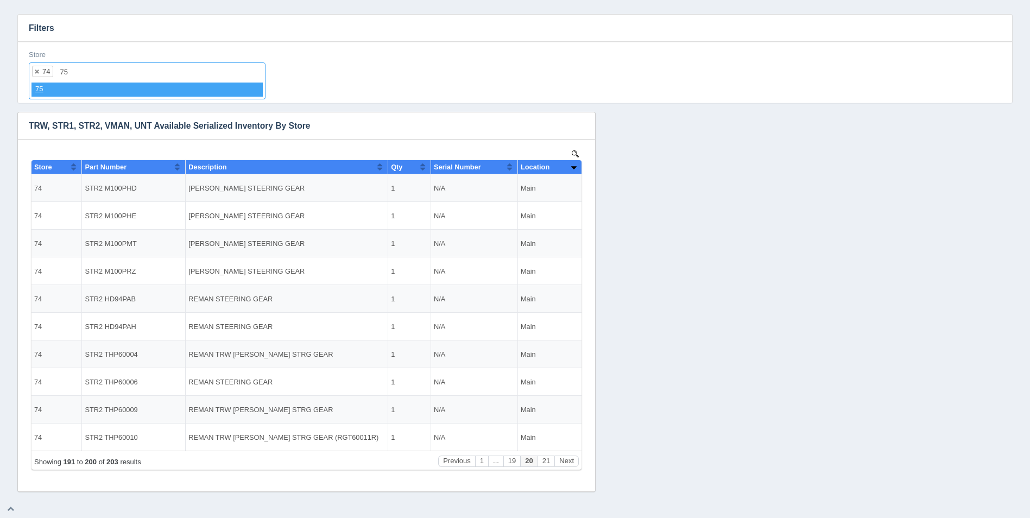
type input "7"
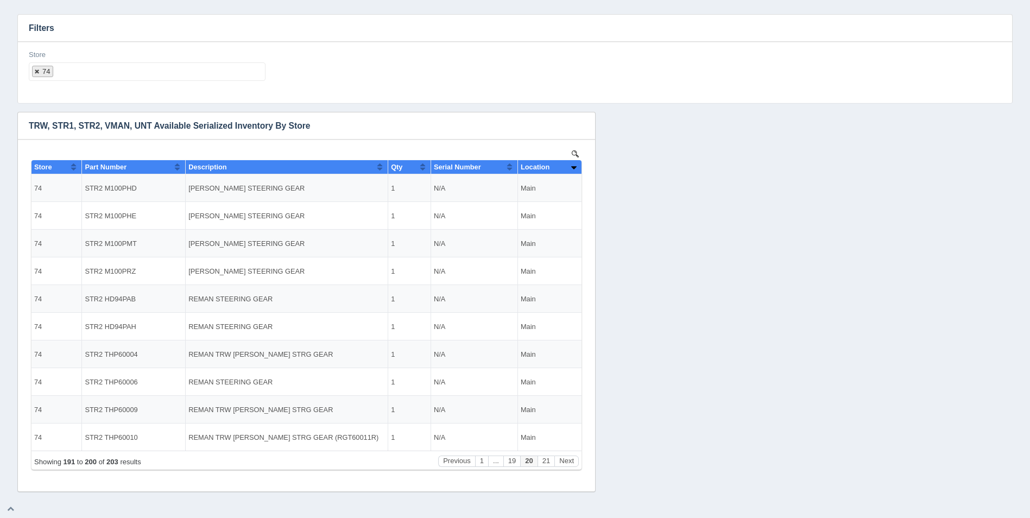
select select
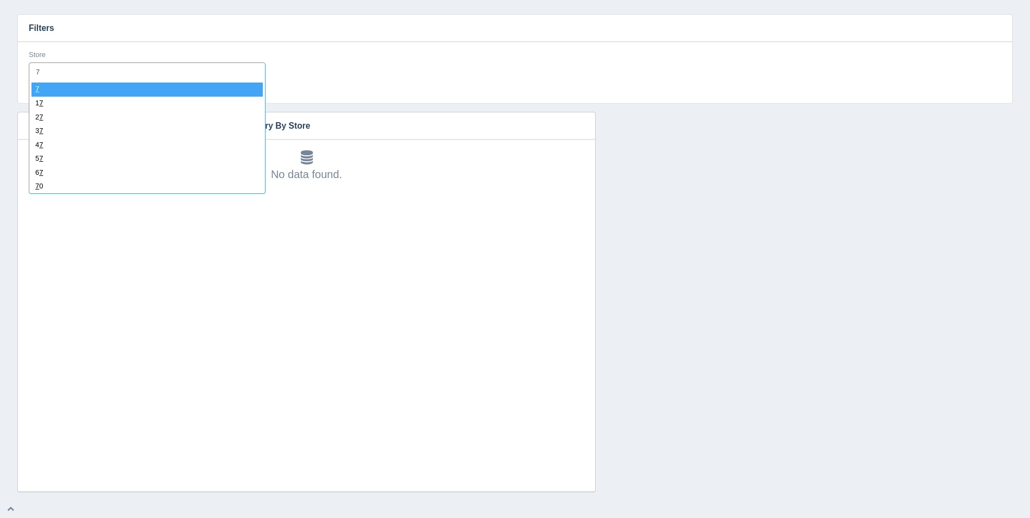
type input "75"
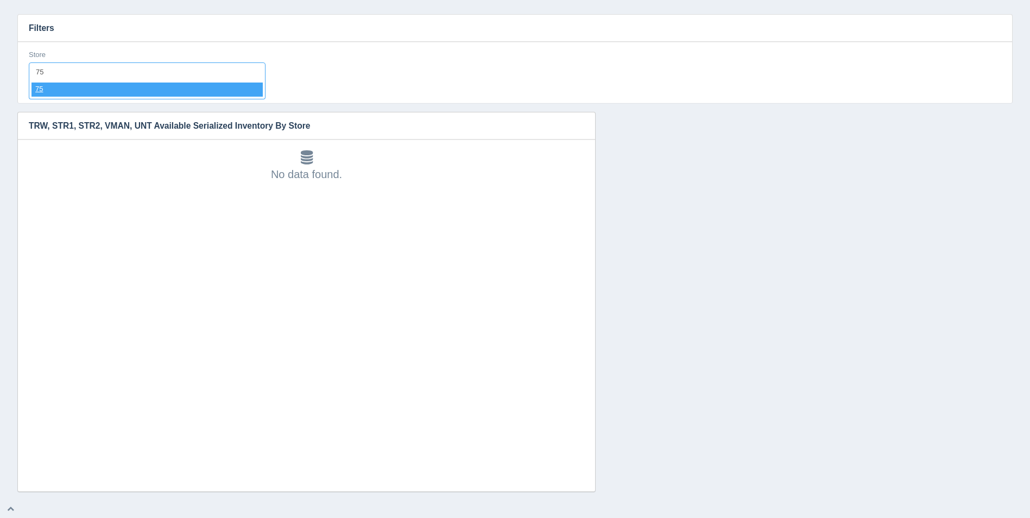
select select "75"
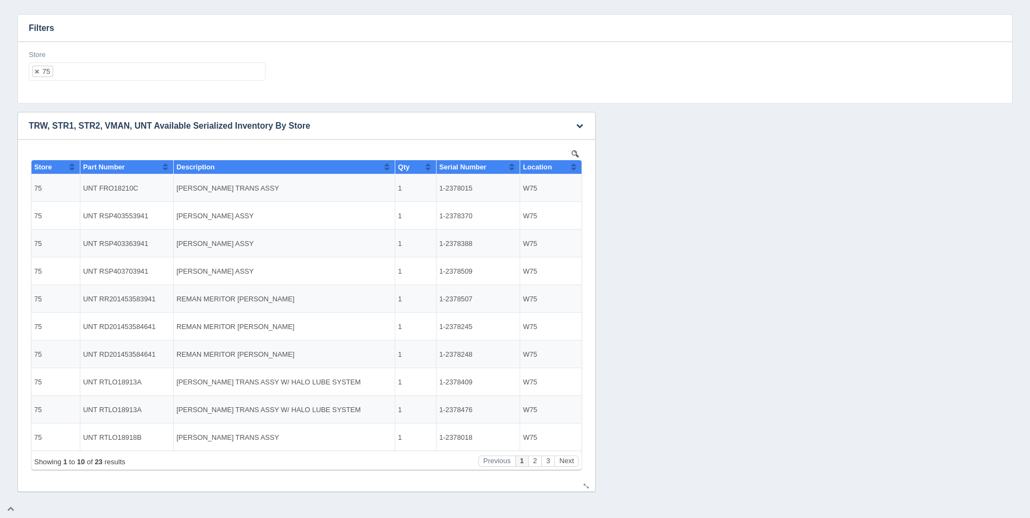
click at [577, 166] on button "Sort column ascending" at bounding box center [573, 166] width 7 height 13
click at [577, 166] on button "Sort column descending" at bounding box center [573, 166] width 7 height 13
